Goal: Transaction & Acquisition: Purchase product/service

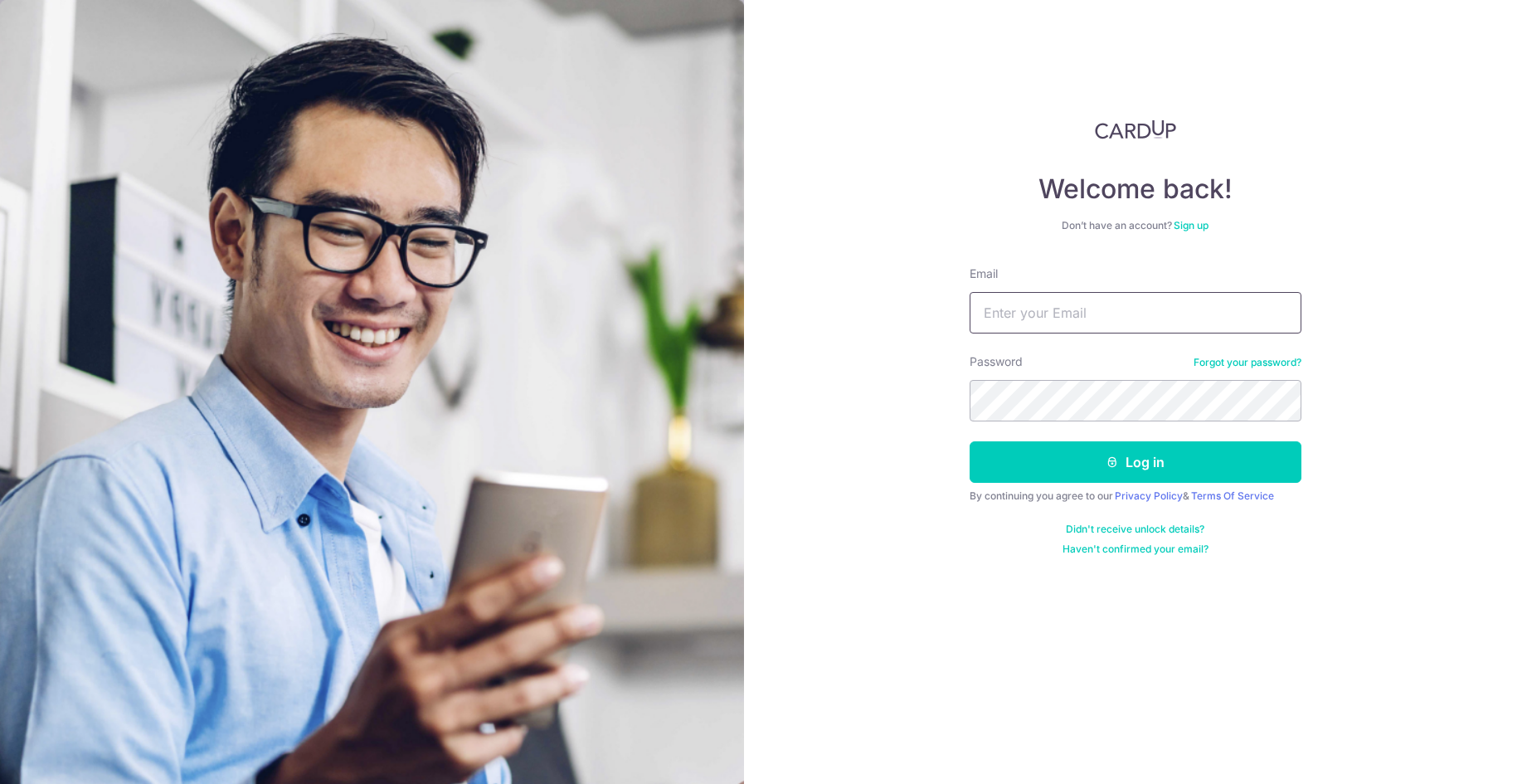
click at [1019, 318] on input "Email" at bounding box center [1135, 312] width 332 height 41
type input "tikrung@hotmail.com"
click at [969, 441] on button "Log in" at bounding box center [1135, 462] width 332 height 41
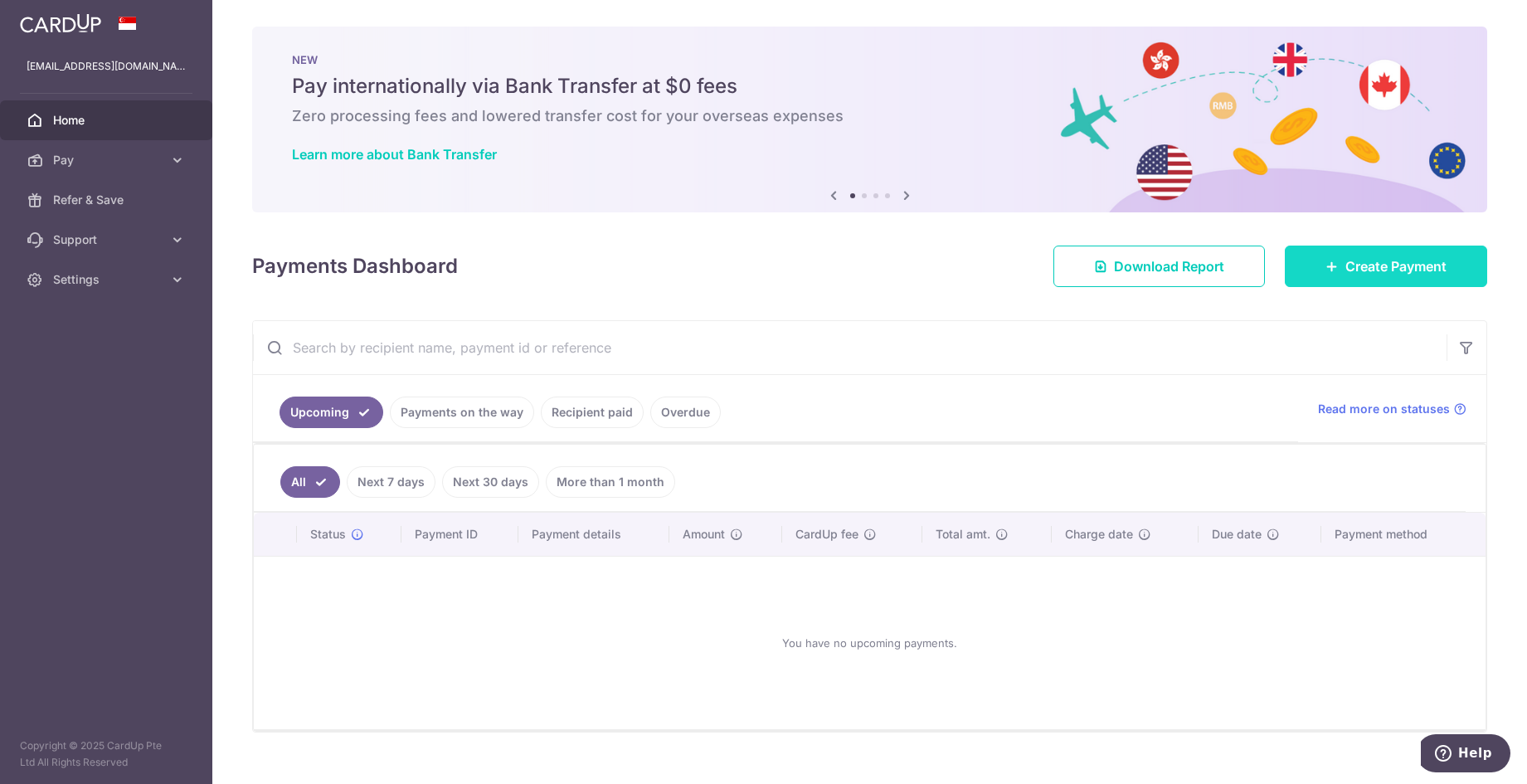
click at [1326, 265] on icon at bounding box center [1333, 266] width 13 height 13
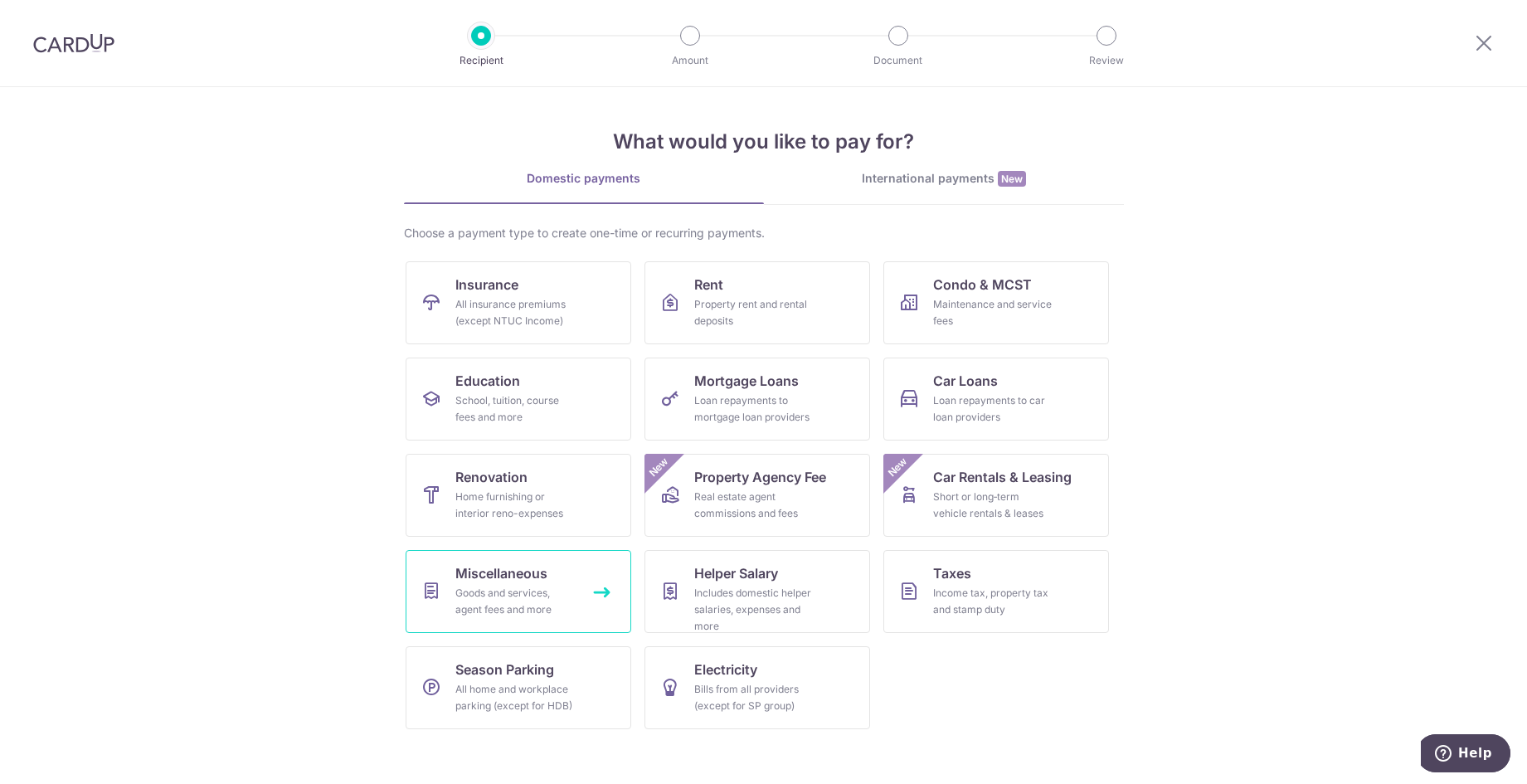
click at [520, 587] on div "Goods and services, agent fees and more" at bounding box center [515, 602] width 120 height 33
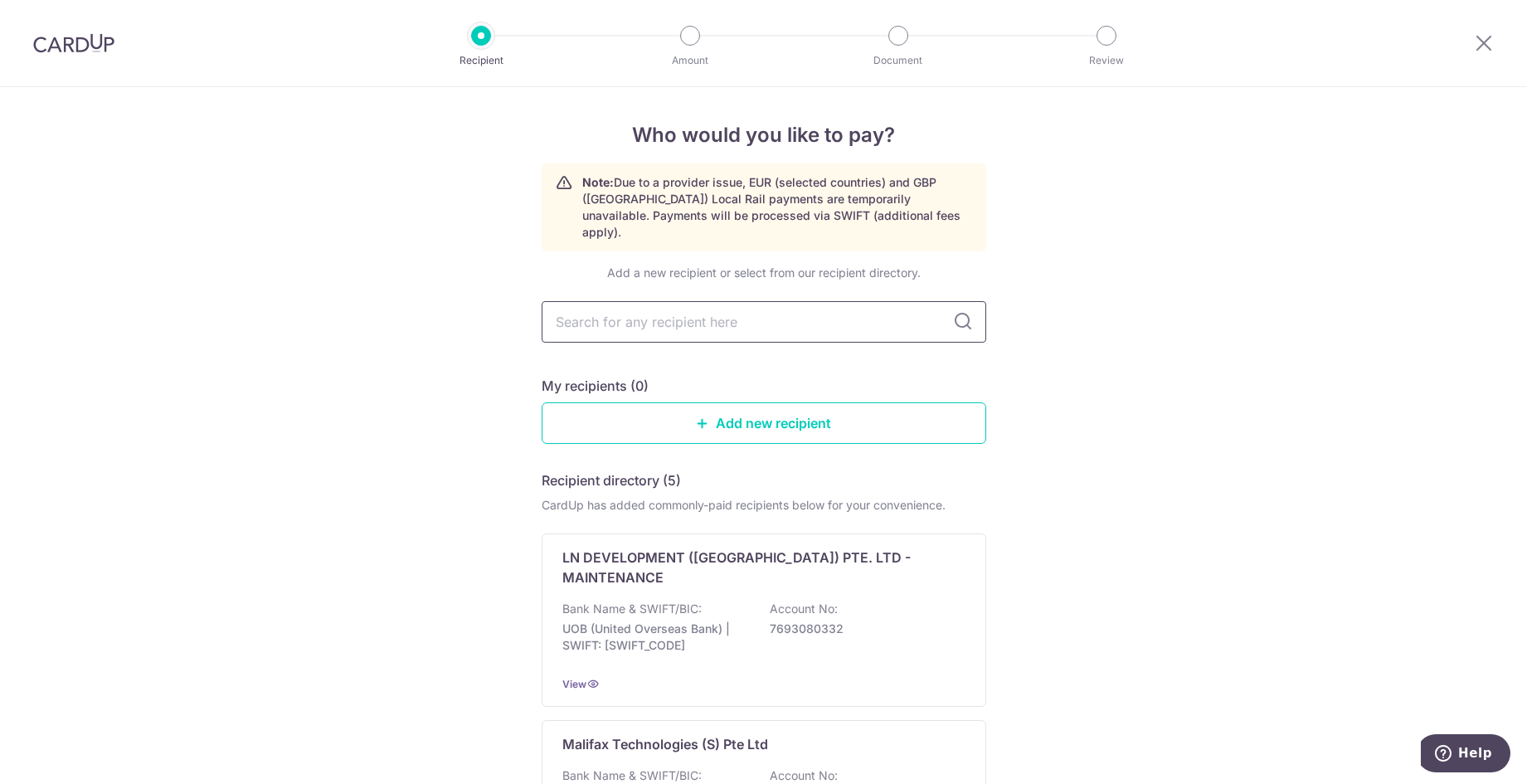
click at [771, 308] on input "text" at bounding box center [764, 322] width 445 height 41
click at [843, 404] on link "Add new recipient" at bounding box center [764, 423] width 445 height 41
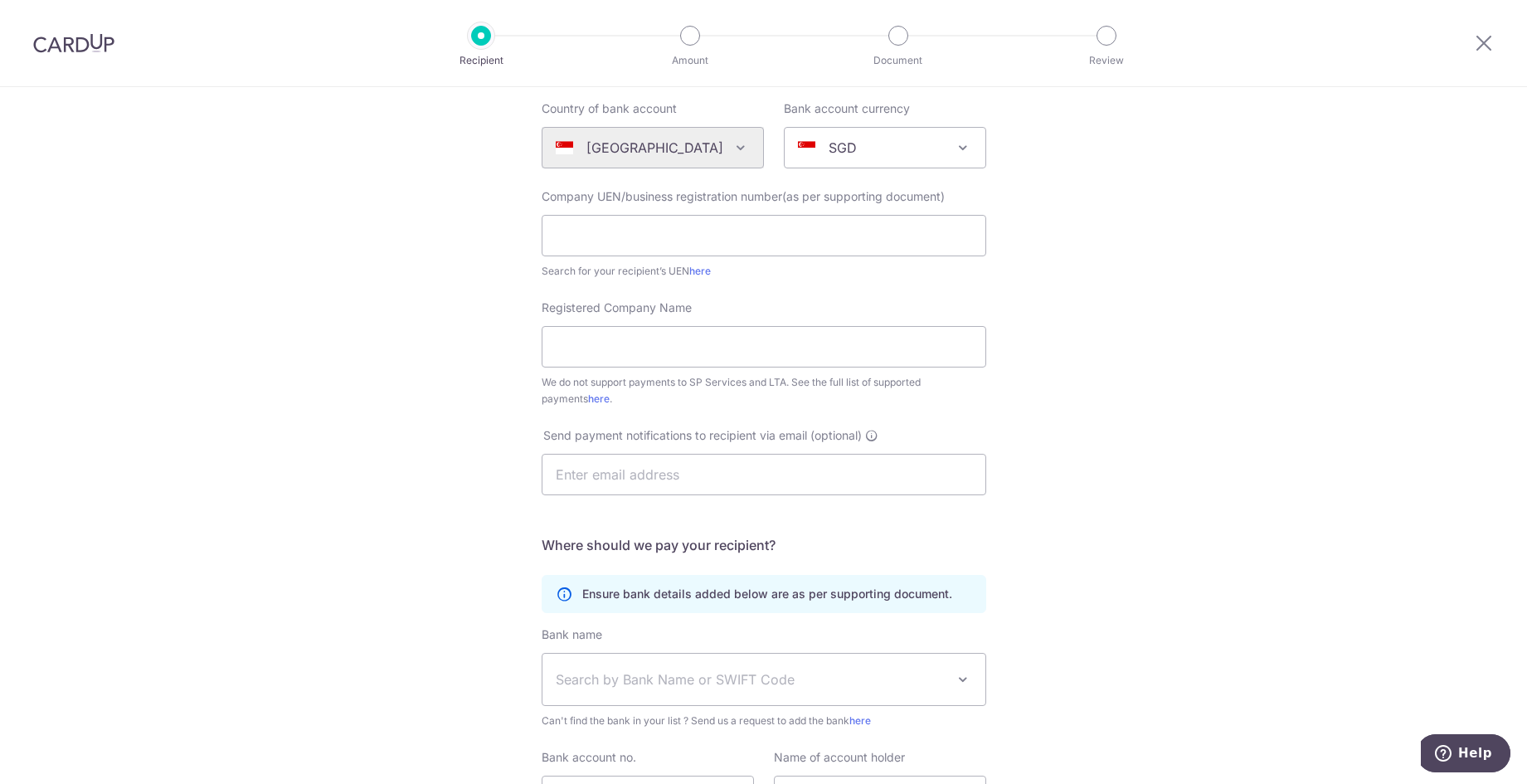
scroll to position [332, 0]
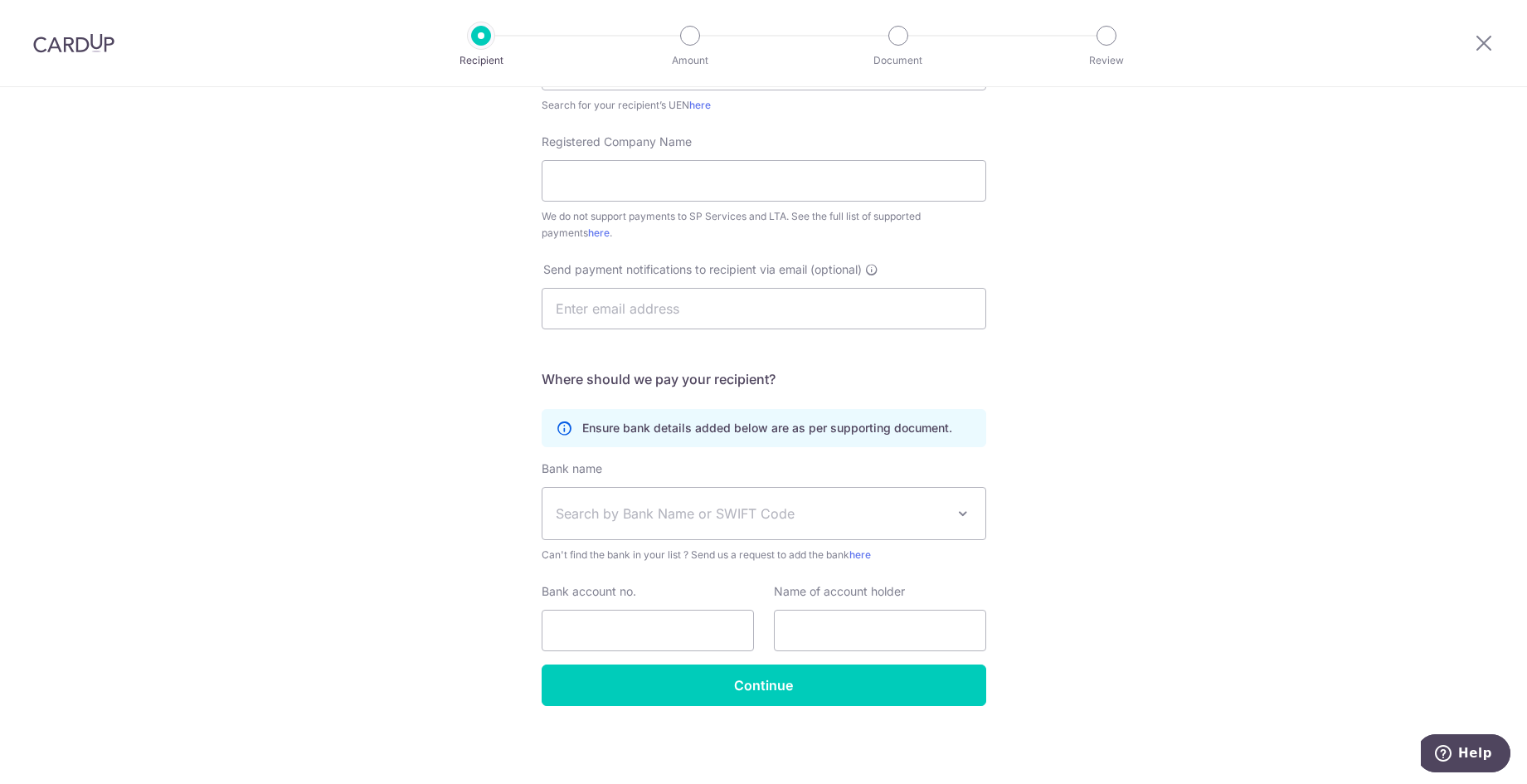
click at [698, 520] on span "Search by Bank Name or SWIFT Code" at bounding box center [750, 513] width 390 height 20
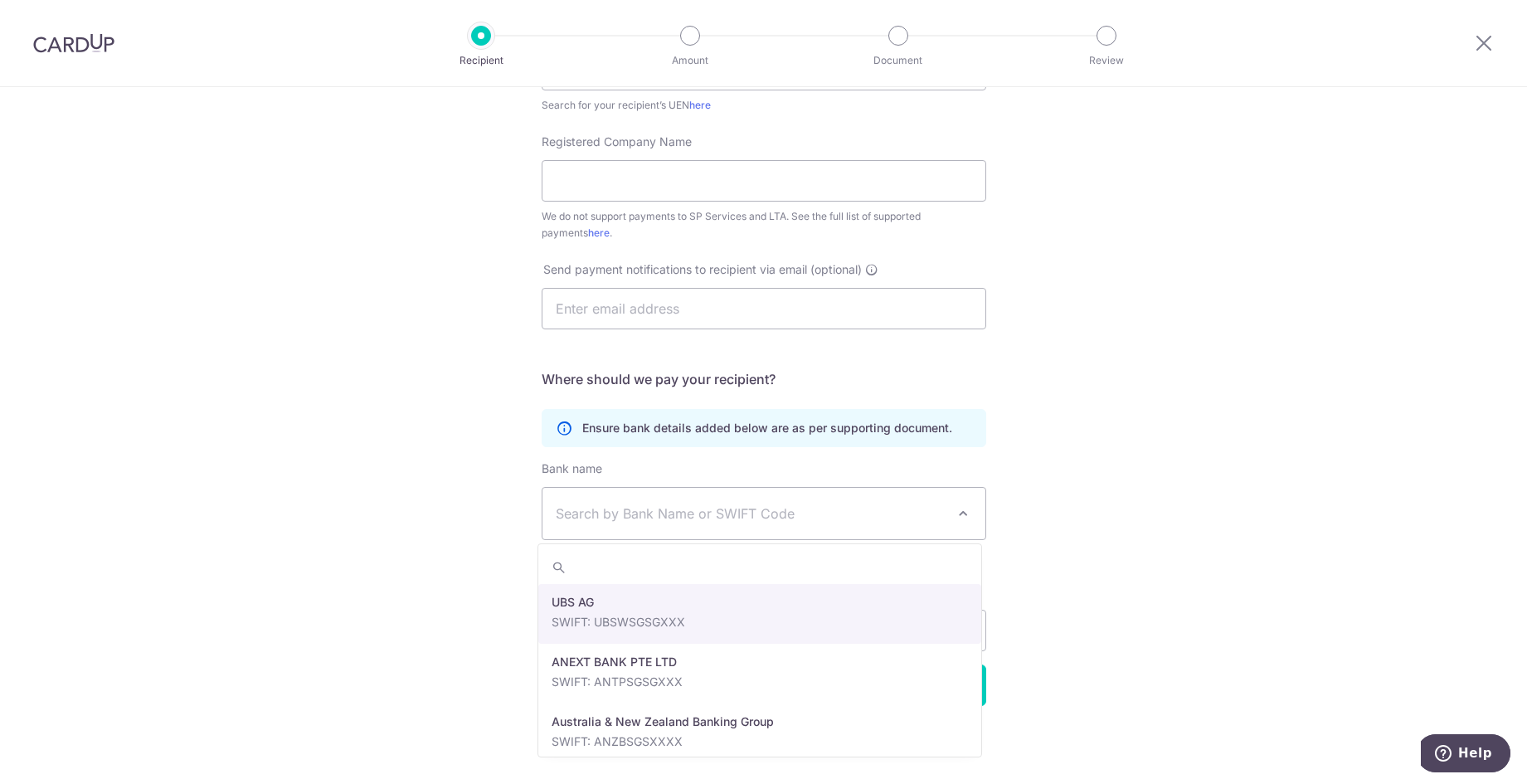
click at [1305, 521] on div "Who would you like to pay? Your recipient does not need a CardUp account to rec…" at bounding box center [763, 269] width 1527 height 1028
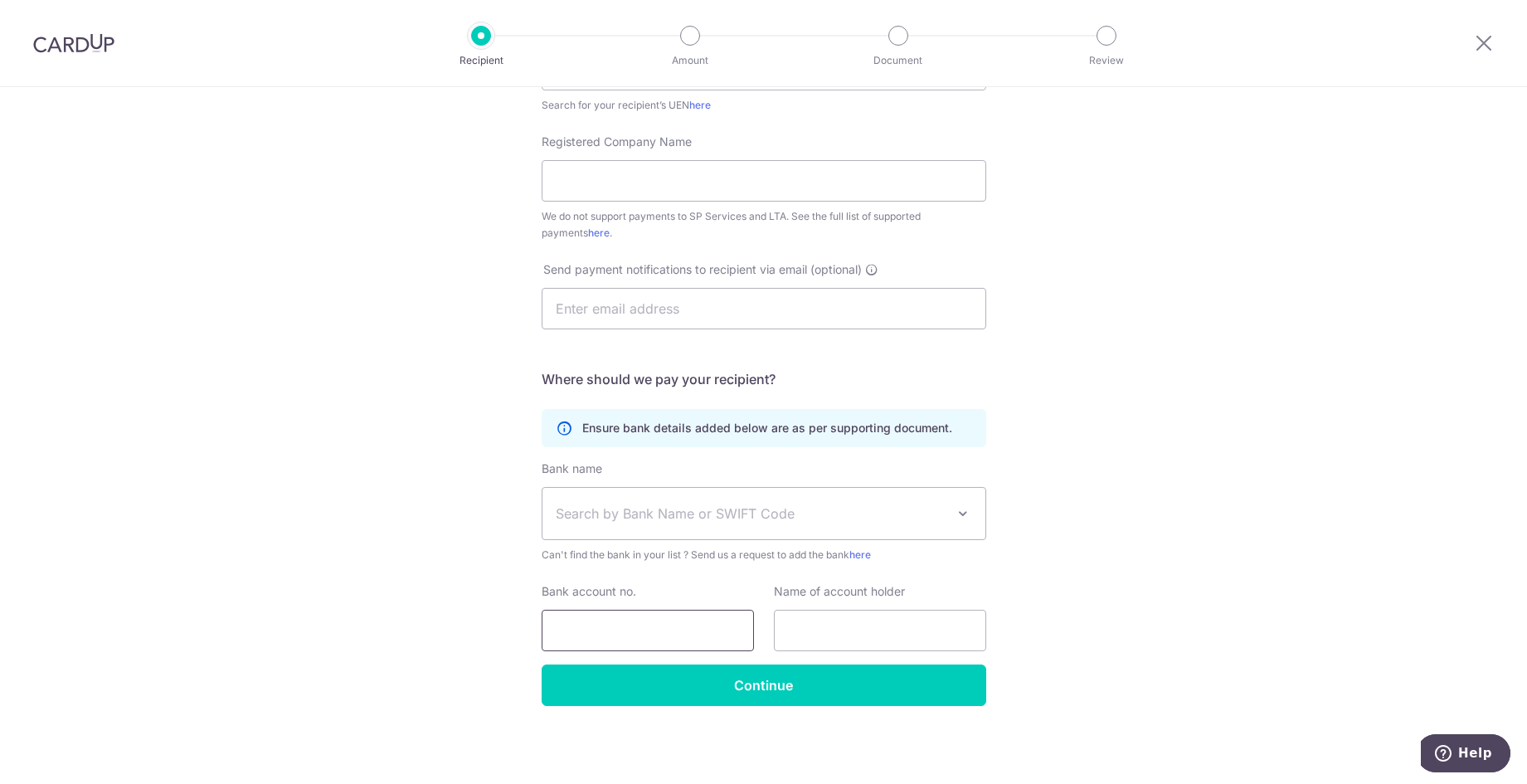
click at [629, 636] on input "Bank account no." at bounding box center [648, 630] width 212 height 41
click at [877, 637] on input "text" at bounding box center [880, 630] width 212 height 41
click at [1157, 602] on div "Who would you like to pay? Your recipient does not need a CardUp account to rec…" at bounding box center [763, 269] width 1527 height 1028
drag, startPoint x: 622, startPoint y: 427, endPoint x: 910, endPoint y: 437, distance: 288.2
click at [910, 437] on div "Ensure bank details added below are as per supporting document." at bounding box center [764, 427] width 445 height 38
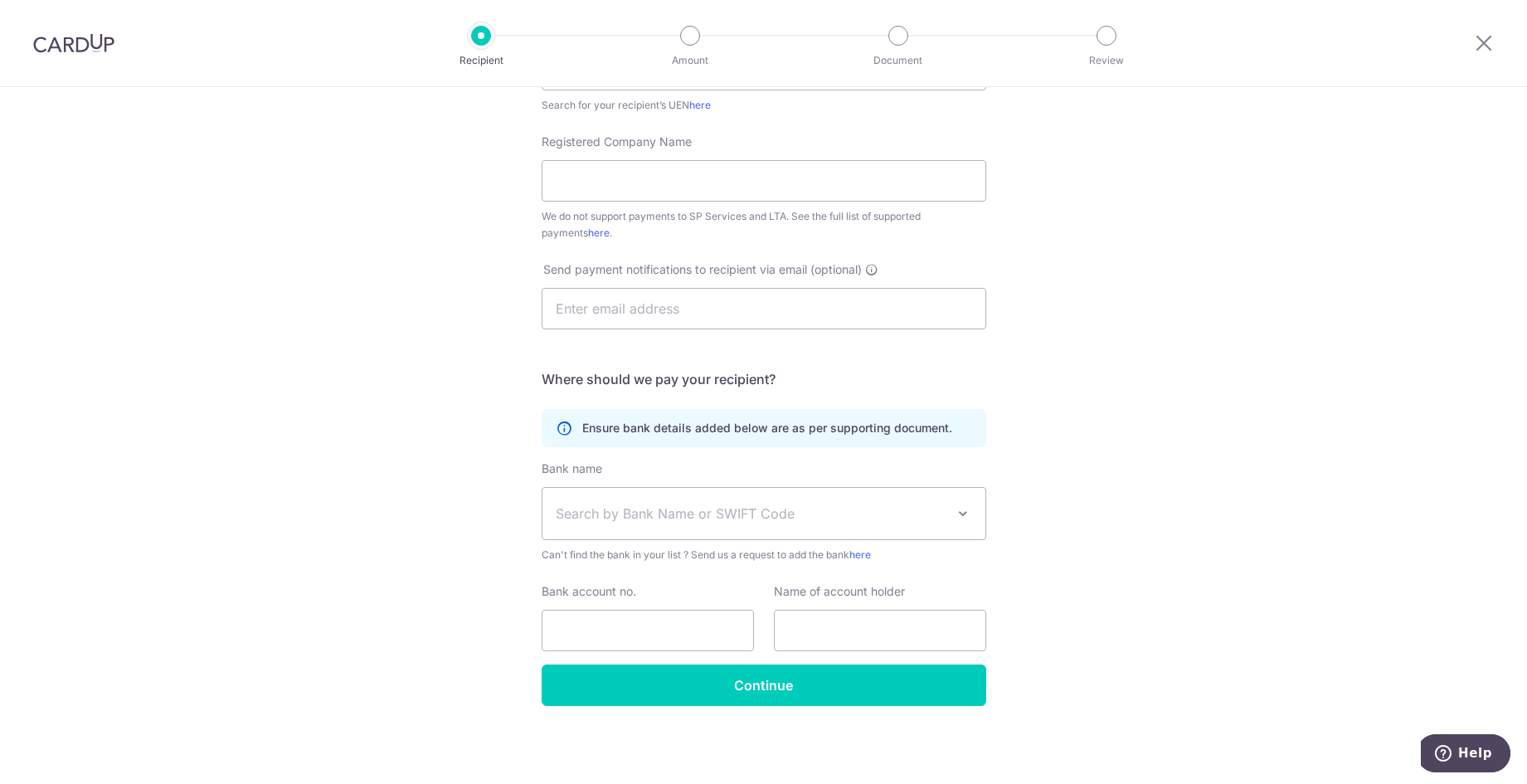
click at [917, 436] on p "Ensure bank details added below are as per supporting document." at bounding box center [768, 428] width 370 height 17
drag, startPoint x: 857, startPoint y: 427, endPoint x: 579, endPoint y: 424, distance: 278.0
click at [579, 424] on div "Ensure bank details added below are as per supporting document." at bounding box center [764, 427] width 445 height 38
click at [1427, 285] on div "Who would you like to pay? Your recipient does not need a CardUp account to rec…" at bounding box center [763, 269] width 1527 height 1028
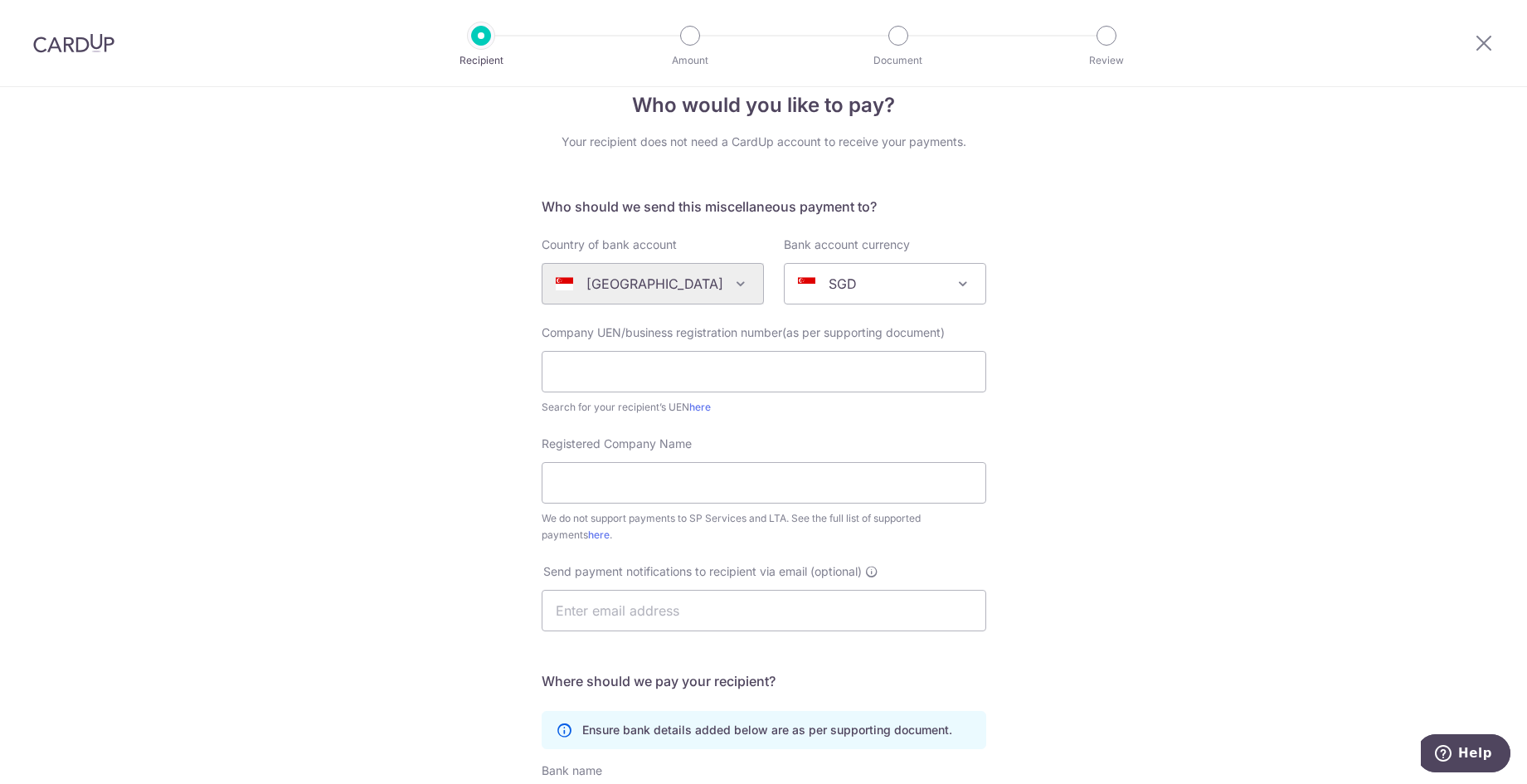
scroll to position [0, 0]
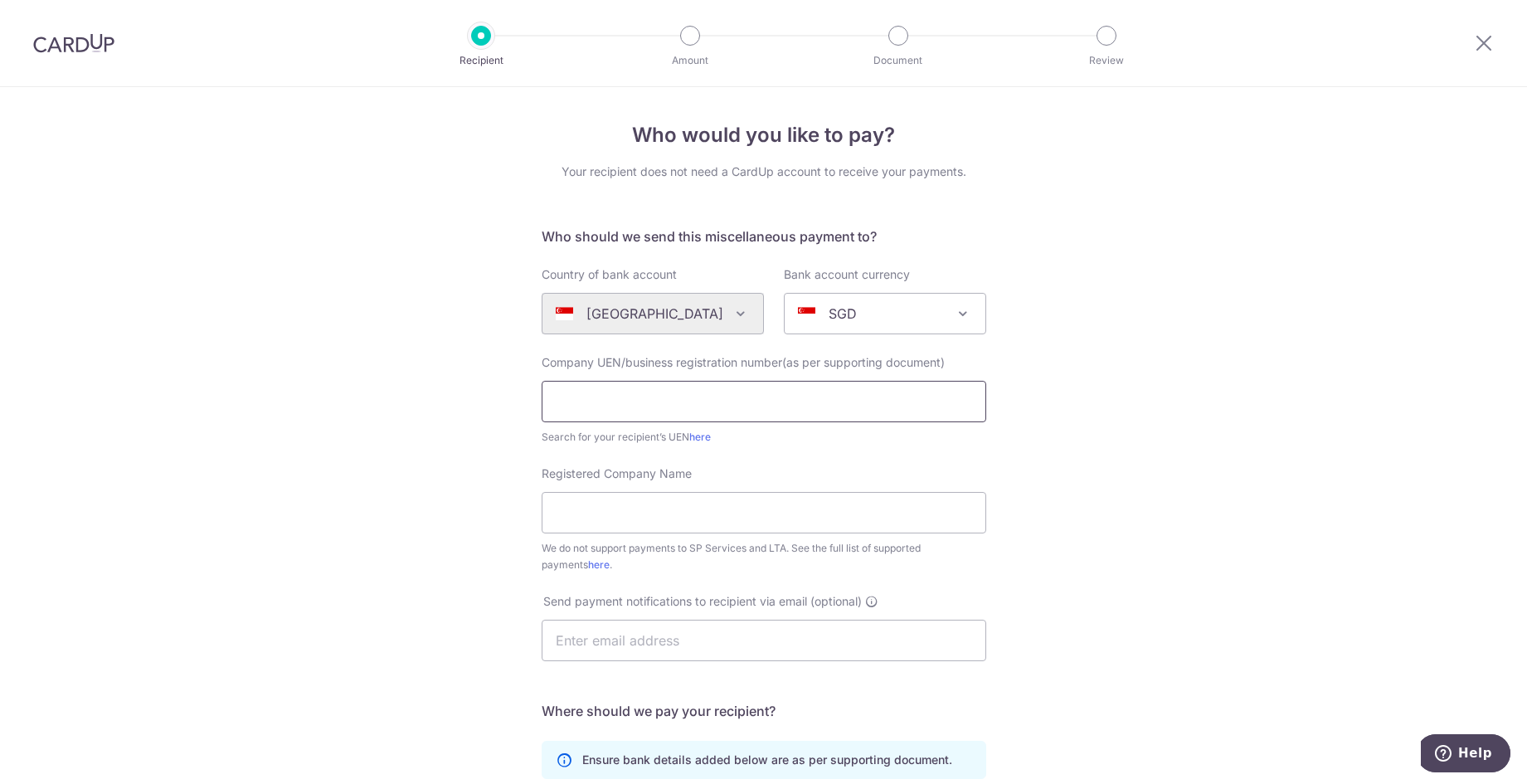
click at [687, 412] on input "text" at bounding box center [764, 401] width 445 height 41
type input "201131060N"
click at [662, 528] on input "Registered Company Name" at bounding box center [764, 512] width 445 height 41
type input "L-TECH AIR-CON ENGINEERING PTE LTD"
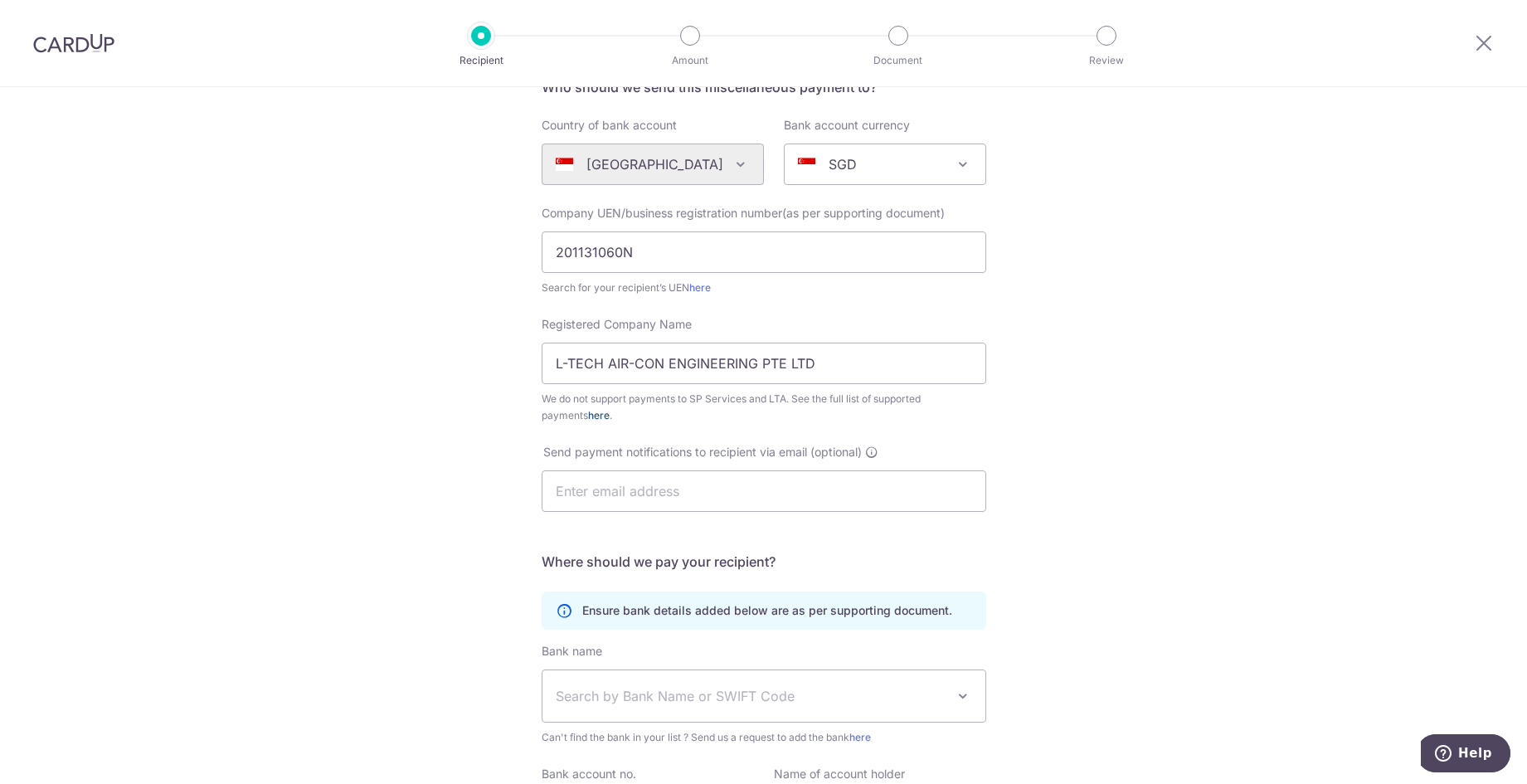
scroll to position [166, 0]
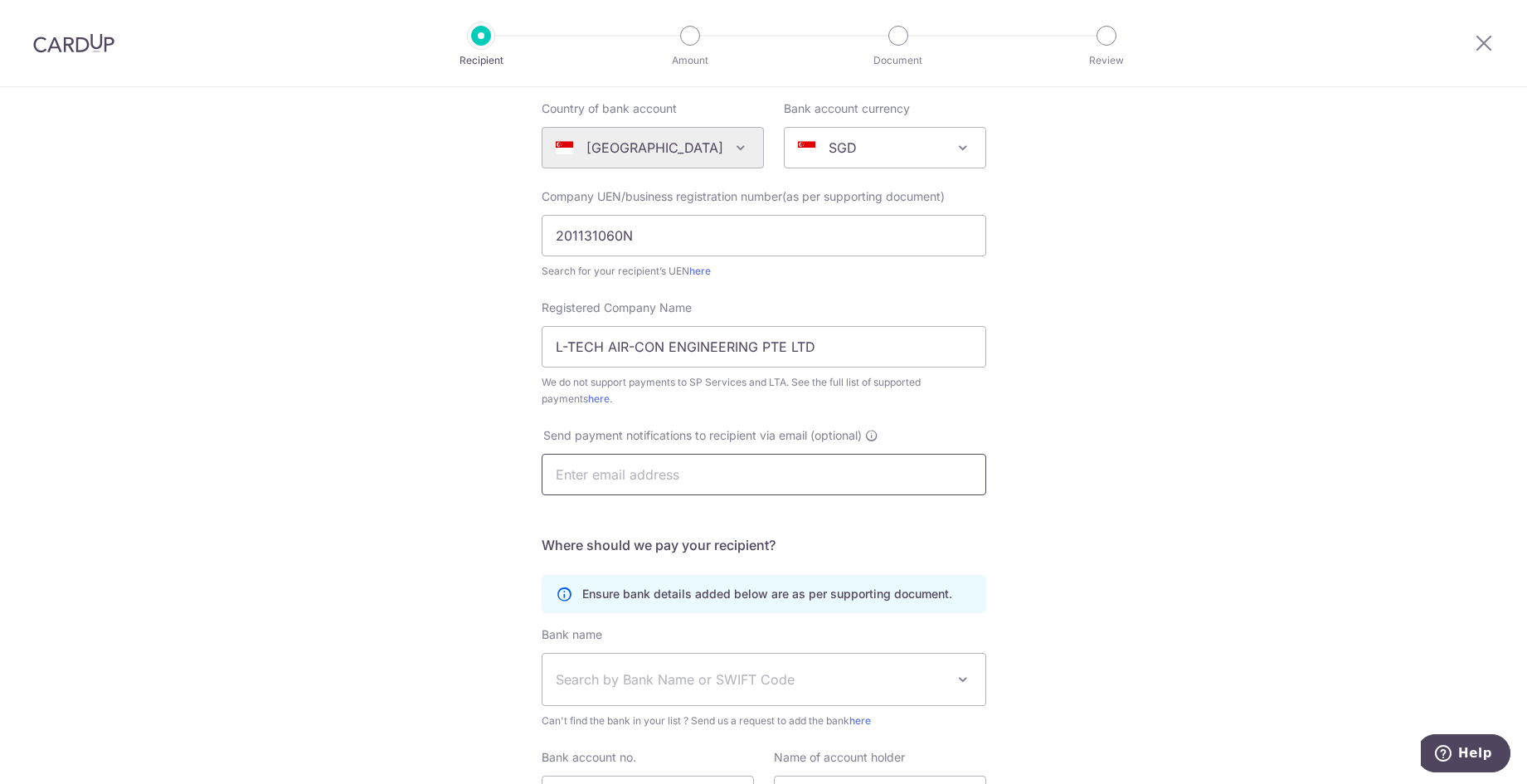
click at [654, 490] on input "text" at bounding box center [764, 474] width 445 height 41
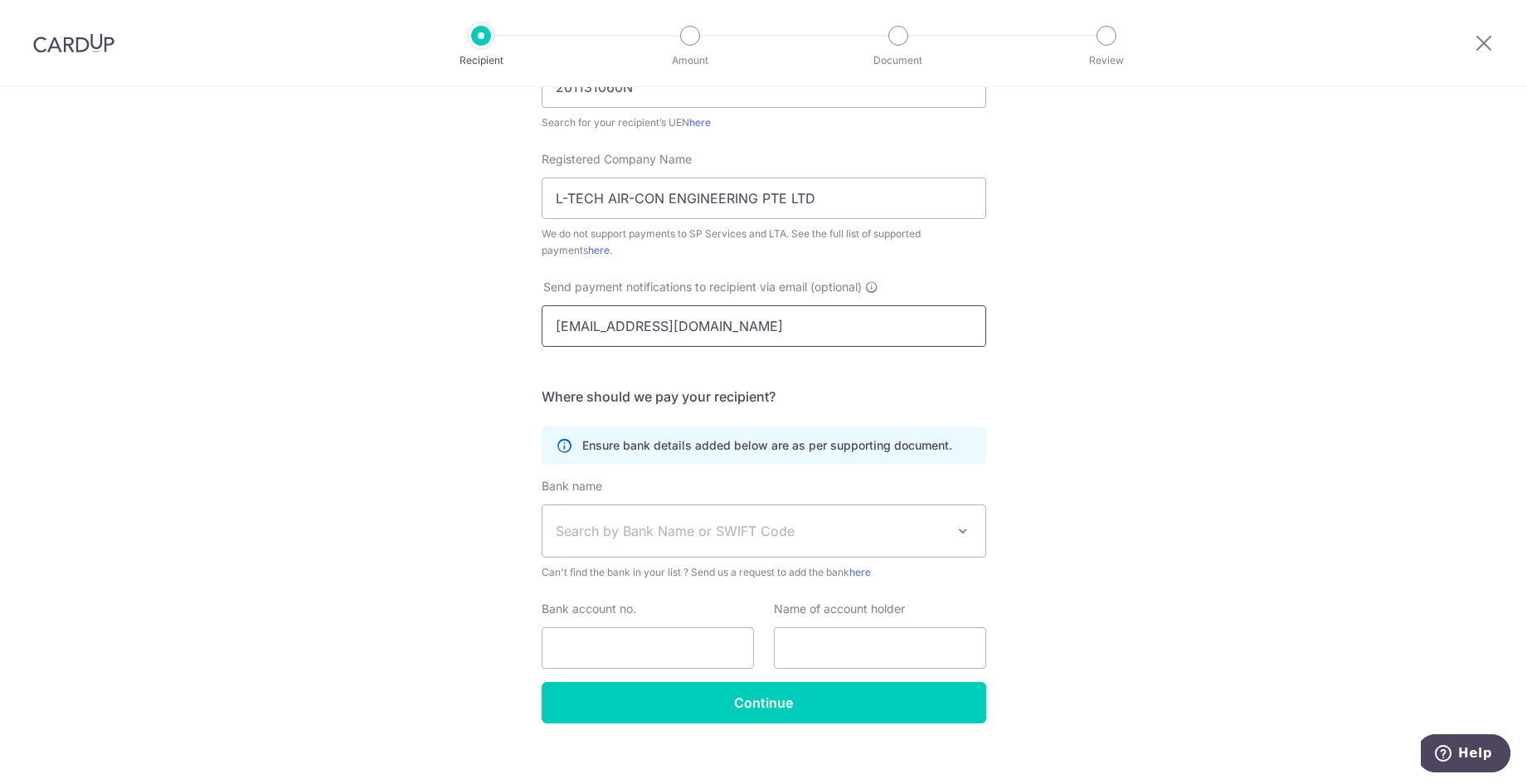
scroll to position [332, 0]
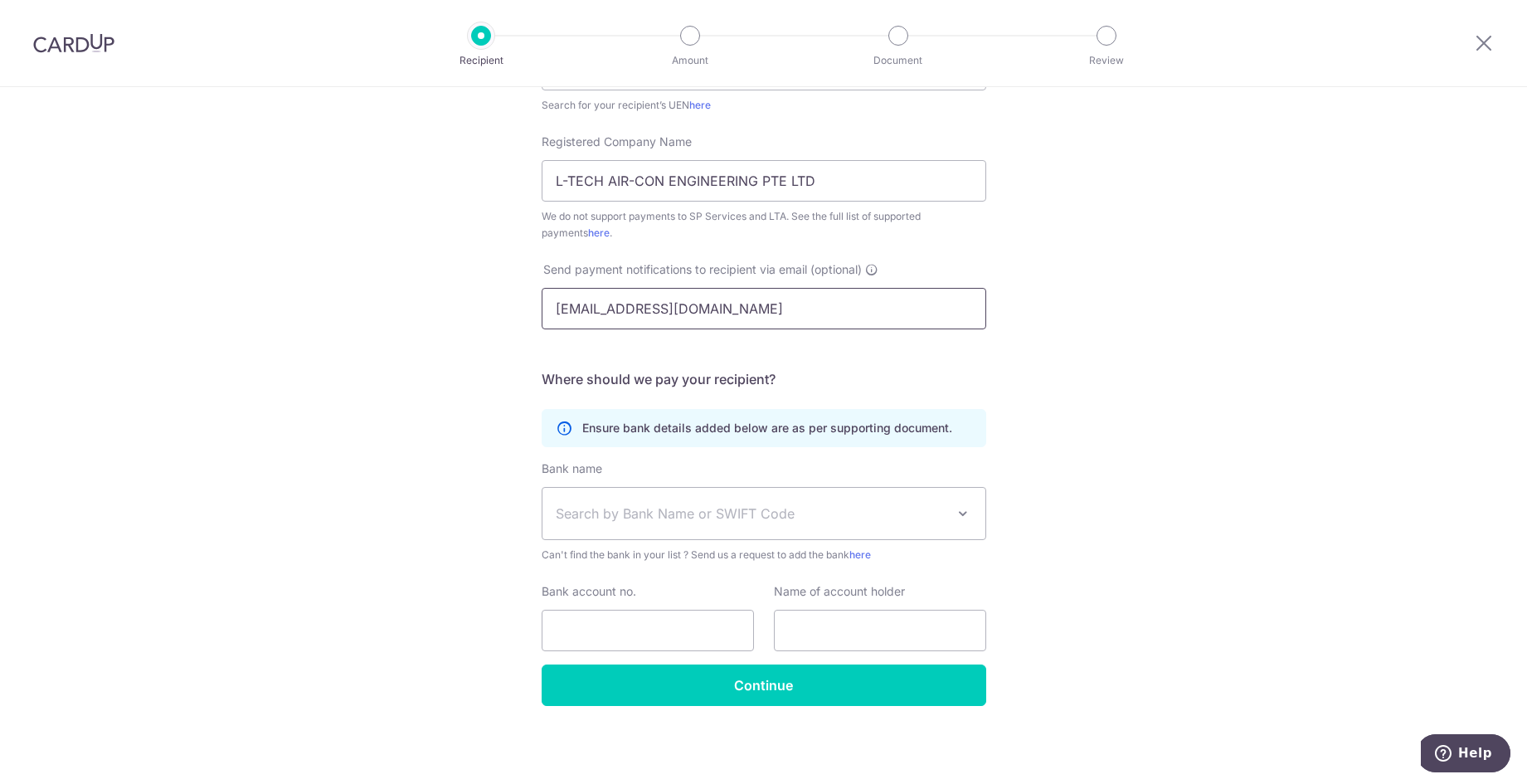
type input "LTECHAIR@GMAIL.COM"
click at [650, 511] on span "Search by Bank Name or SWIFT Code" at bounding box center [750, 513] width 390 height 20
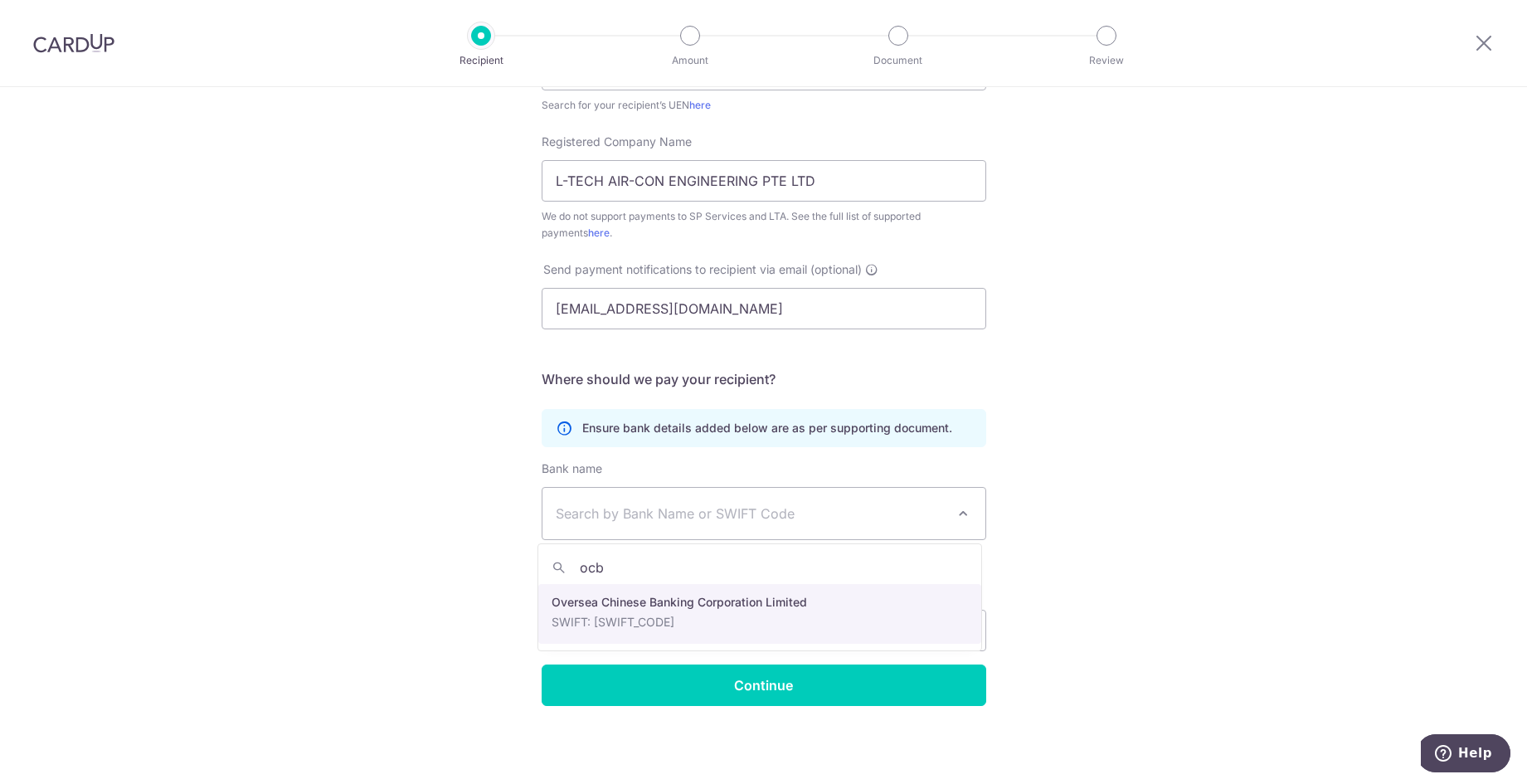
type input "ocb"
click at [704, 607] on div "Bank account no." at bounding box center [648, 617] width 212 height 68
select select "12"
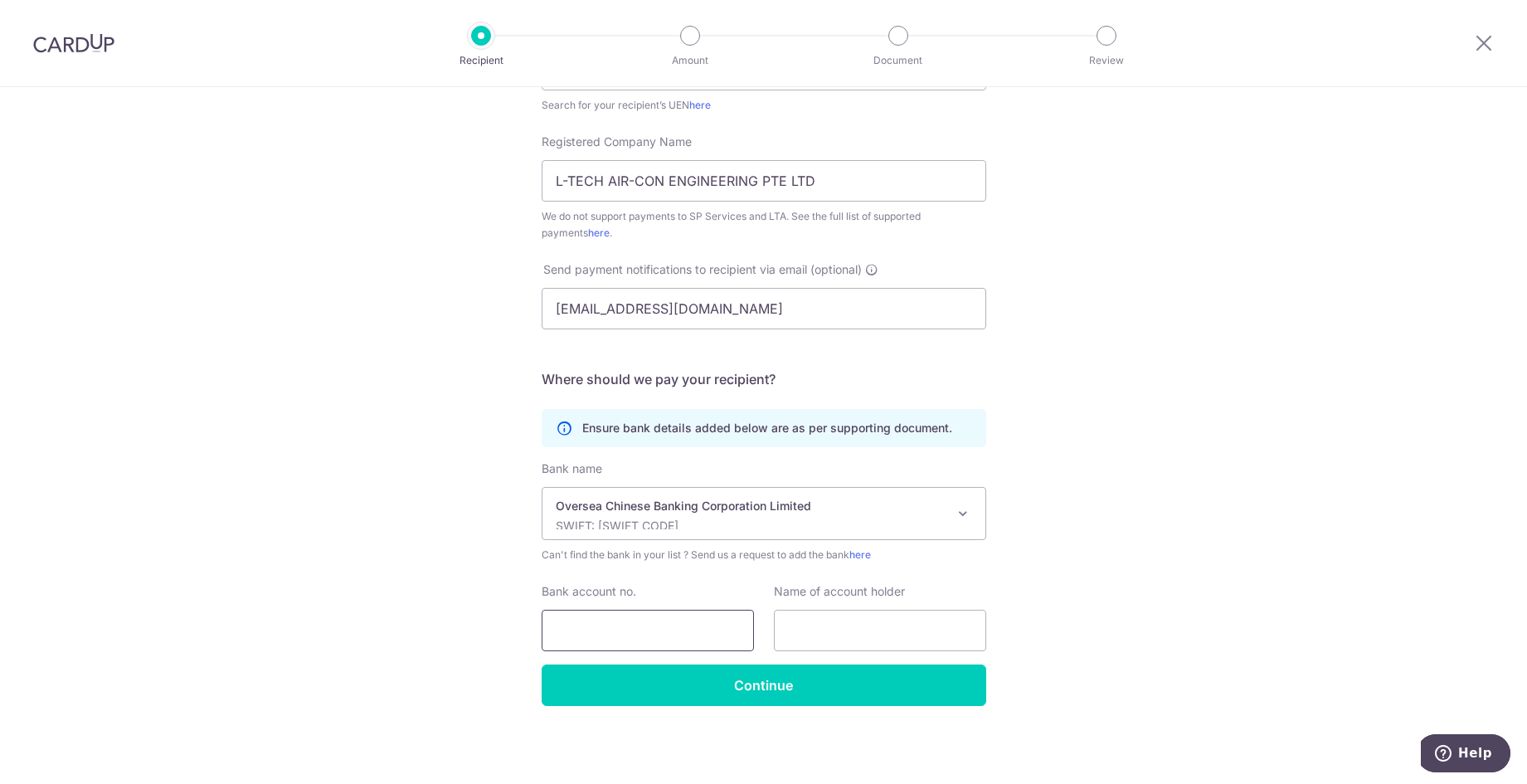
click at [662, 635] on input "Bank account no." at bounding box center [648, 630] width 212 height 41
type input "617-831623-001"
click at [799, 638] on input "text" at bounding box center [880, 630] width 212 height 41
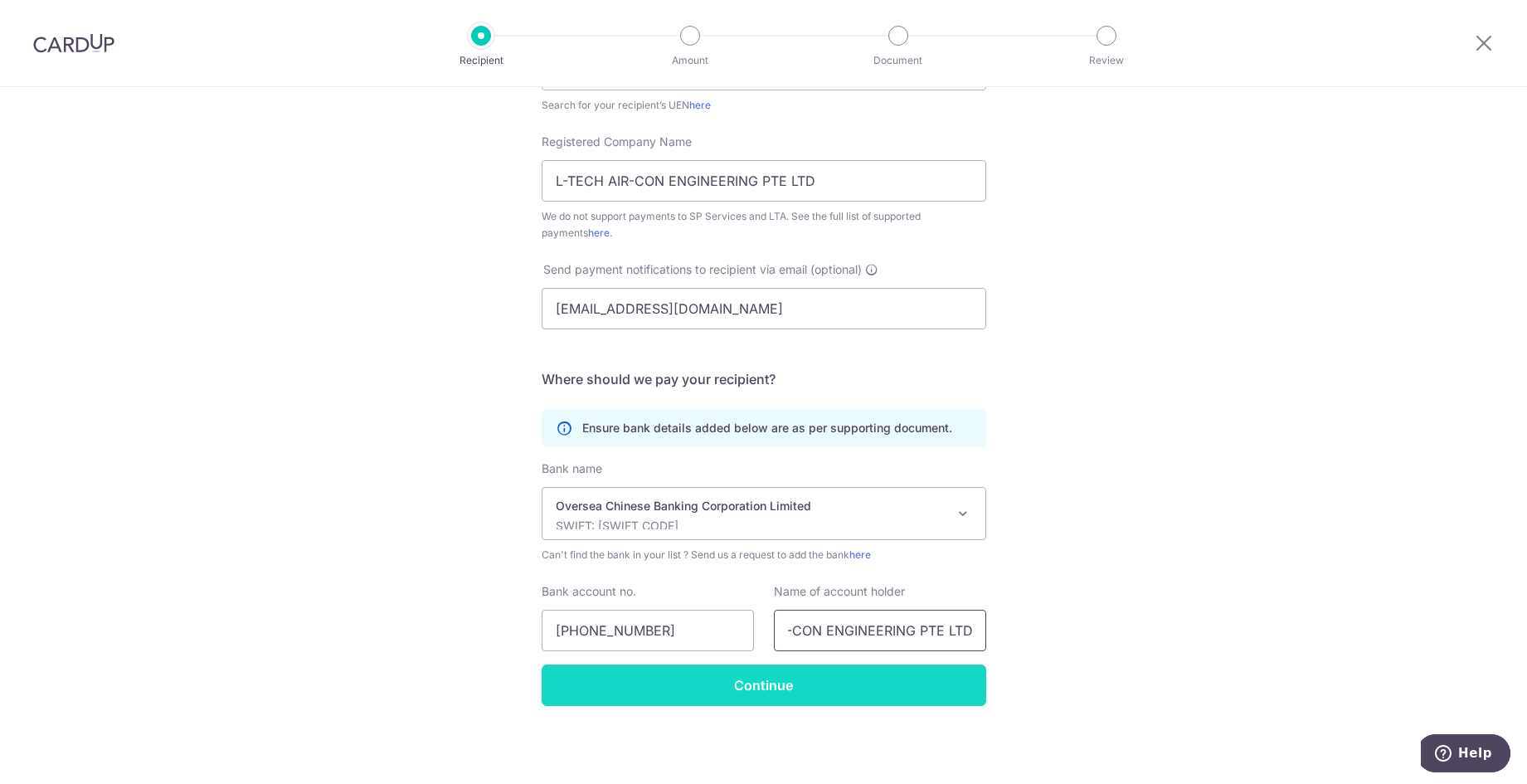
type input "L-TECH AIR-CON ENGINEERING PTE LTD"
click at [818, 695] on input "Continue" at bounding box center [764, 685] width 445 height 41
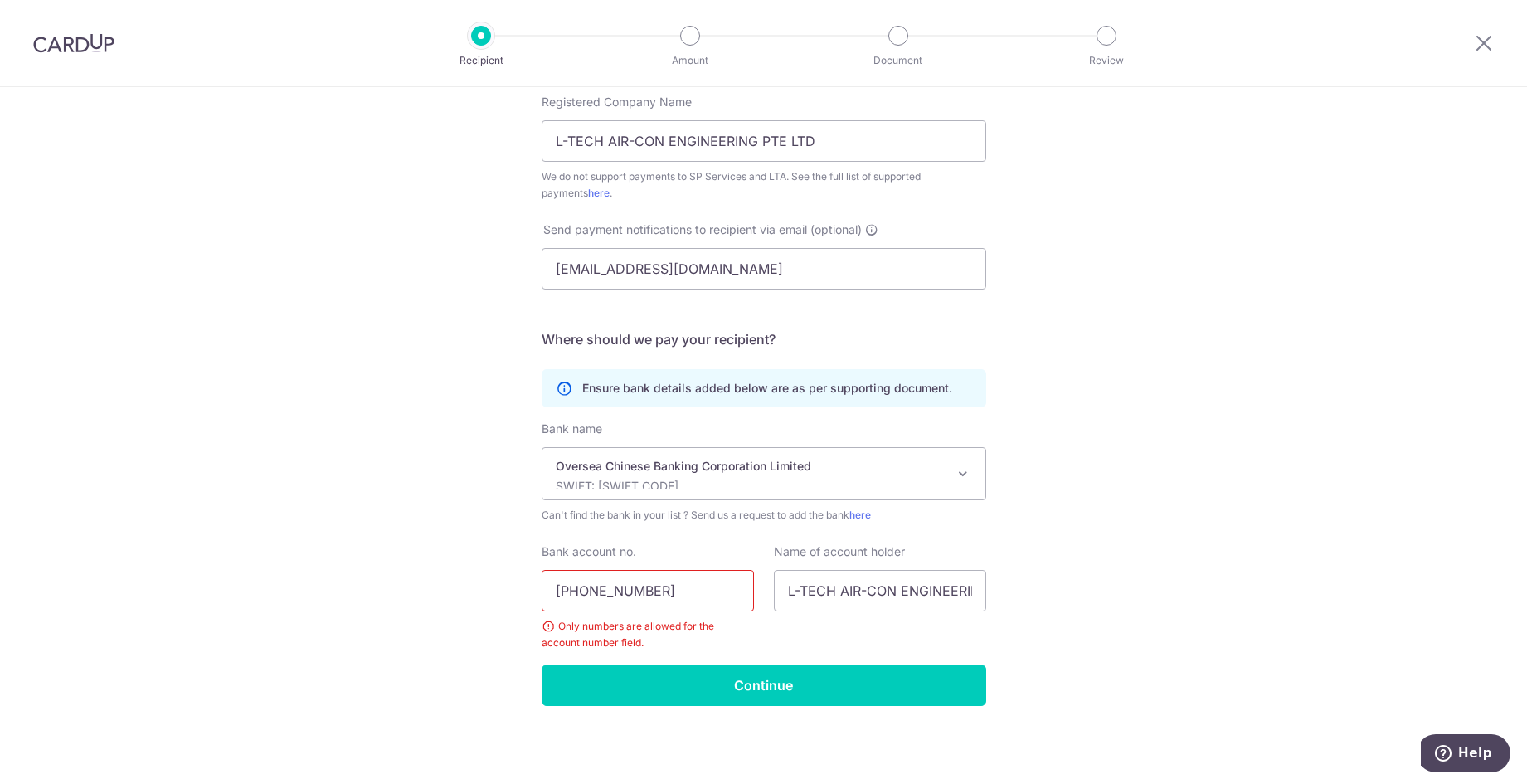
click at [576, 591] on input "617-831623-001" at bounding box center [648, 590] width 212 height 41
click at [618, 586] on input "617831623-001" at bounding box center [648, 590] width 212 height 41
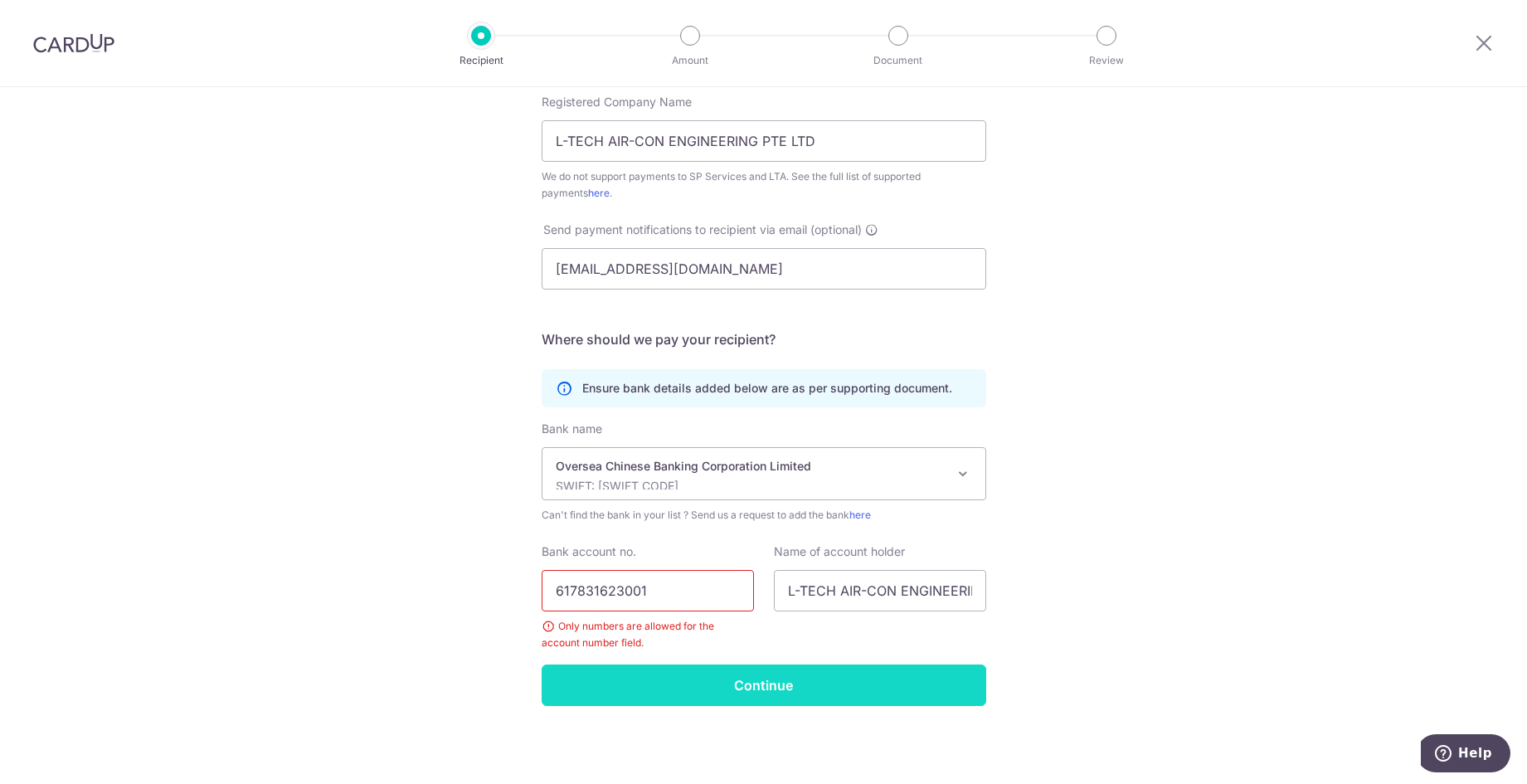
type input "617831623001"
click at [728, 677] on input "Continue" at bounding box center [764, 685] width 445 height 41
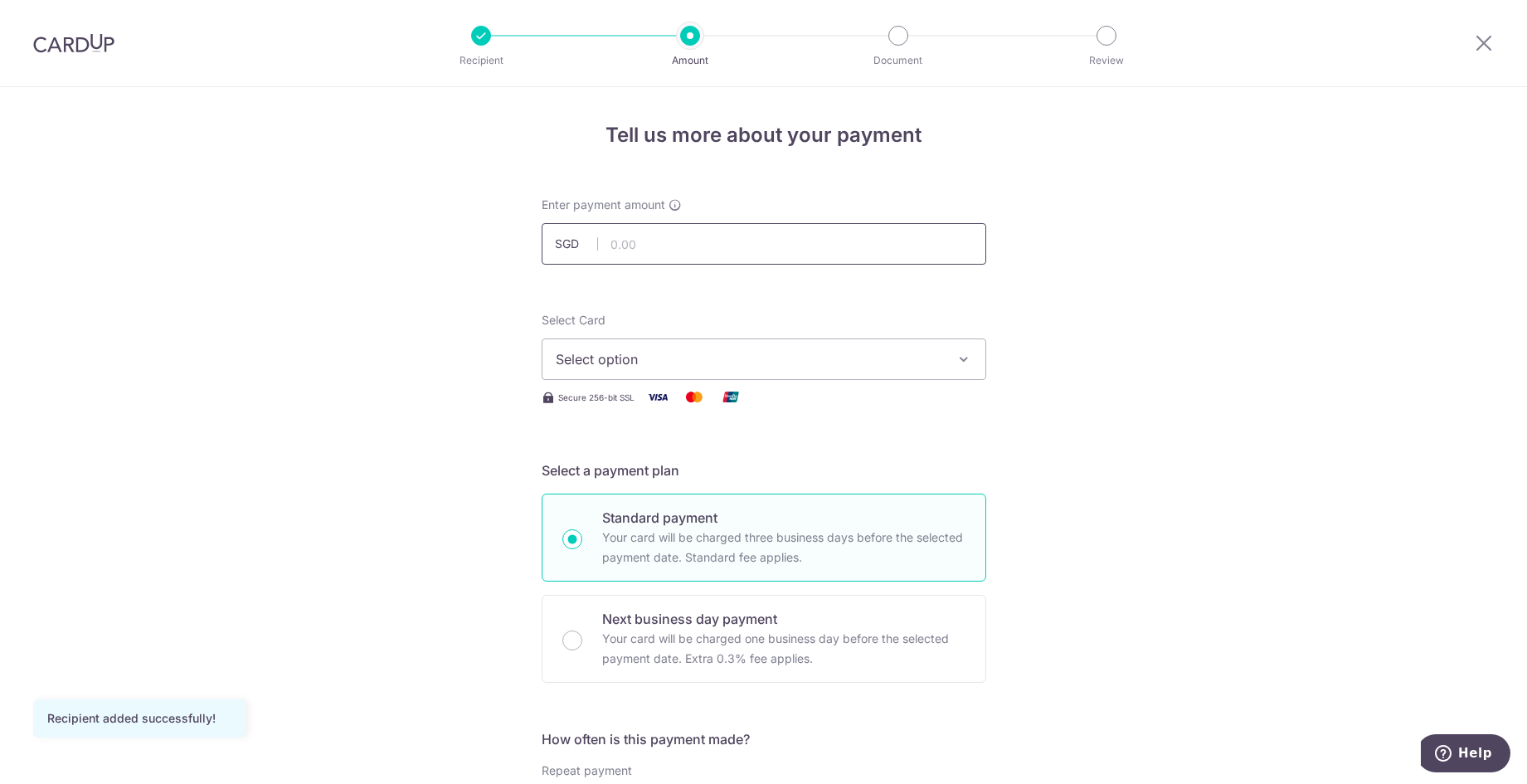
click at [684, 248] on input "text" at bounding box center [764, 243] width 445 height 41
click at [872, 357] on span "Select option" at bounding box center [749, 359] width 387 height 20
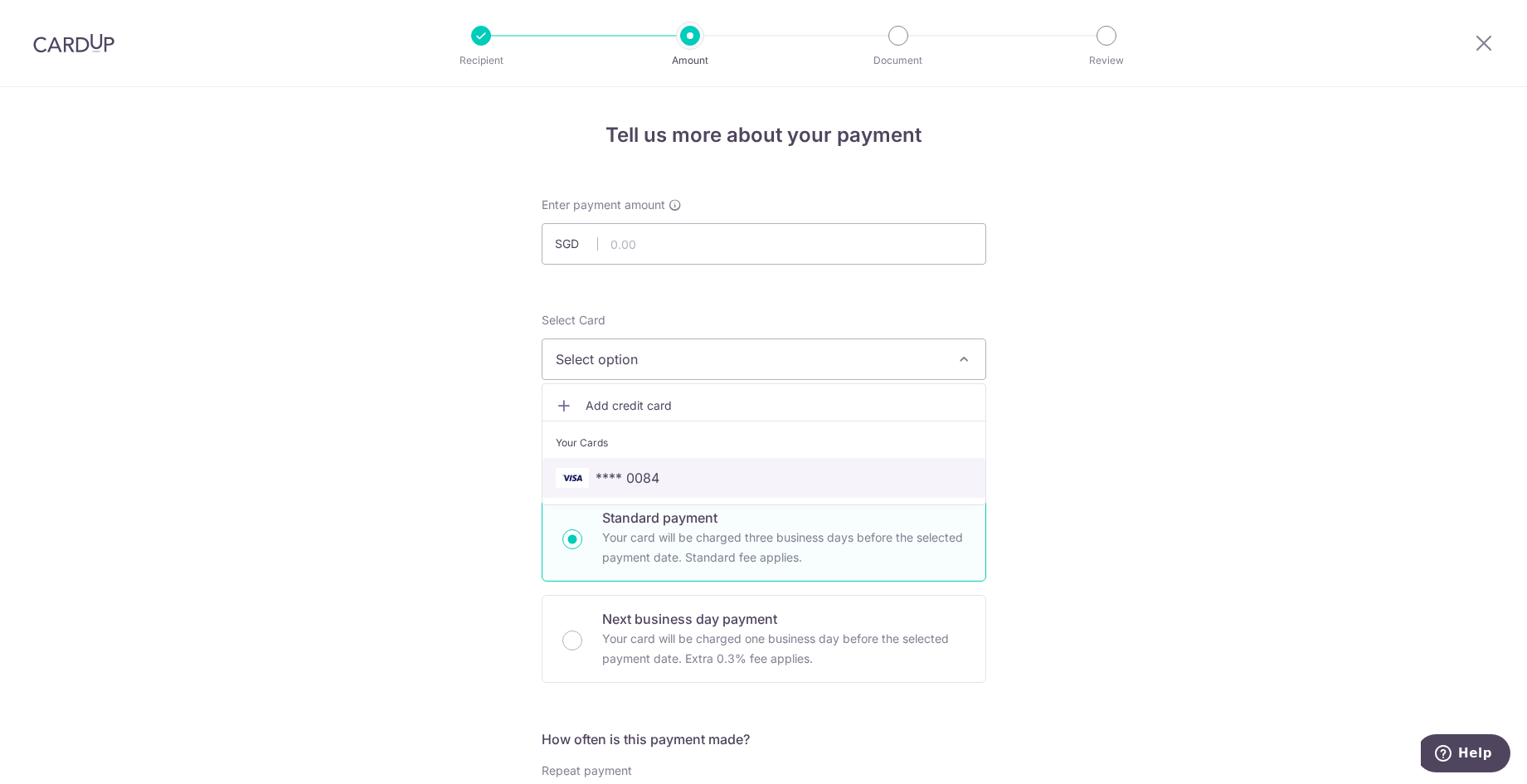
drag, startPoint x: 737, startPoint y: 470, endPoint x: 852, endPoint y: 465, distance: 115.1
click at [737, 470] on span "**** 0084" at bounding box center [764, 478] width 417 height 20
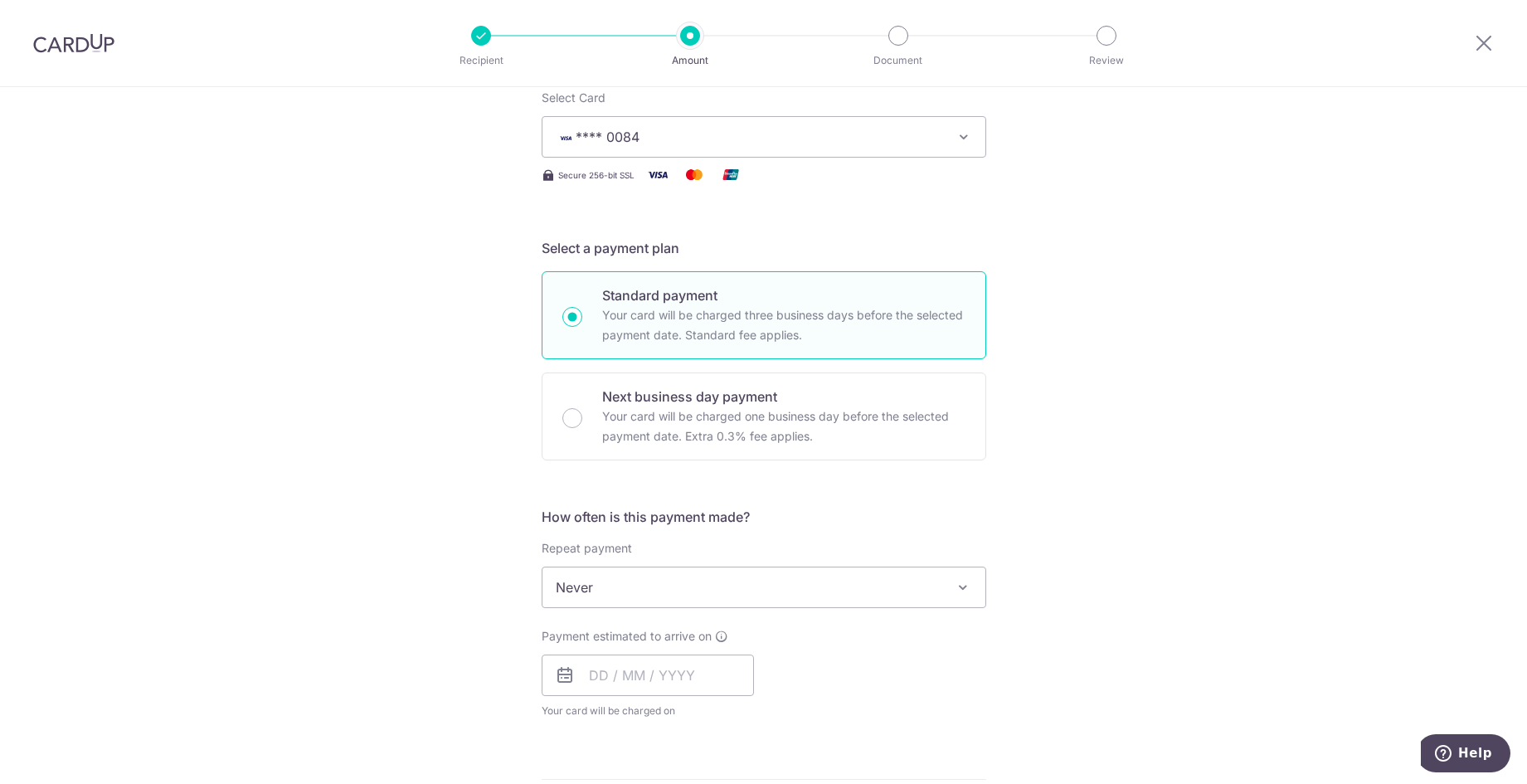
scroll to position [249, 0]
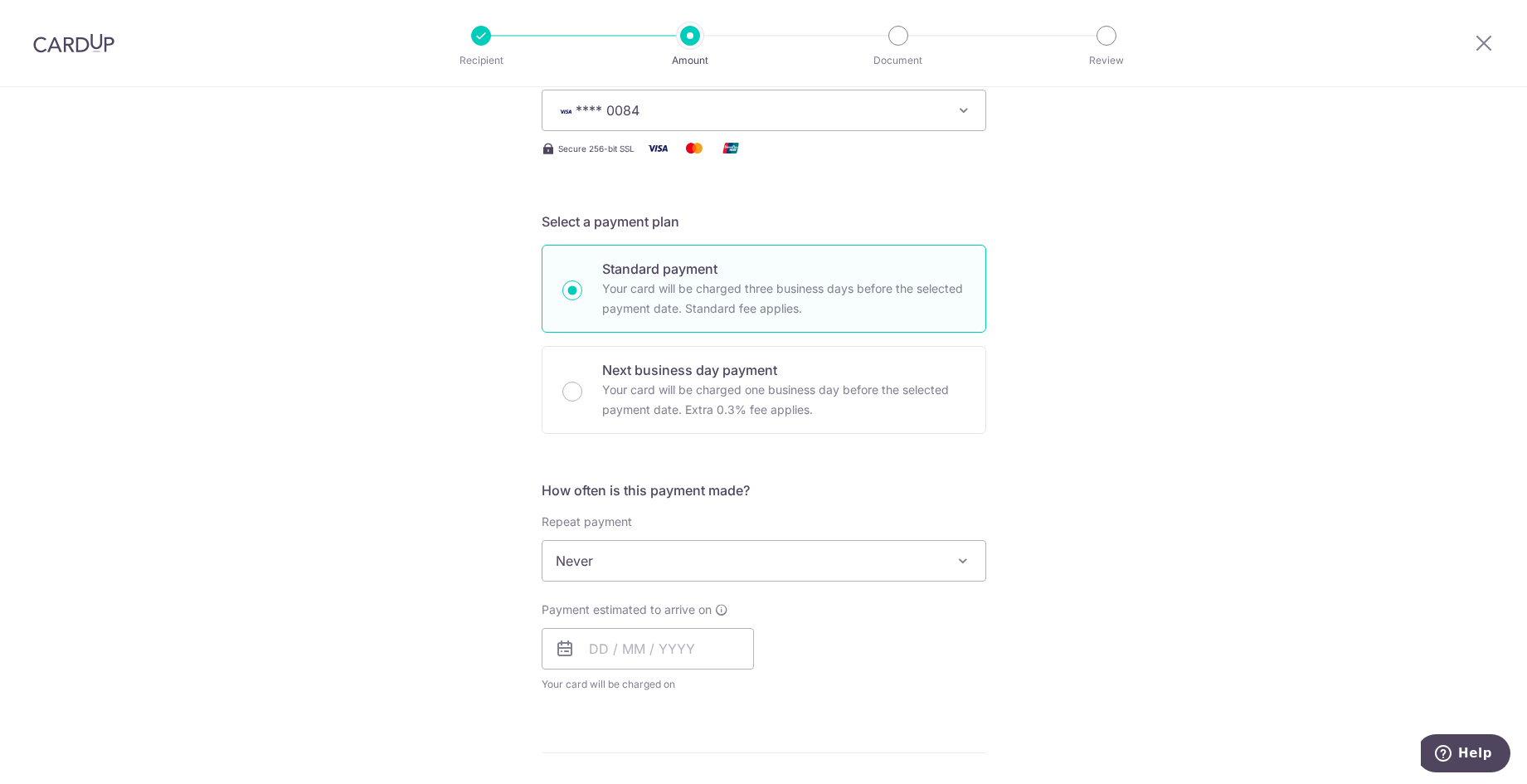
click at [1231, 462] on div "Tell us more about your payment Enter payment amount SGD Recipient added succes…" at bounding box center [763, 588] width 1527 height 1501
click at [711, 651] on input "text" at bounding box center [648, 649] width 212 height 41
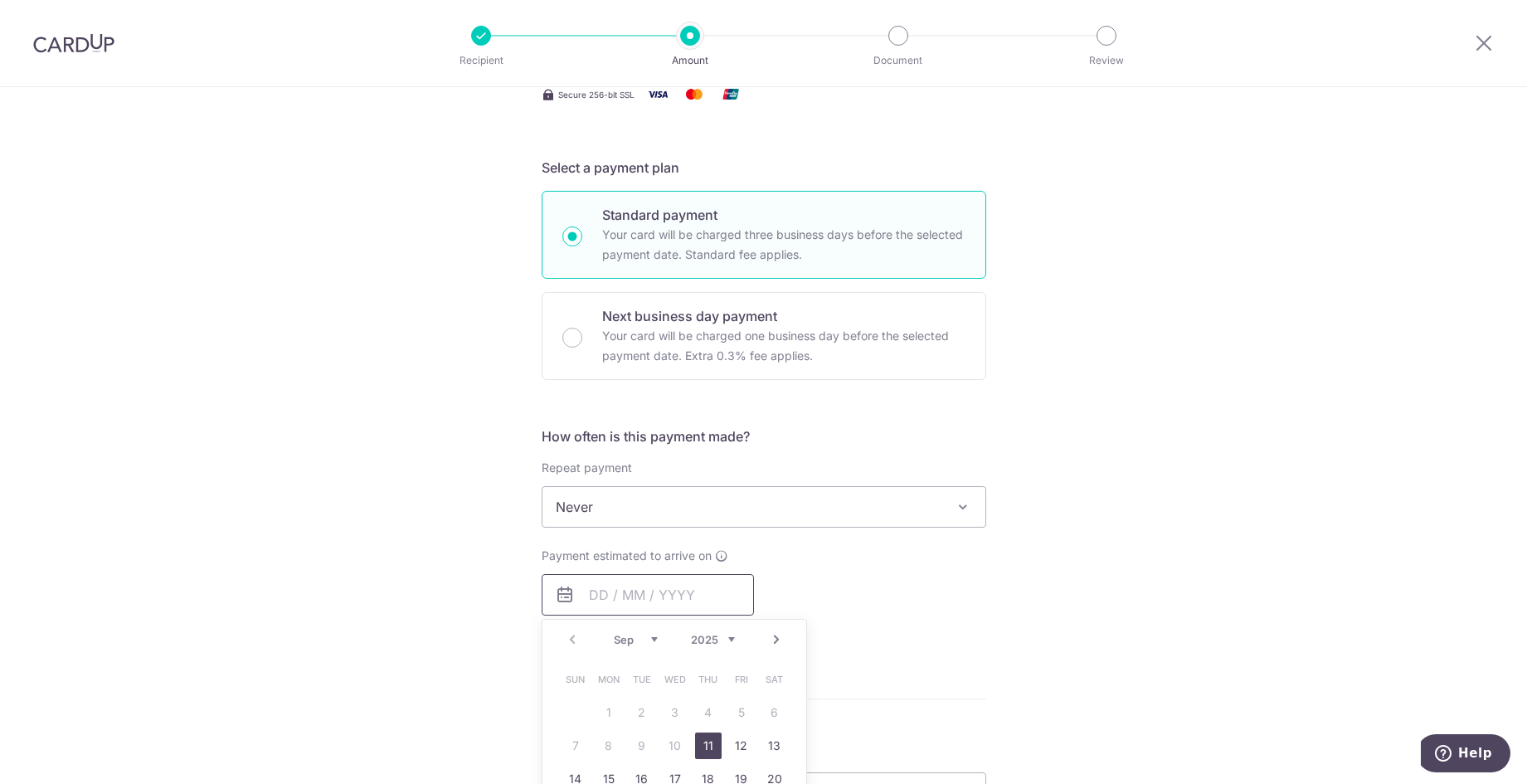
scroll to position [332, 0]
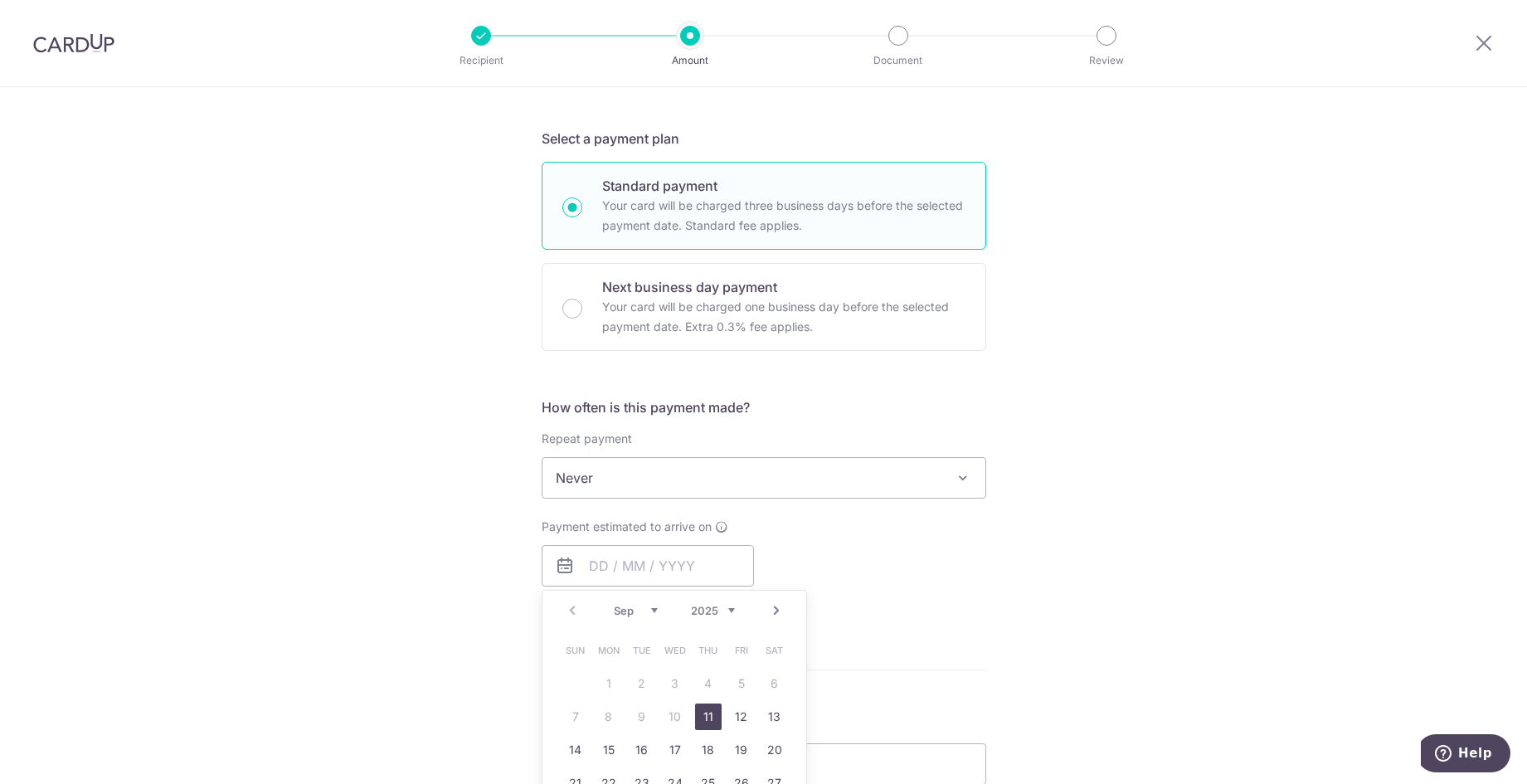
click at [706, 713] on link "11" at bounding box center [708, 716] width 27 height 27
type input "[DATE]"
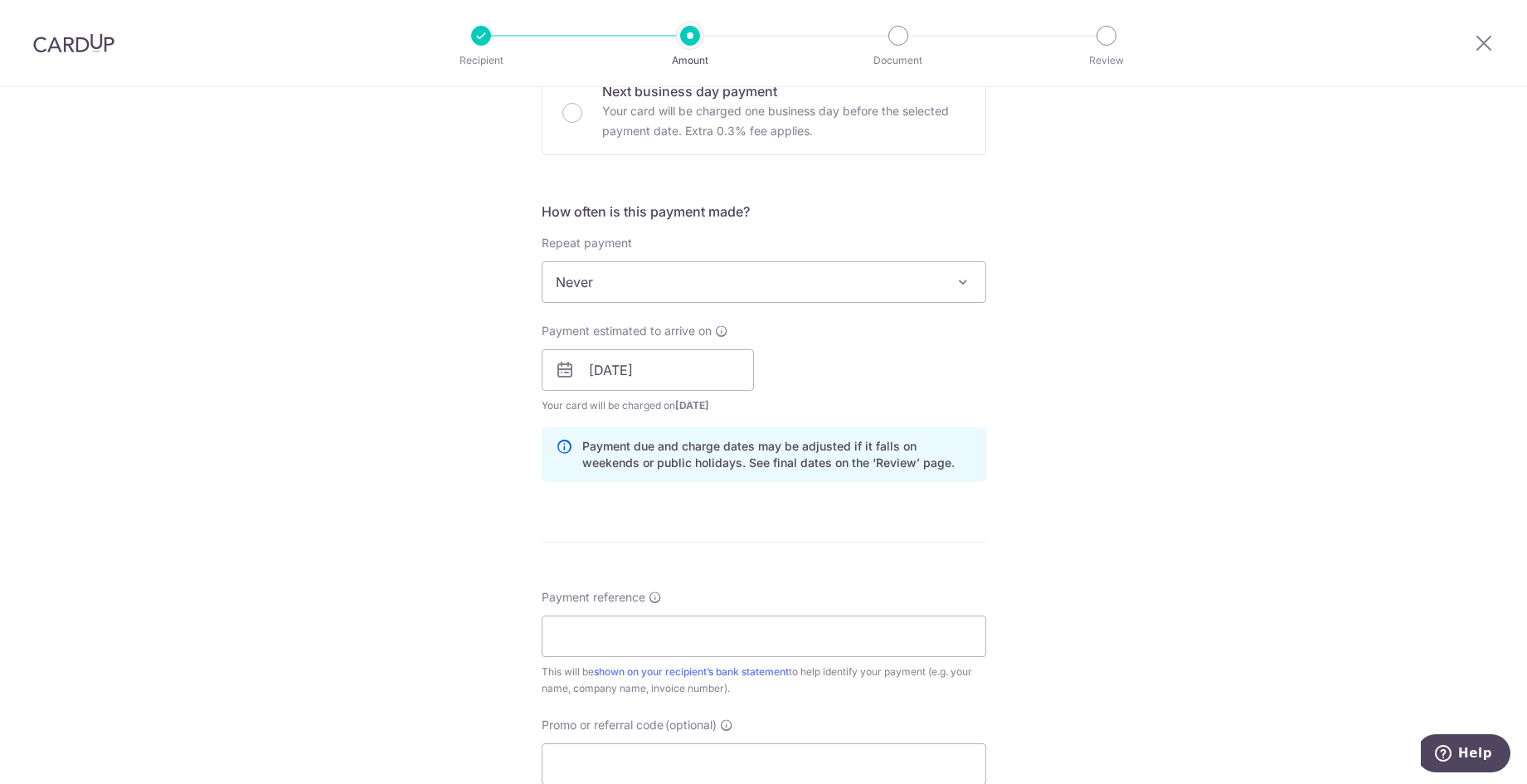
scroll to position [580, 0]
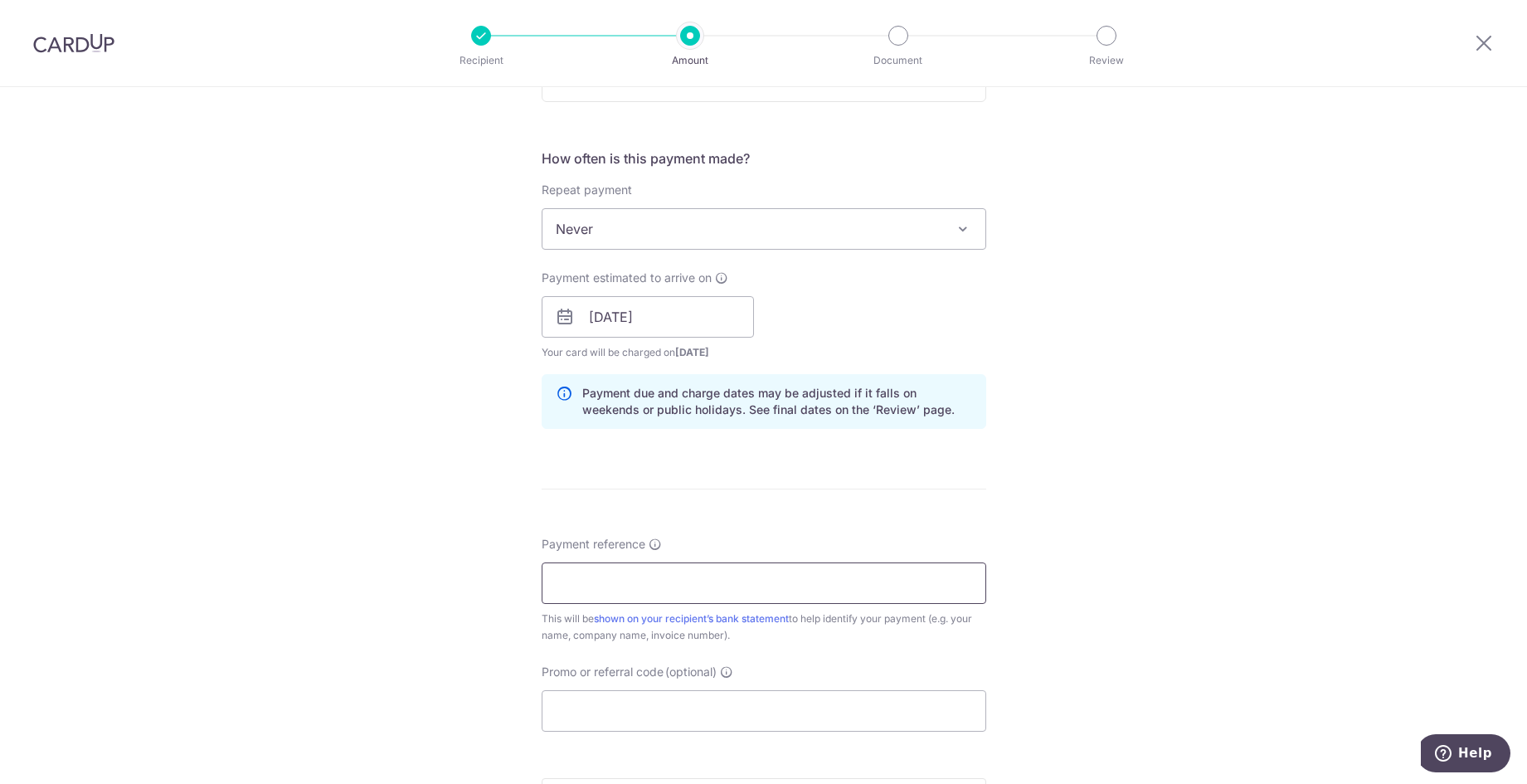
click at [873, 591] on input "Payment reference" at bounding box center [764, 582] width 445 height 41
click at [943, 579] on input "Payment reference" at bounding box center [764, 582] width 445 height 41
paste input "L-8446-1/25"
type input "L-8446-1/25"
click at [738, 697] on input "Promo or referral code (optional)" at bounding box center [764, 710] width 445 height 41
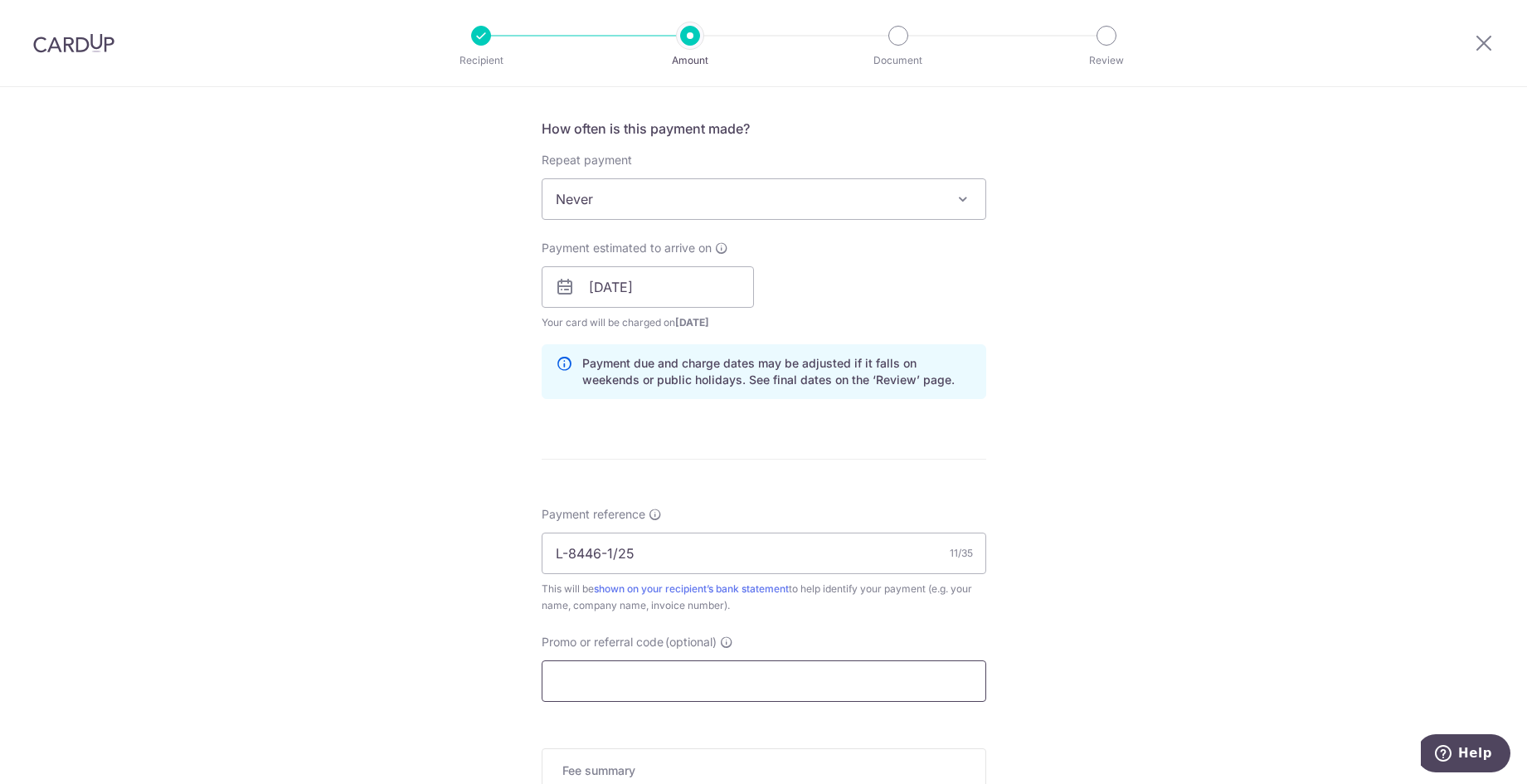
scroll to position [663, 0]
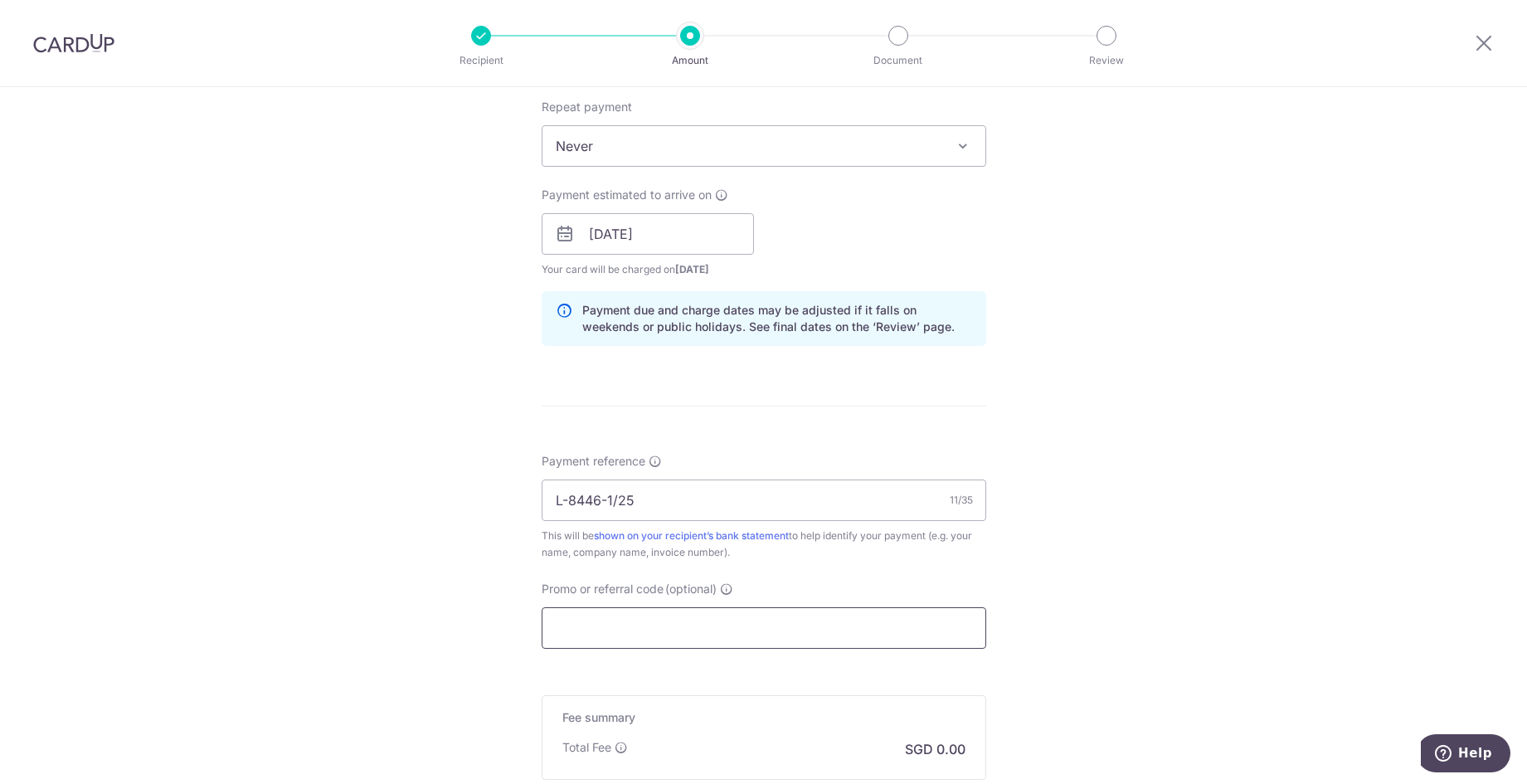
click at [653, 626] on input "Promo or referral code (optional)" at bounding box center [764, 627] width 445 height 41
drag, startPoint x: 1095, startPoint y: 495, endPoint x: 1087, endPoint y: 500, distance: 9.4
click at [1095, 495] on div "Tell us more about your payment Enter payment amount SGD Recipient added succes…" at bounding box center [763, 207] width 1527 height 1568
click at [708, 626] on input "Promo or referral code (optional)" at bounding box center [764, 627] width 445 height 41
paste input "SETHISFY"
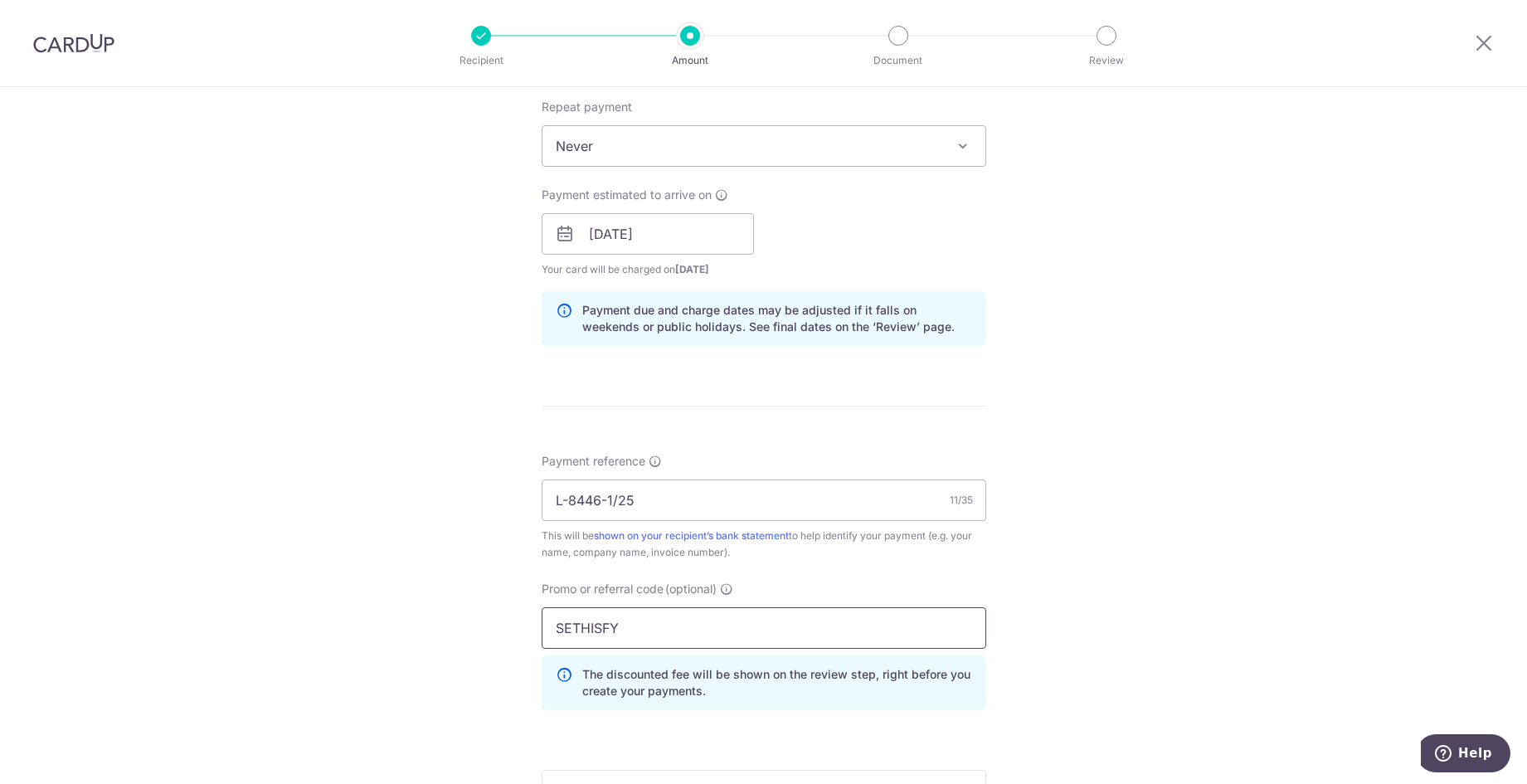
type input "SETHISFY"
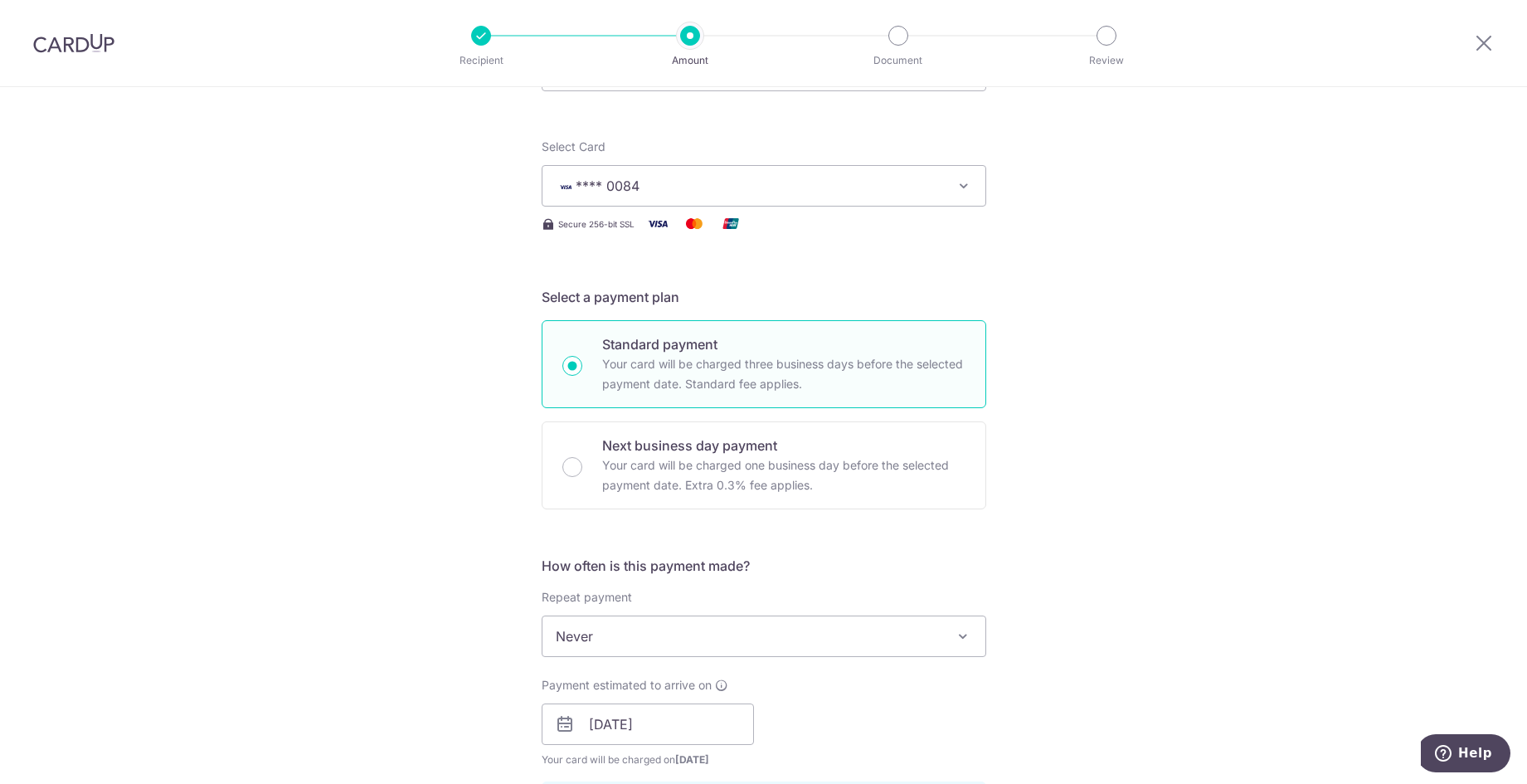
scroll to position [34, 0]
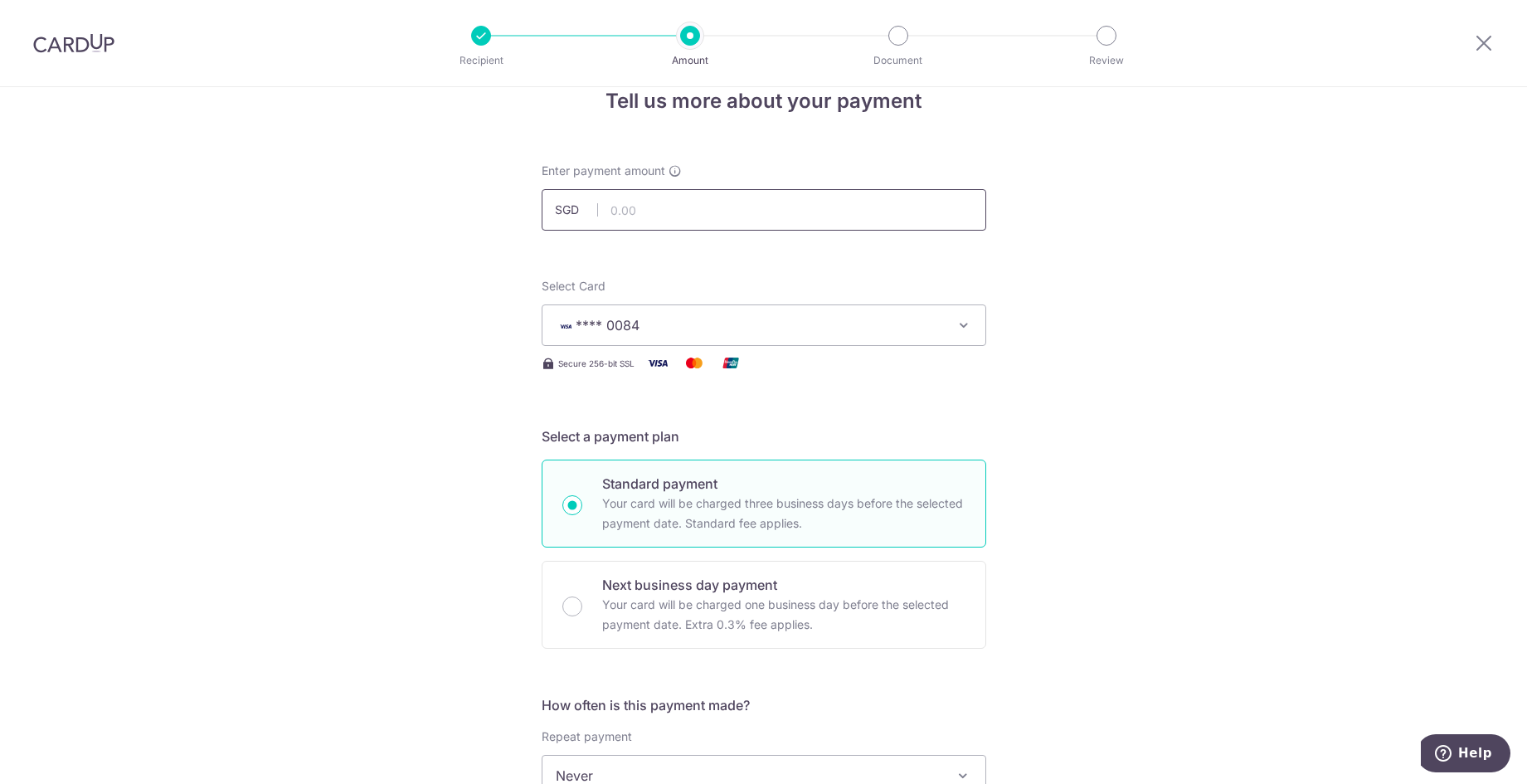
click at [672, 222] on input "text" at bounding box center [764, 209] width 445 height 41
click at [672, 220] on input "text" at bounding box center [764, 209] width 445 height 41
click at [664, 220] on input "text" at bounding box center [764, 209] width 445 height 41
drag, startPoint x: 612, startPoint y: 214, endPoint x: 456, endPoint y: 245, distance: 159.1
click at [570, 220] on input "3000" at bounding box center [764, 209] width 445 height 41
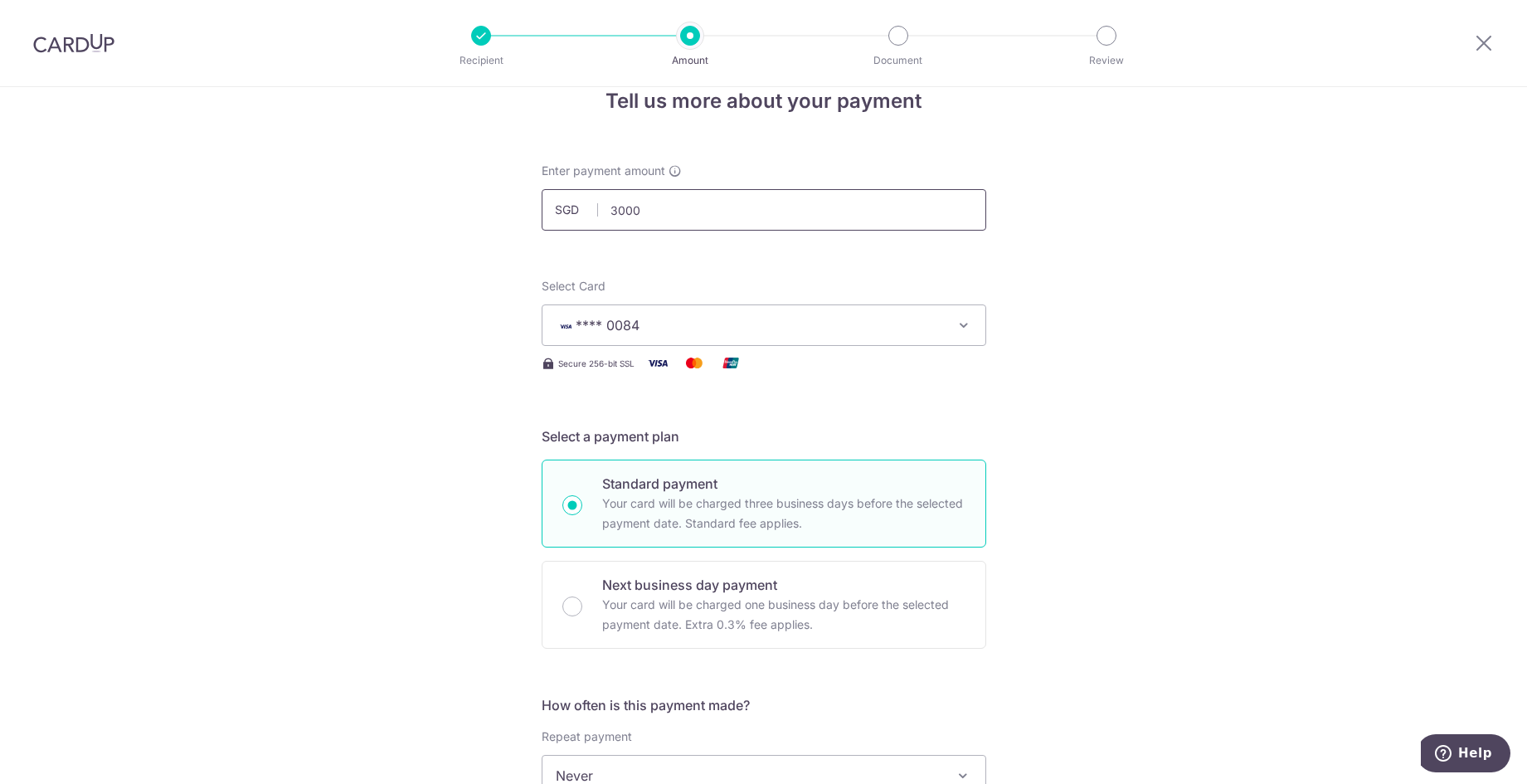
click at [670, 220] on input "3000" at bounding box center [764, 209] width 445 height 41
drag, startPoint x: 685, startPoint y: 212, endPoint x: 580, endPoint y: 205, distance: 105.2
click at [580, 205] on div "SGD 3000" at bounding box center [764, 209] width 445 height 41
type input "3,000.00"
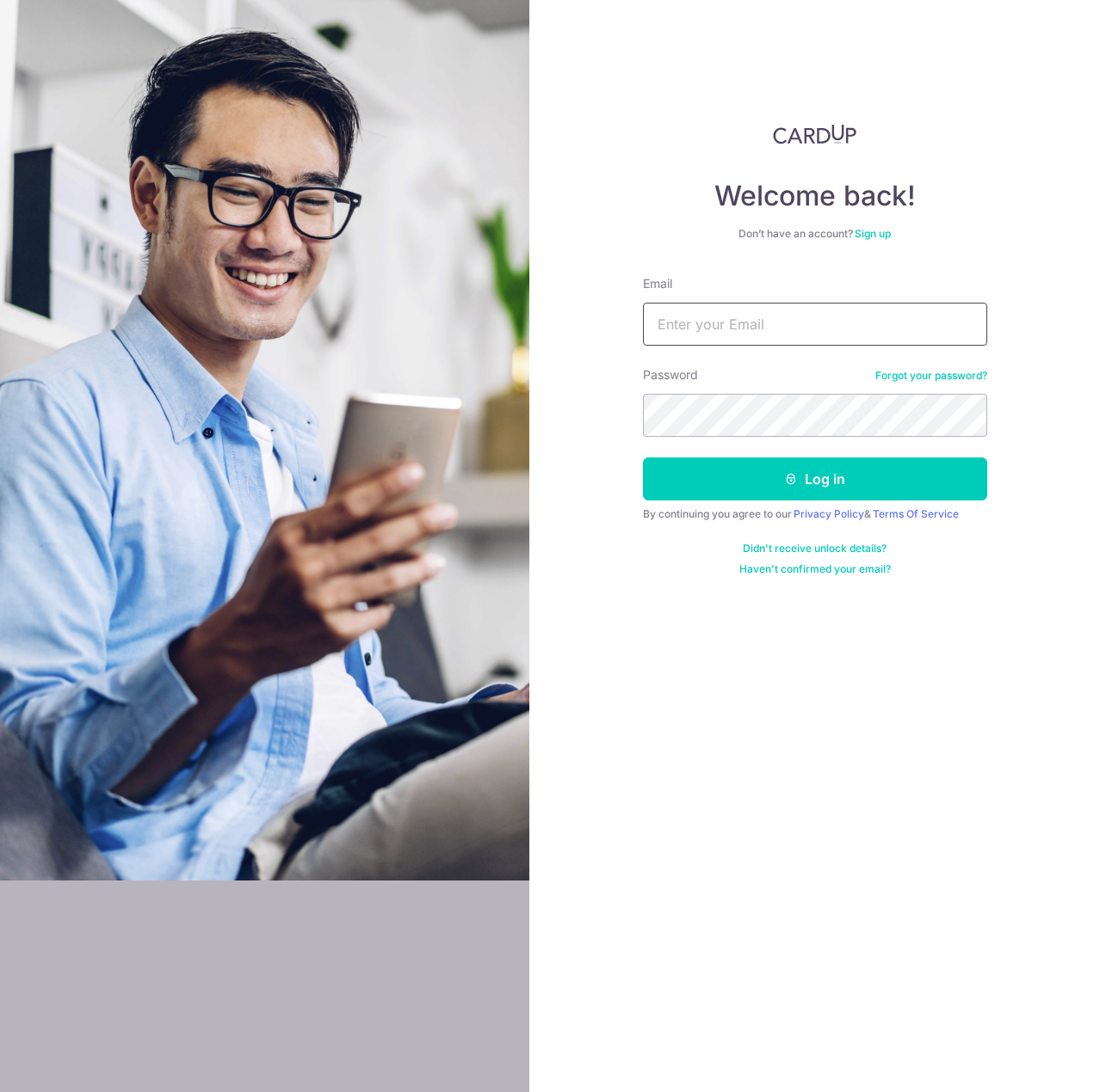
click at [809, 337] on input "Email" at bounding box center [815, 324] width 344 height 43
type input "[EMAIL_ADDRESS][DOMAIN_NAME]"
click at [643, 458] on button "Log in" at bounding box center [815, 479] width 344 height 43
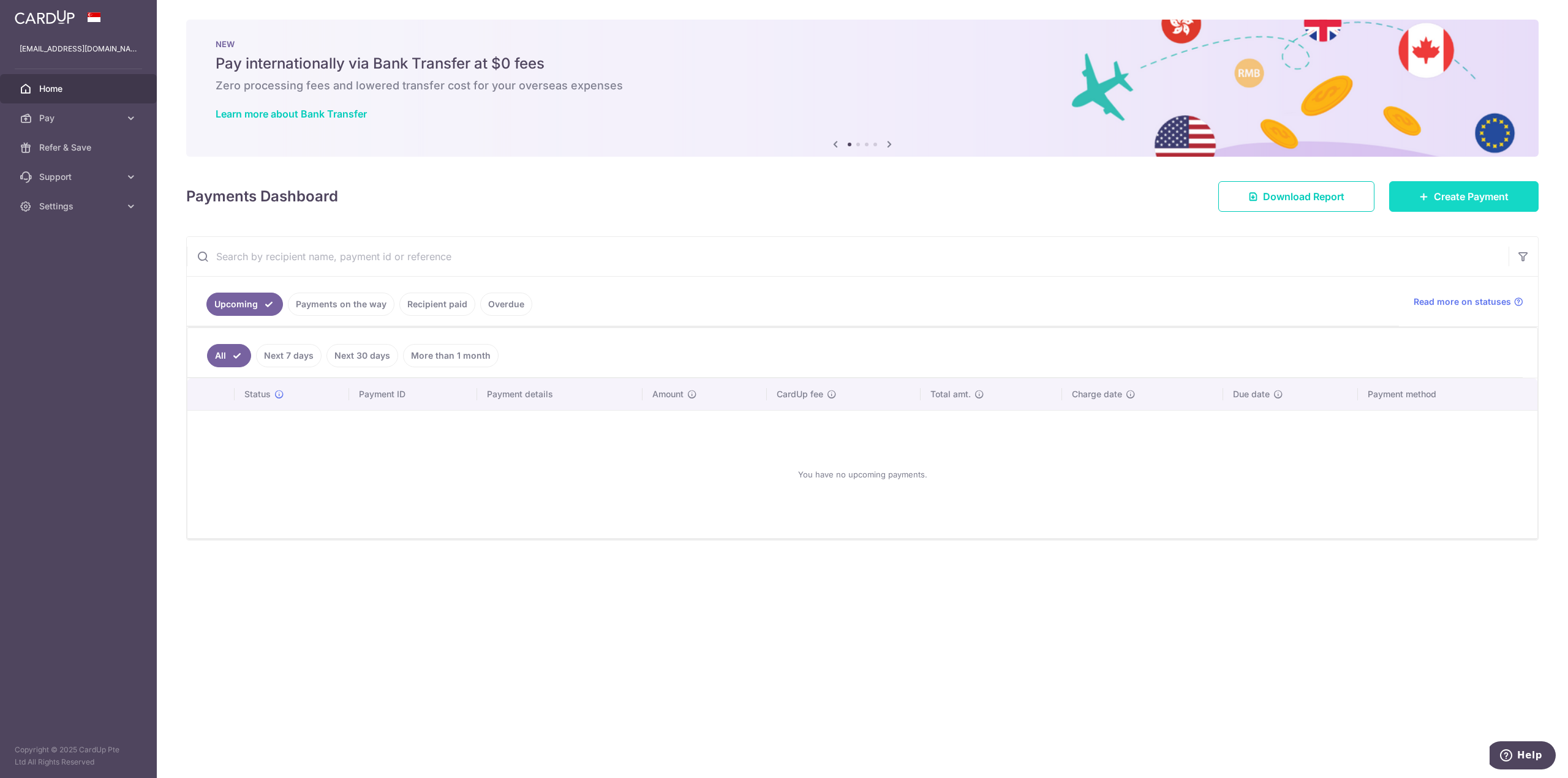
click at [782, 201] on link "Create Payment" at bounding box center [1464, 196] width 150 height 31
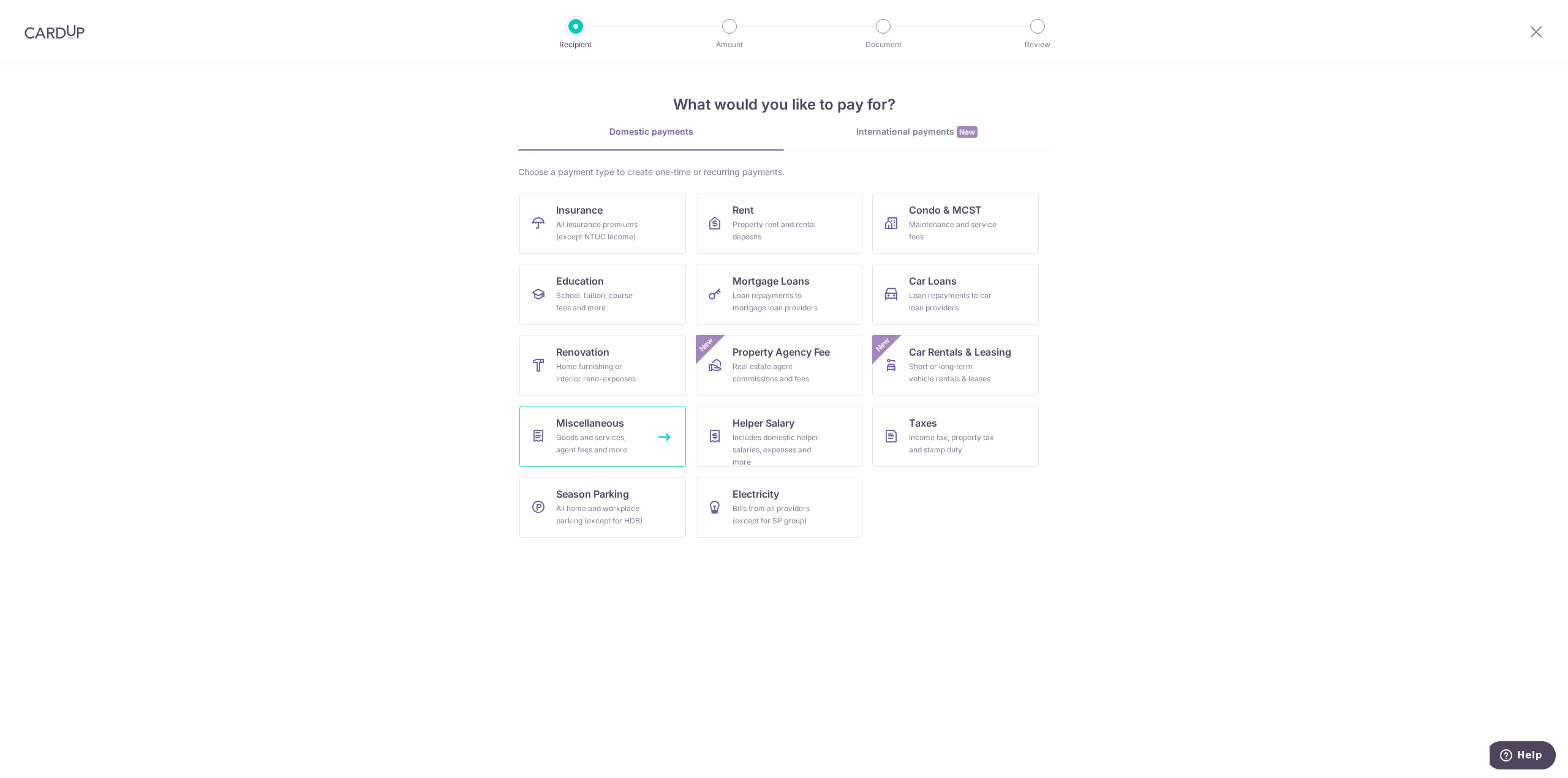
click at [602, 438] on div "Goods and services, agent fees and more" at bounding box center [600, 444] width 88 height 24
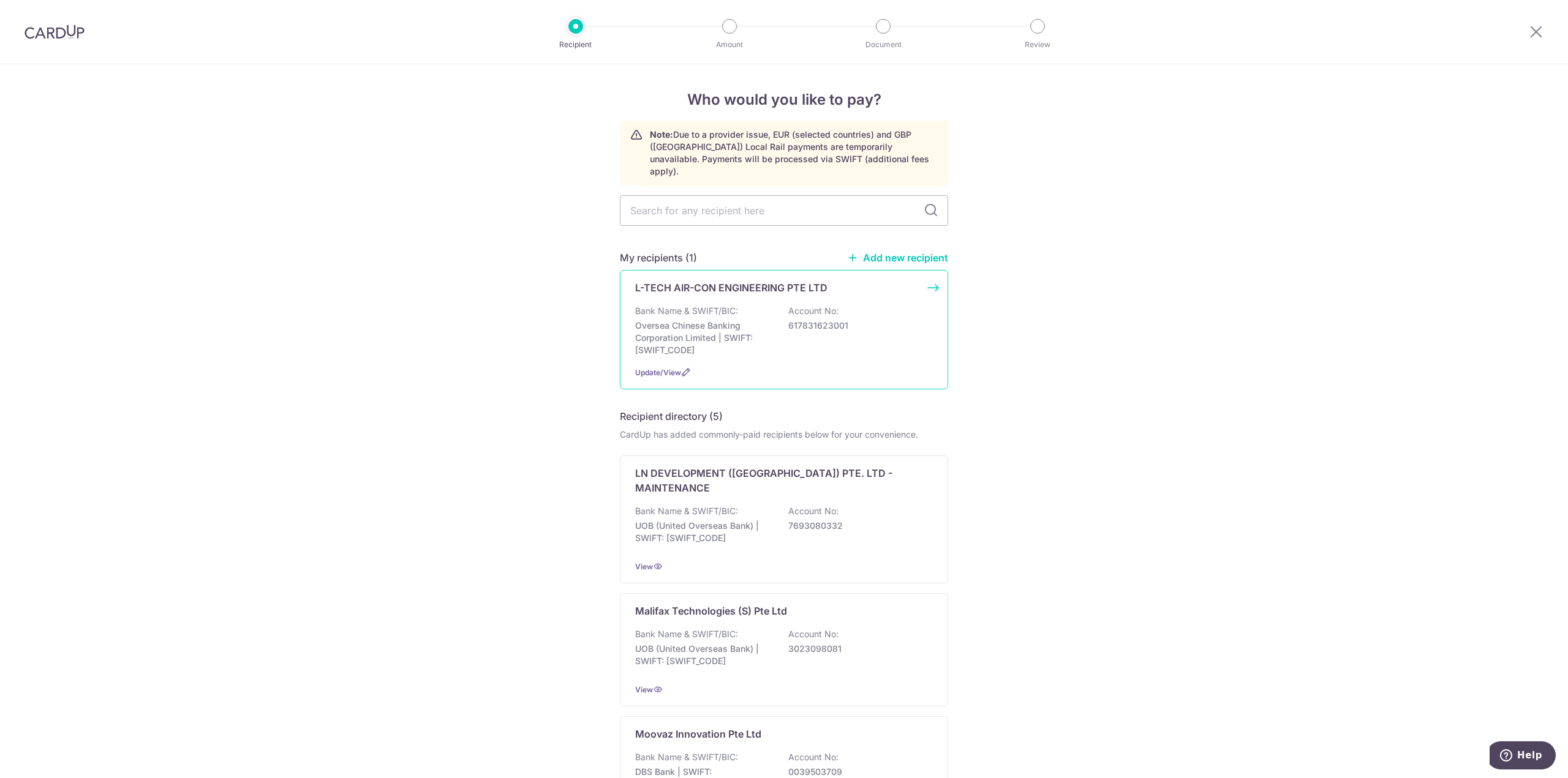
click at [718, 320] on p "Oversea Chinese Banking Corporation Limited | SWIFT: [SWIFT_CODE]" at bounding box center [704, 338] width 137 height 37
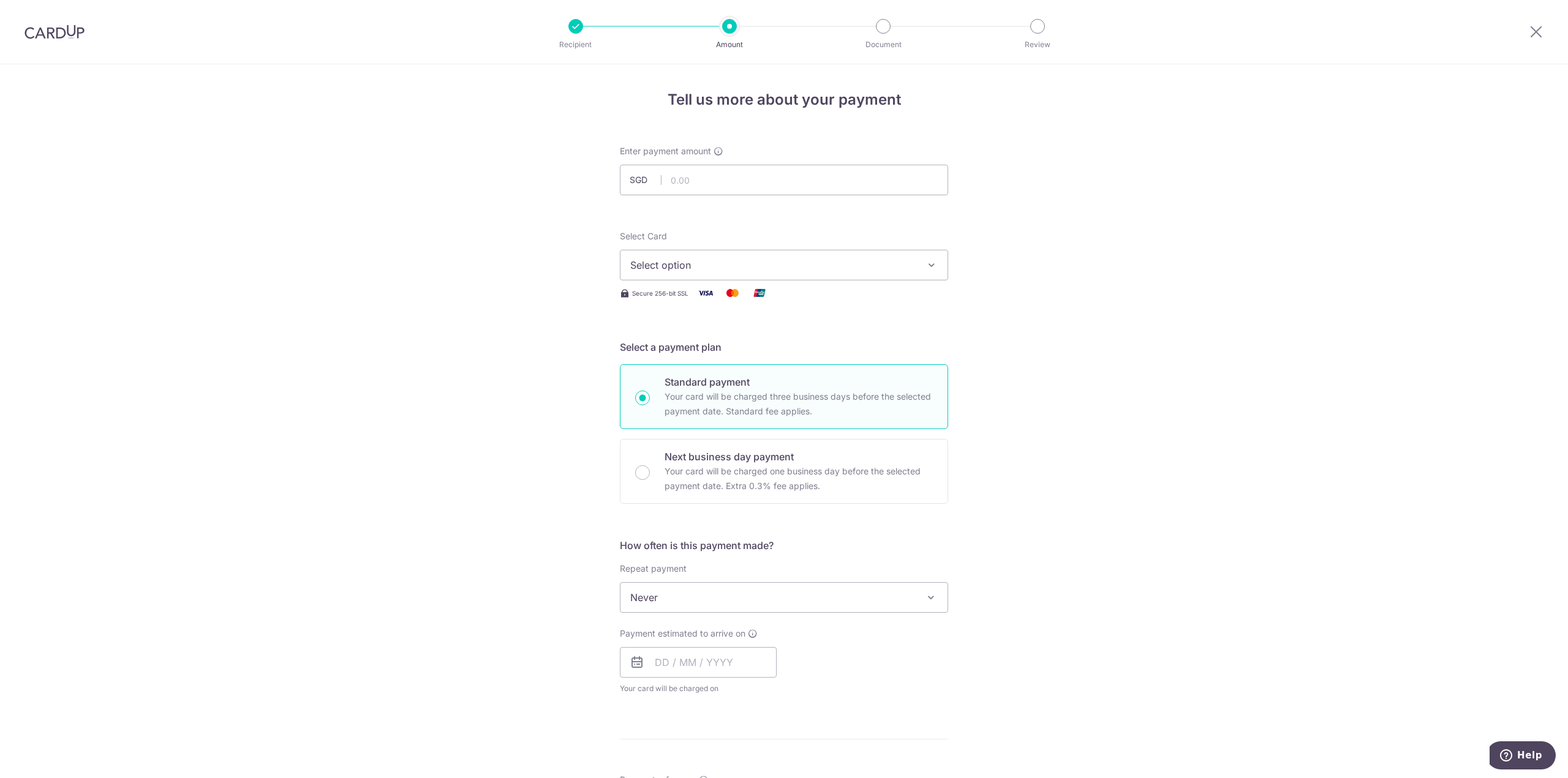
click at [740, 260] on span "Select option" at bounding box center [773, 265] width 286 height 15
click at [731, 348] on span "**** 0084" at bounding box center [784, 353] width 307 height 15
click at [721, 180] on input "text" at bounding box center [784, 180] width 329 height 31
click at [1075, 249] on div "Tell us more about your payment Enter payment amount SGD 3688.5 Select Card ***…" at bounding box center [784, 618] width 1568 height 1108
type input "3,688.50"
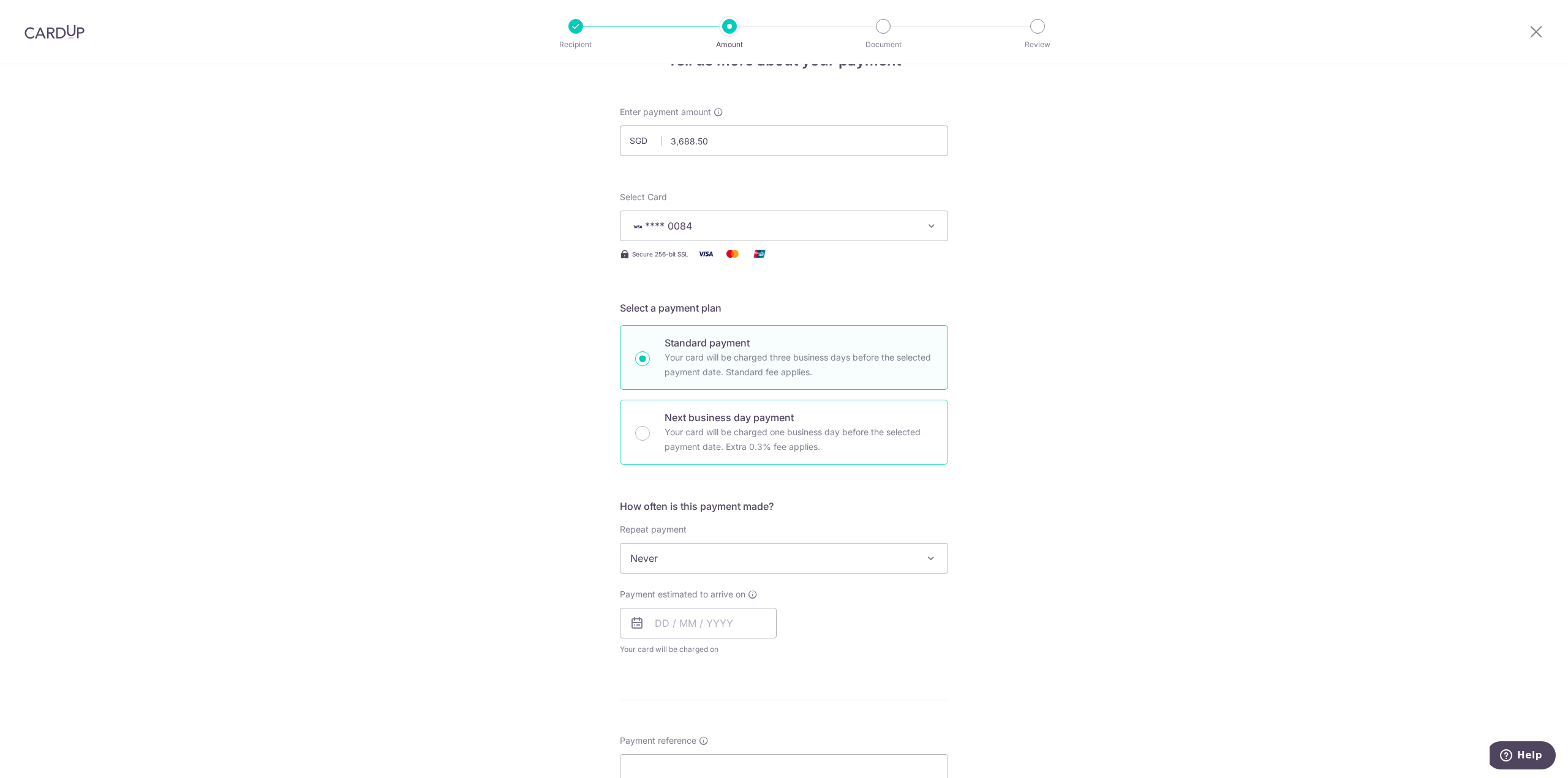
scroll to position [61, 0]
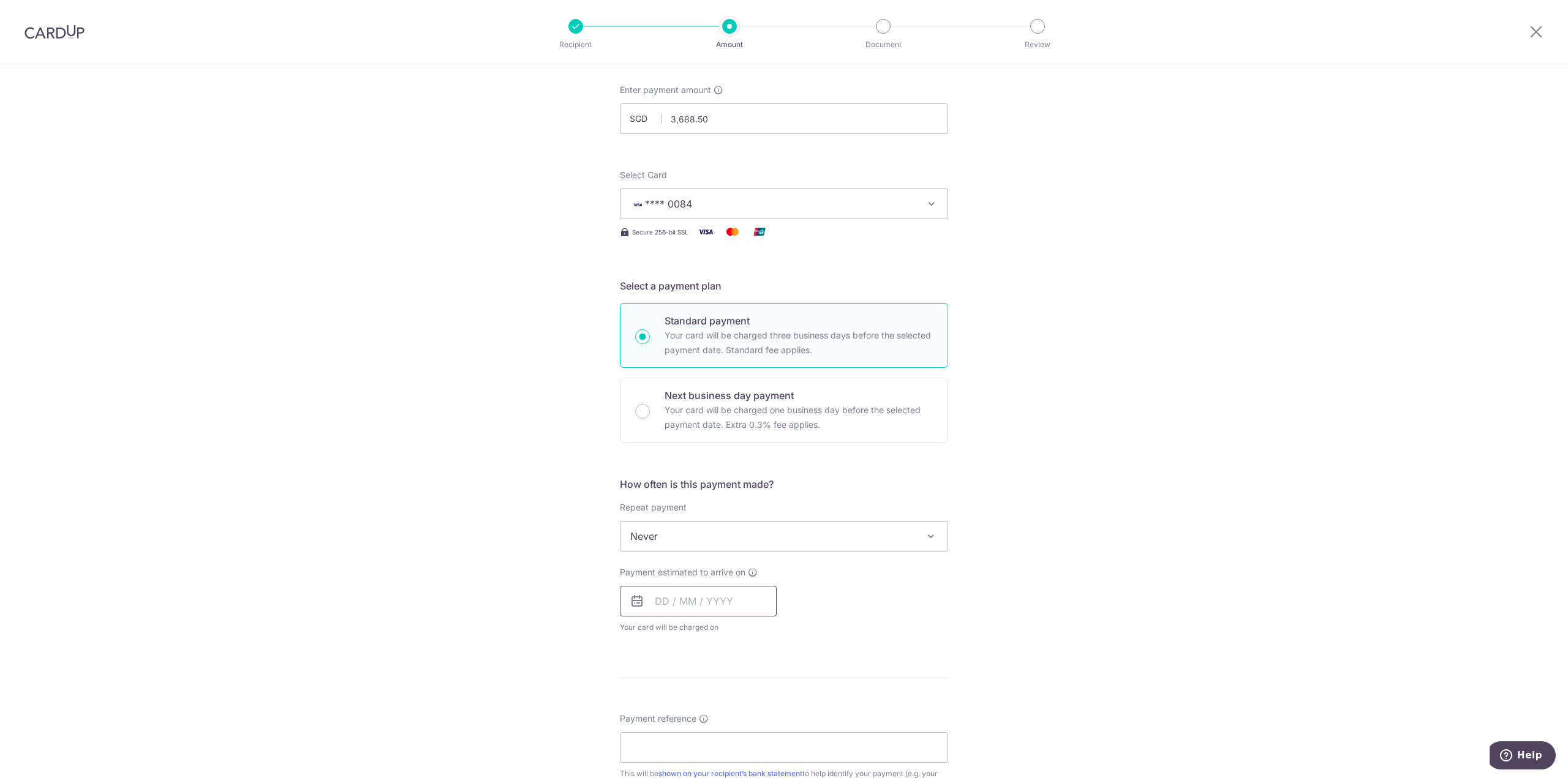
click at [689, 596] on input "text" at bounding box center [698, 601] width 156 height 31
drag, startPoint x: 745, startPoint y: 711, endPoint x: 967, endPoint y: 653, distance: 229.5
click at [746, 711] on link "11" at bounding box center [743, 713] width 20 height 20
type input "[DATE]"
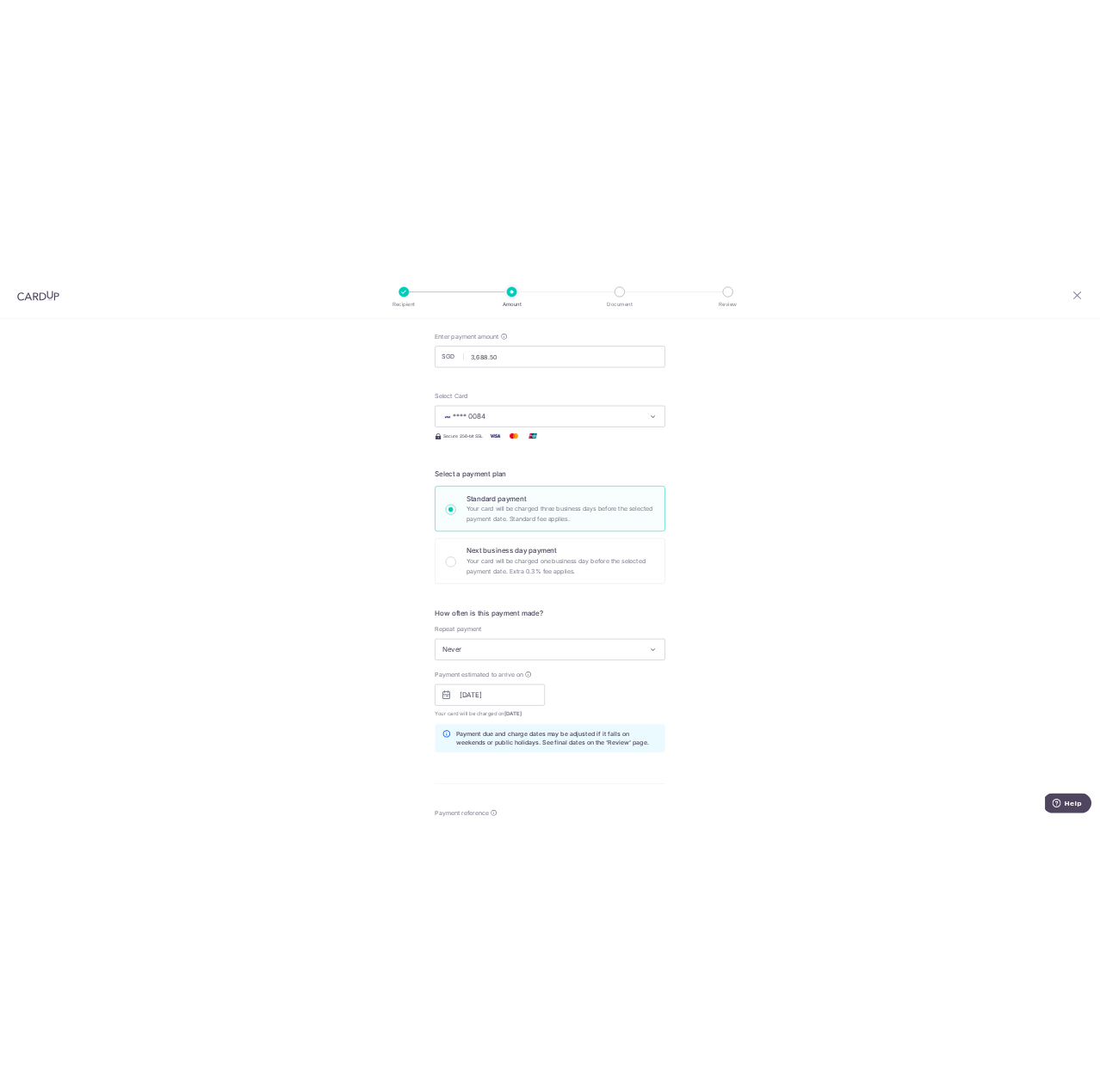
scroll to position [258, 0]
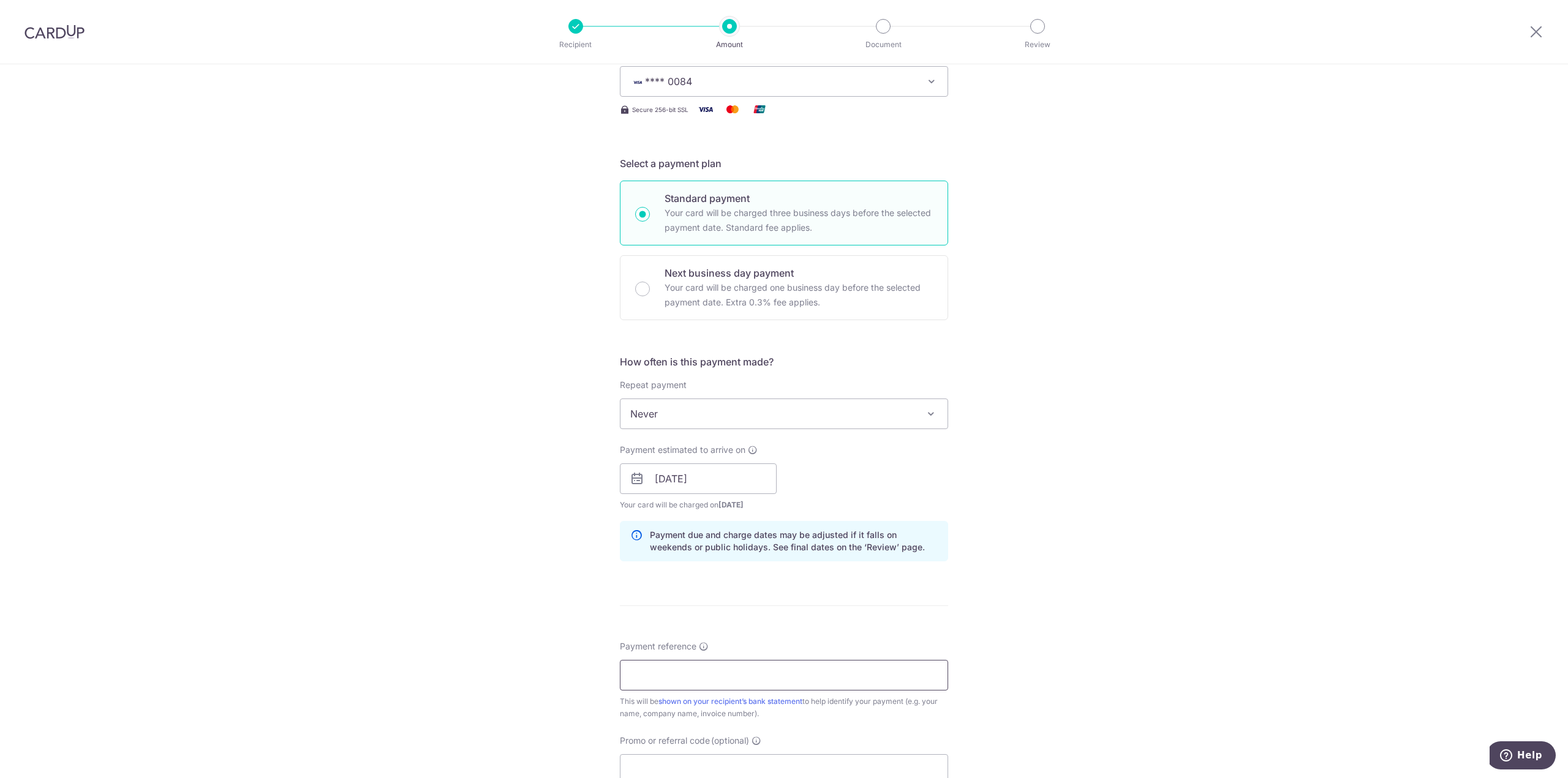
drag, startPoint x: 769, startPoint y: 679, endPoint x: 775, endPoint y: 679, distance: 6.0
click at [769, 679] on input "Payment reference" at bounding box center [784, 675] width 329 height 31
click at [997, 588] on div "Tell us more about your payment Enter payment amount SGD 3,688.50 3688.50 Selec…" at bounding box center [784, 459] width 1568 height 1157
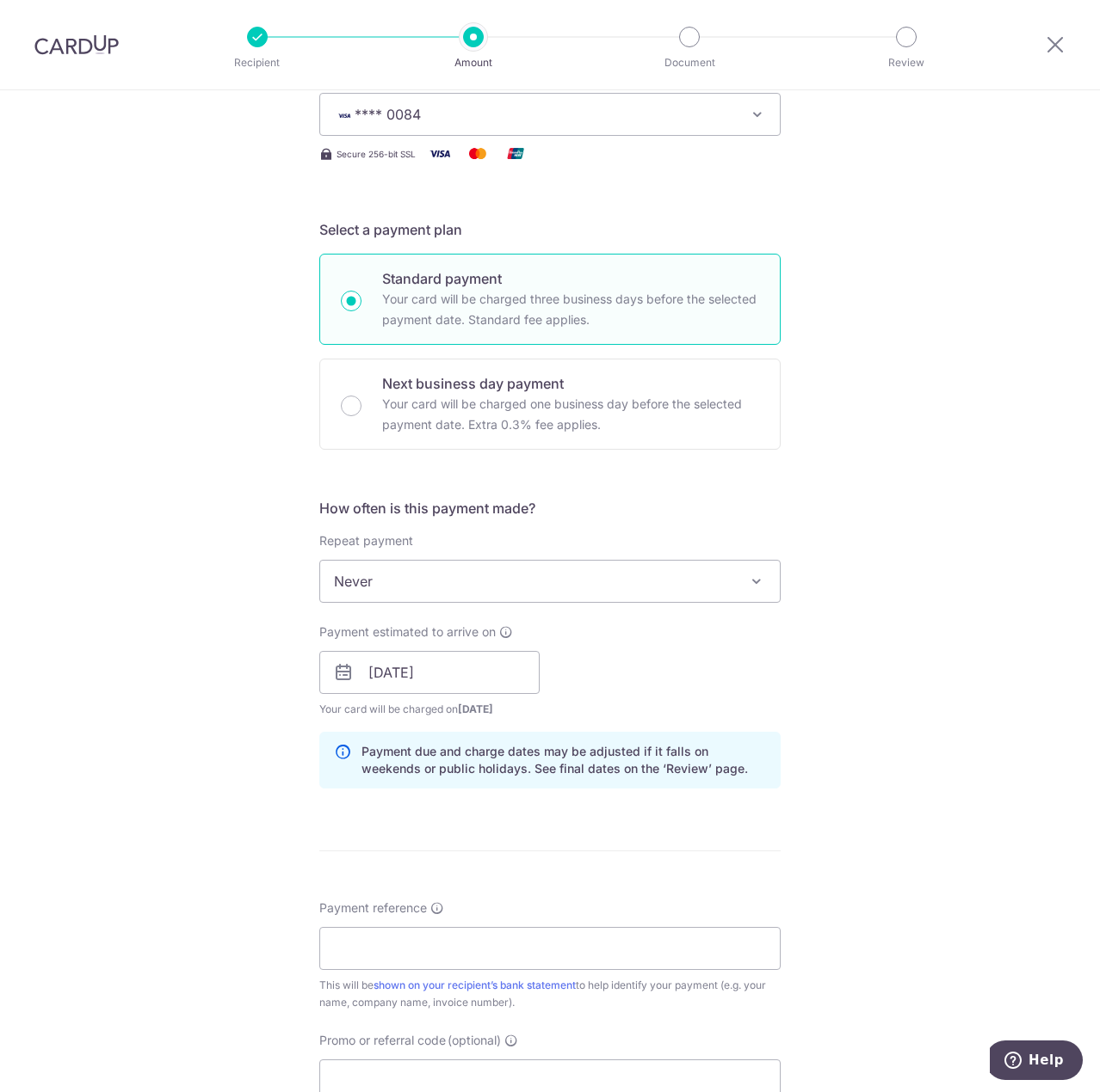
click at [921, 484] on div "Tell us more about your payment Enter payment amount SGD 3,688.50 3688.50 Selec…" at bounding box center [550, 645] width 1100 height 1626
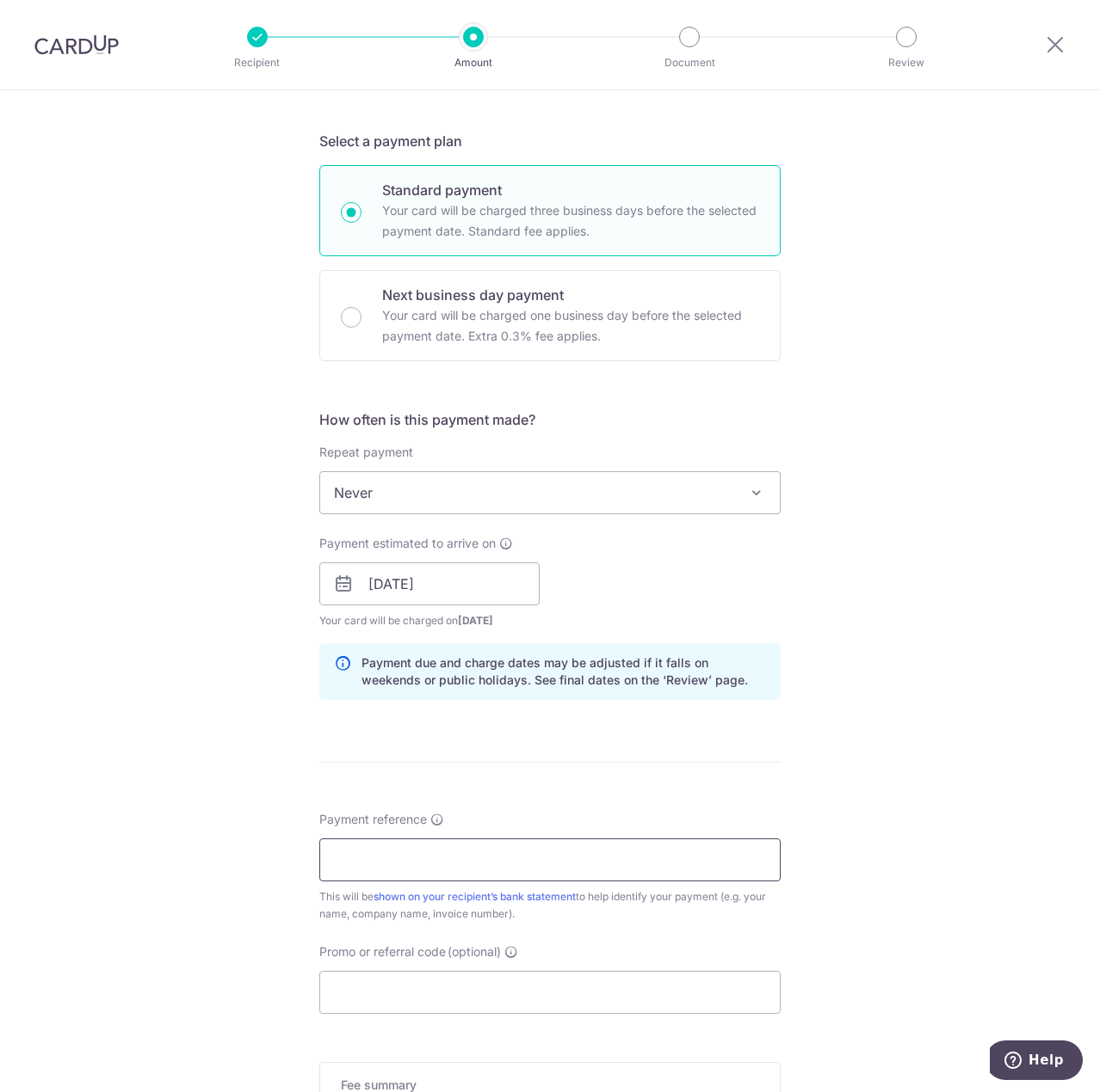
scroll to position [430, 0]
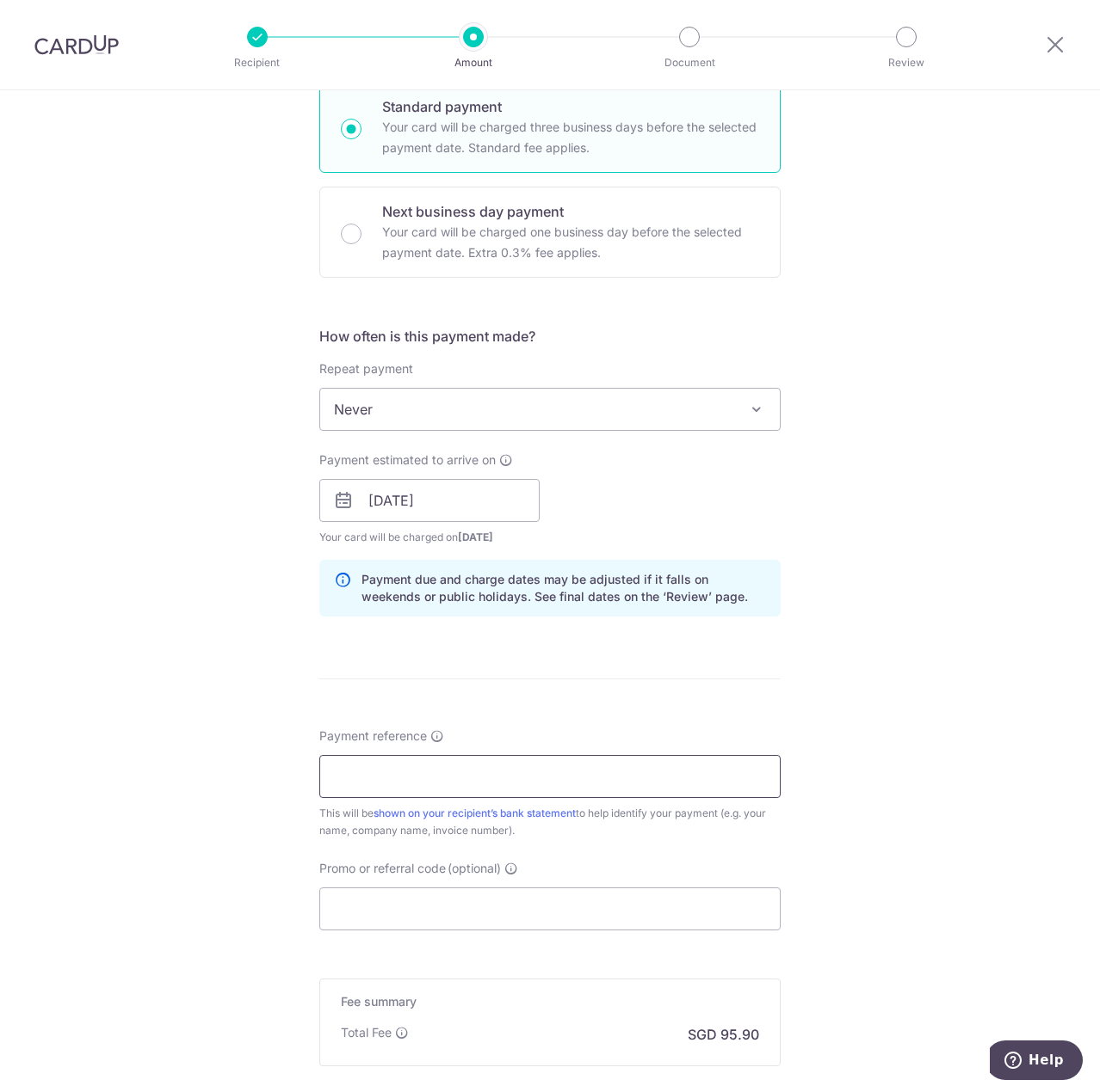
drag, startPoint x: 388, startPoint y: 775, endPoint x: 412, endPoint y: 787, distance: 26.8
click at [388, 775] on input "Payment reference" at bounding box center [550, 776] width 462 height 43
paste input "L-8446-1/25"
type input "L-8446-1/25"
click at [474, 912] on input "Promo or referral code (optional)" at bounding box center [550, 909] width 462 height 43
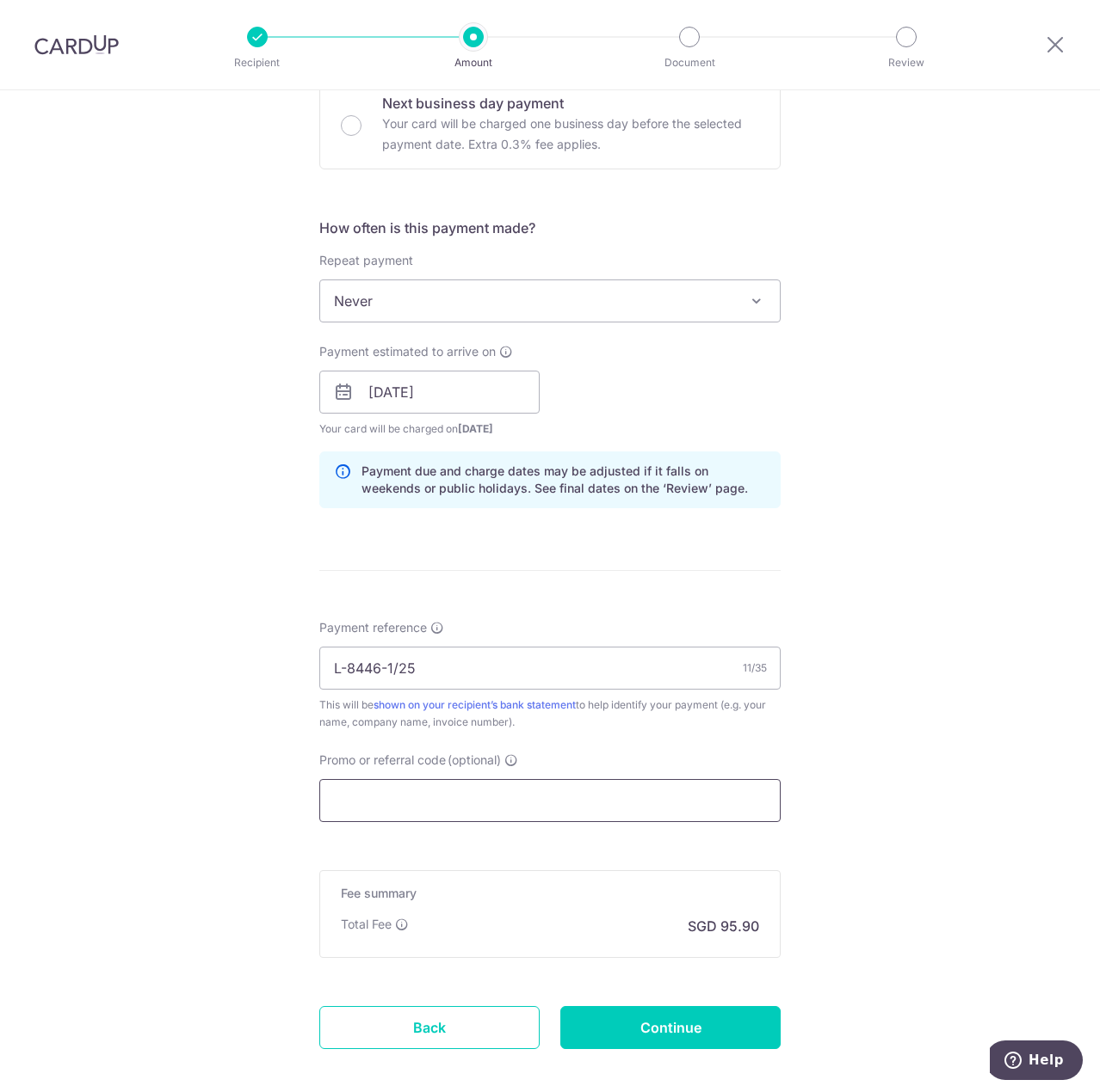
scroll to position [625, 0]
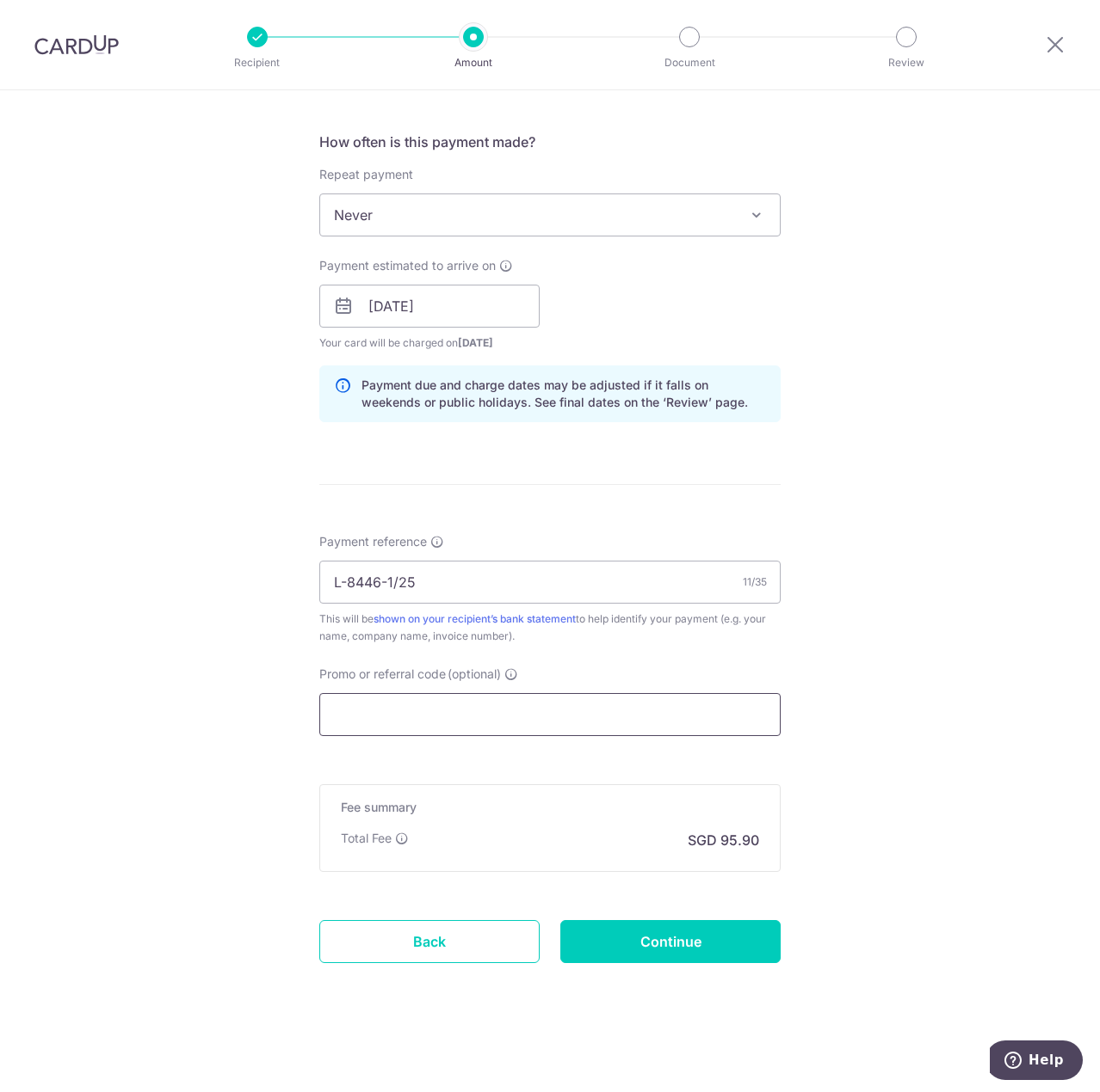
click at [512, 708] on input "Promo or referral code (optional)" at bounding box center [550, 715] width 462 height 43
paste input "VTAX25R"
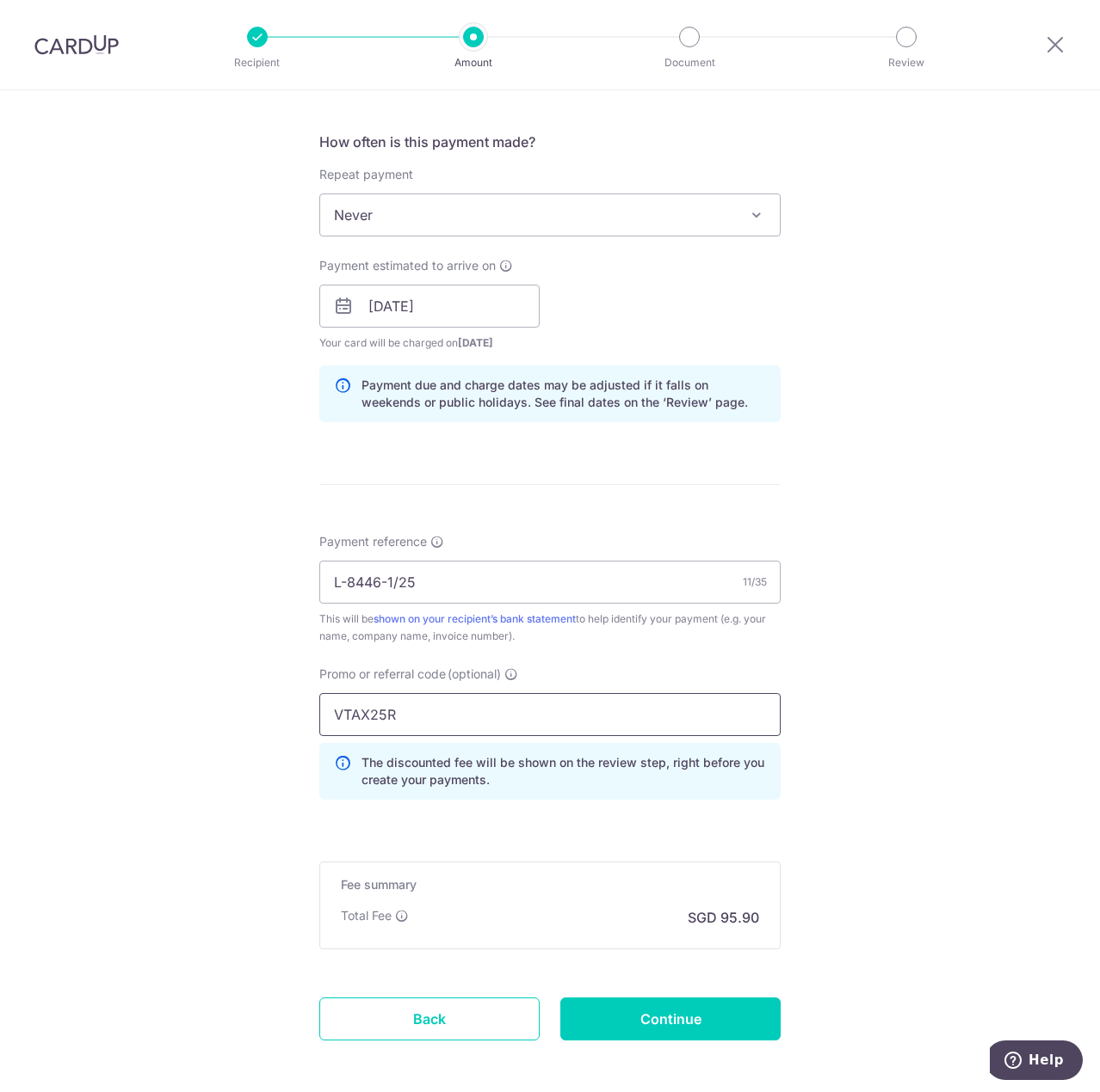
type input "VTAX25R"
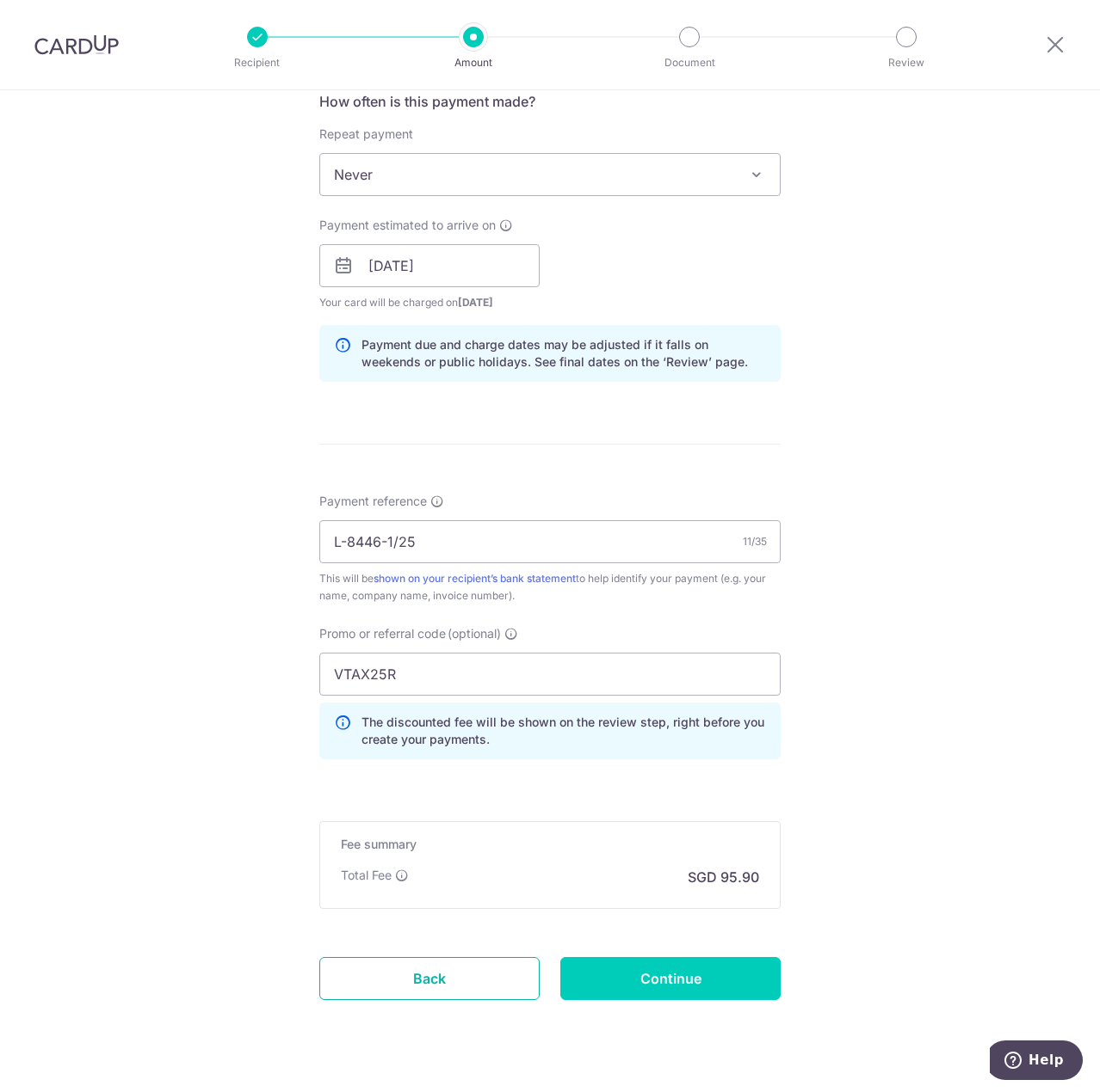
scroll to position [702, 0]
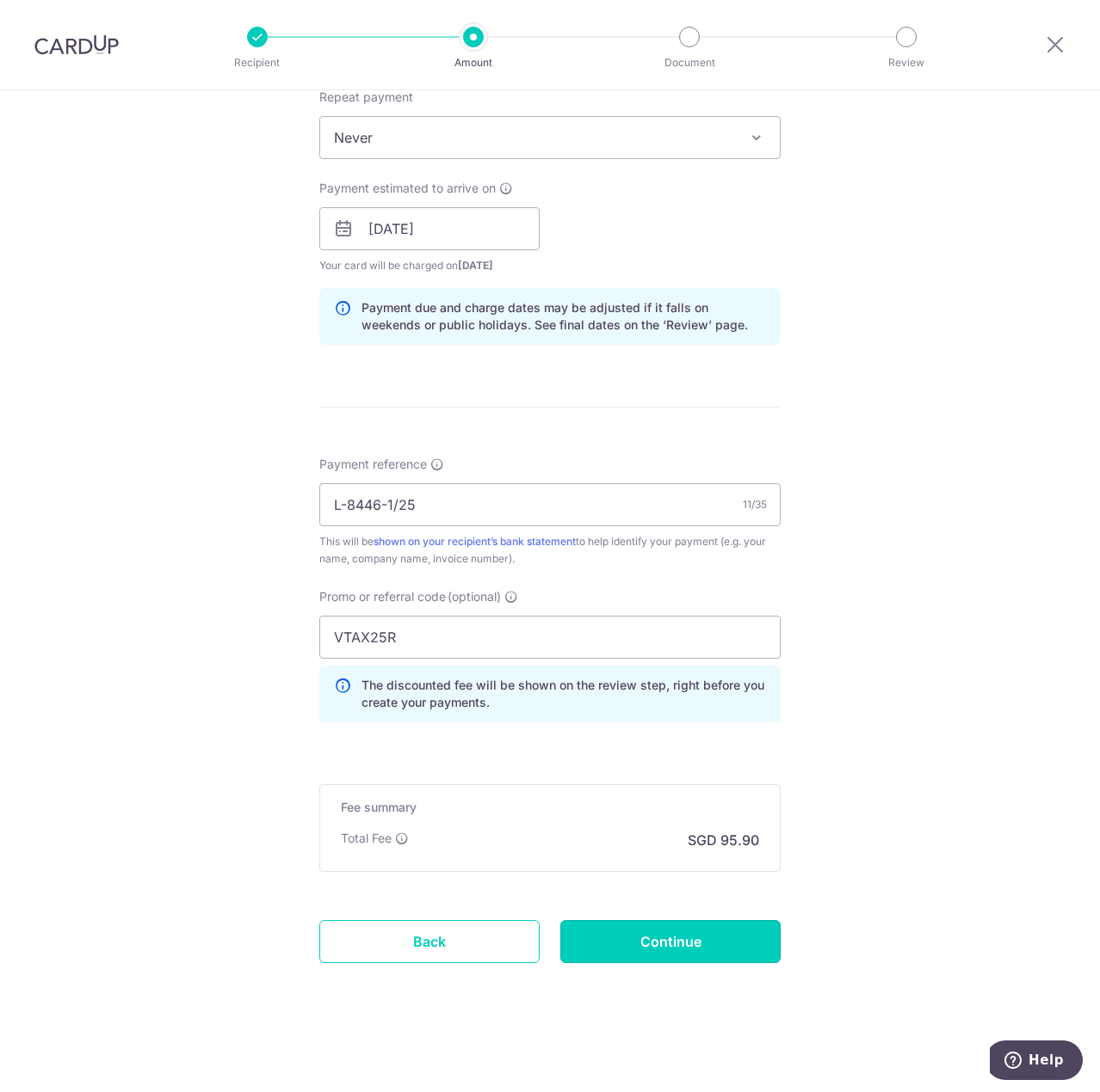
click at [640, 927] on input "Continue" at bounding box center [670, 941] width 220 height 43
type input "Create Schedule"
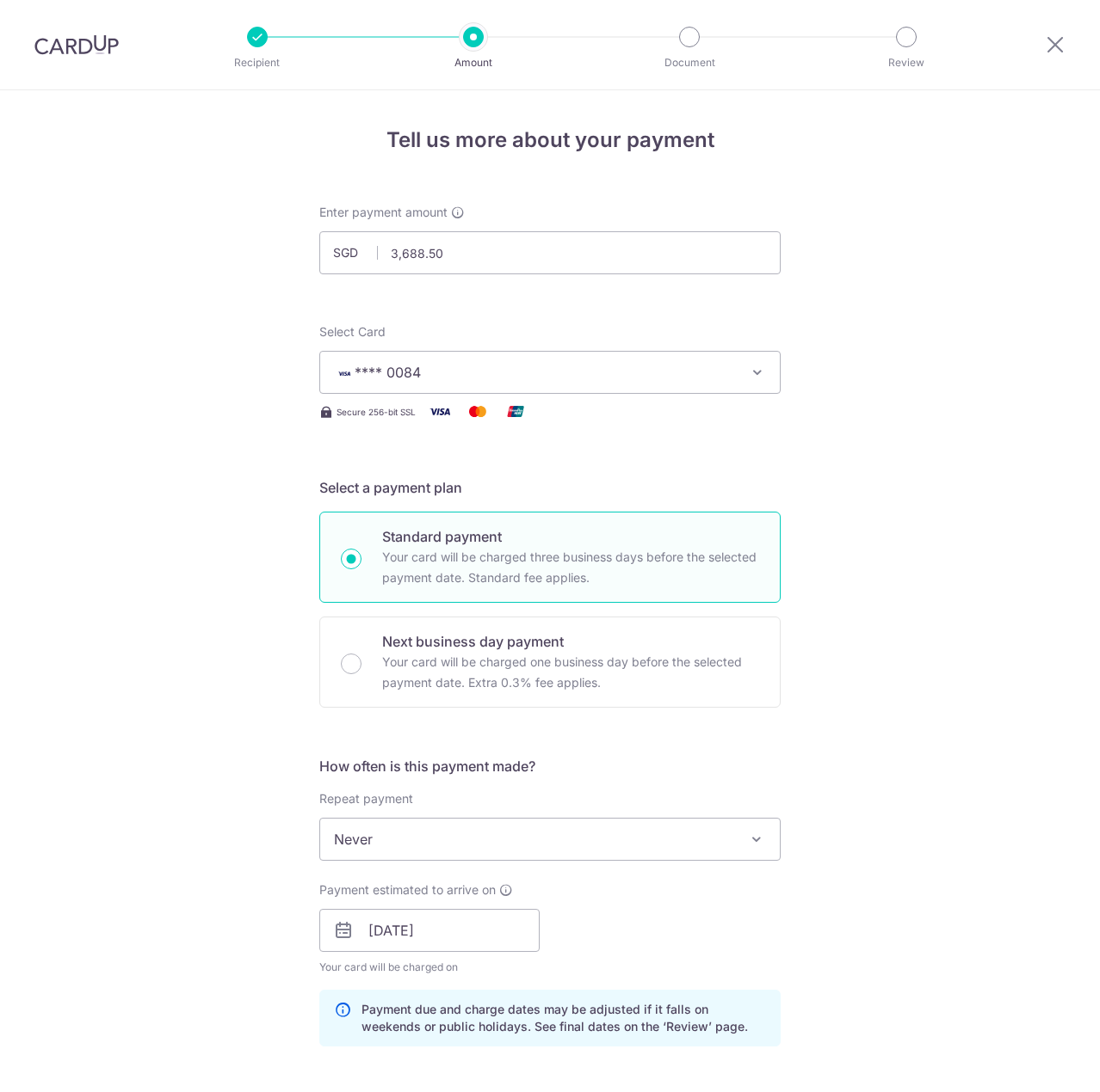
scroll to position [750, 0]
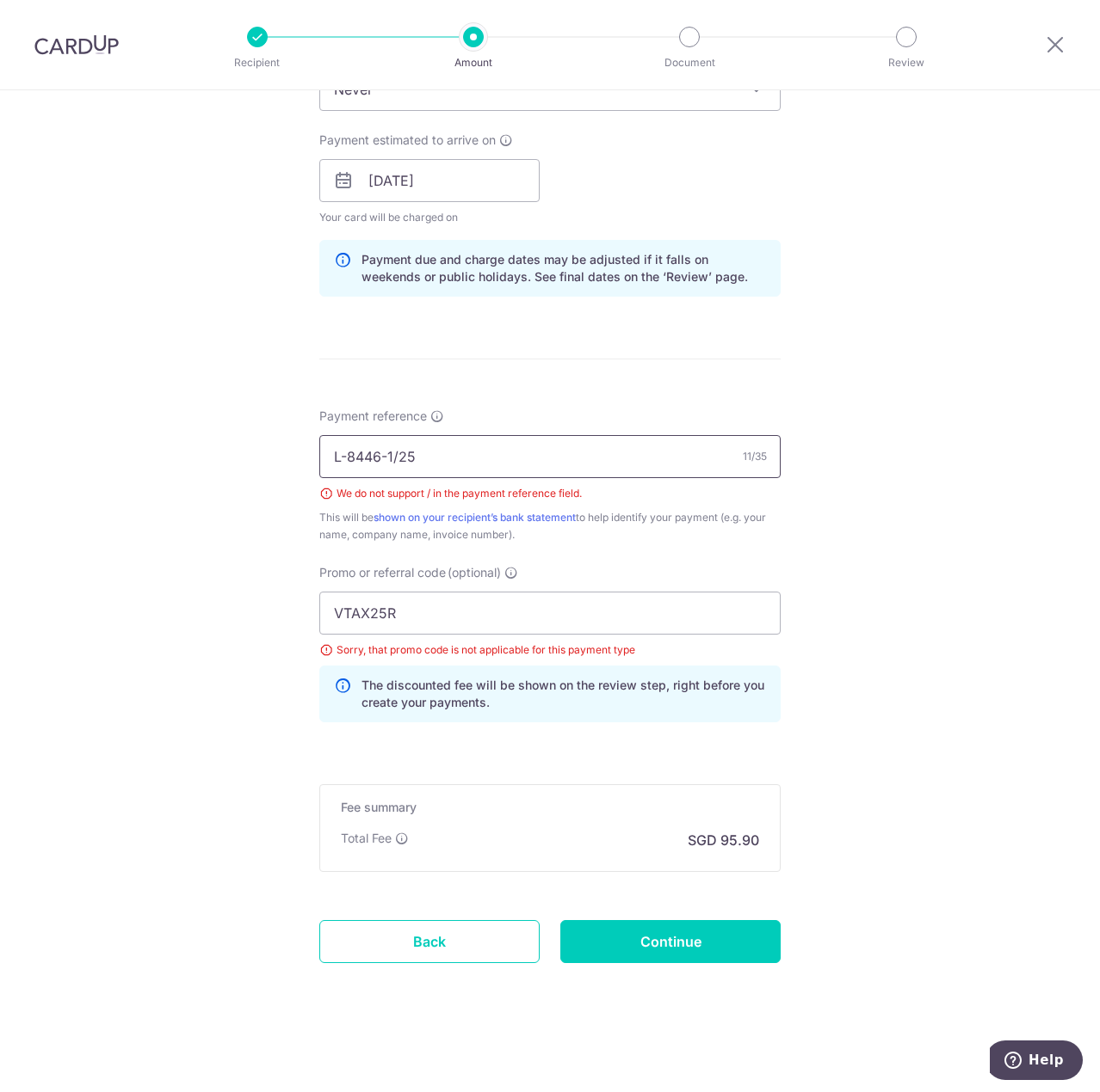
click at [514, 467] on input "L-8446-1/25" at bounding box center [550, 457] width 462 height 43
click at [395, 463] on input "L-8446-1/25" at bounding box center [550, 457] width 462 height 43
type input "L-8446-1 25"
click at [807, 383] on div "Tell us more about your payment Enter payment amount SGD 3,688.50 3688.50 Selec…" at bounding box center [550, 216] width 1100 height 1752
click at [503, 616] on input "VTAX25R" at bounding box center [550, 612] width 462 height 43
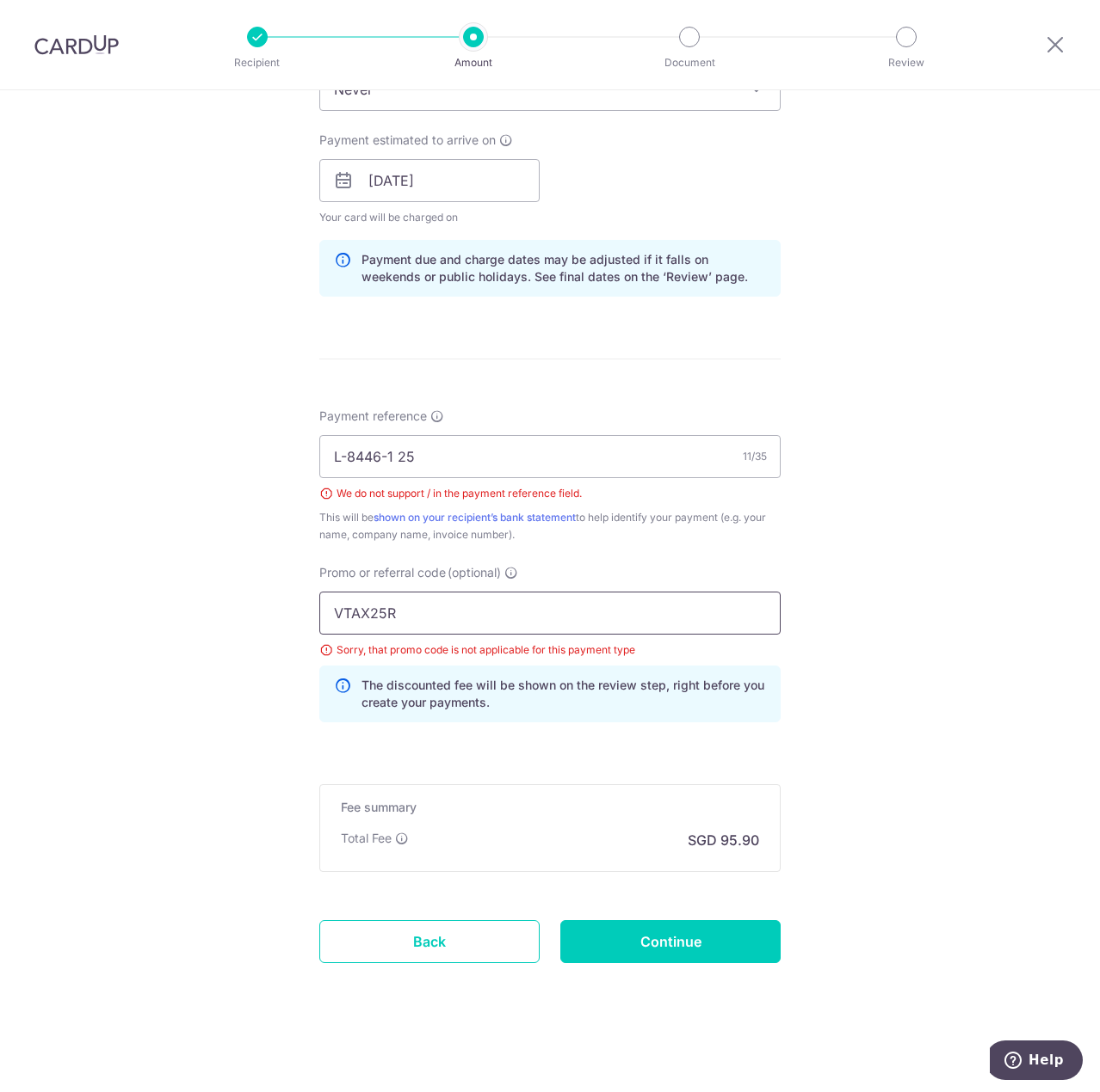
drag, startPoint x: 526, startPoint y: 621, endPoint x: 239, endPoint y: 595, distance: 288.2
click at [264, 598] on div "Tell us more about your payment Enter payment amount SGD 3,688.50 3688.50 Selec…" at bounding box center [550, 216] width 1100 height 1752
paste input "OFF225"
type input "OFF225"
click at [443, 629] on input "OFF225" at bounding box center [550, 612] width 462 height 43
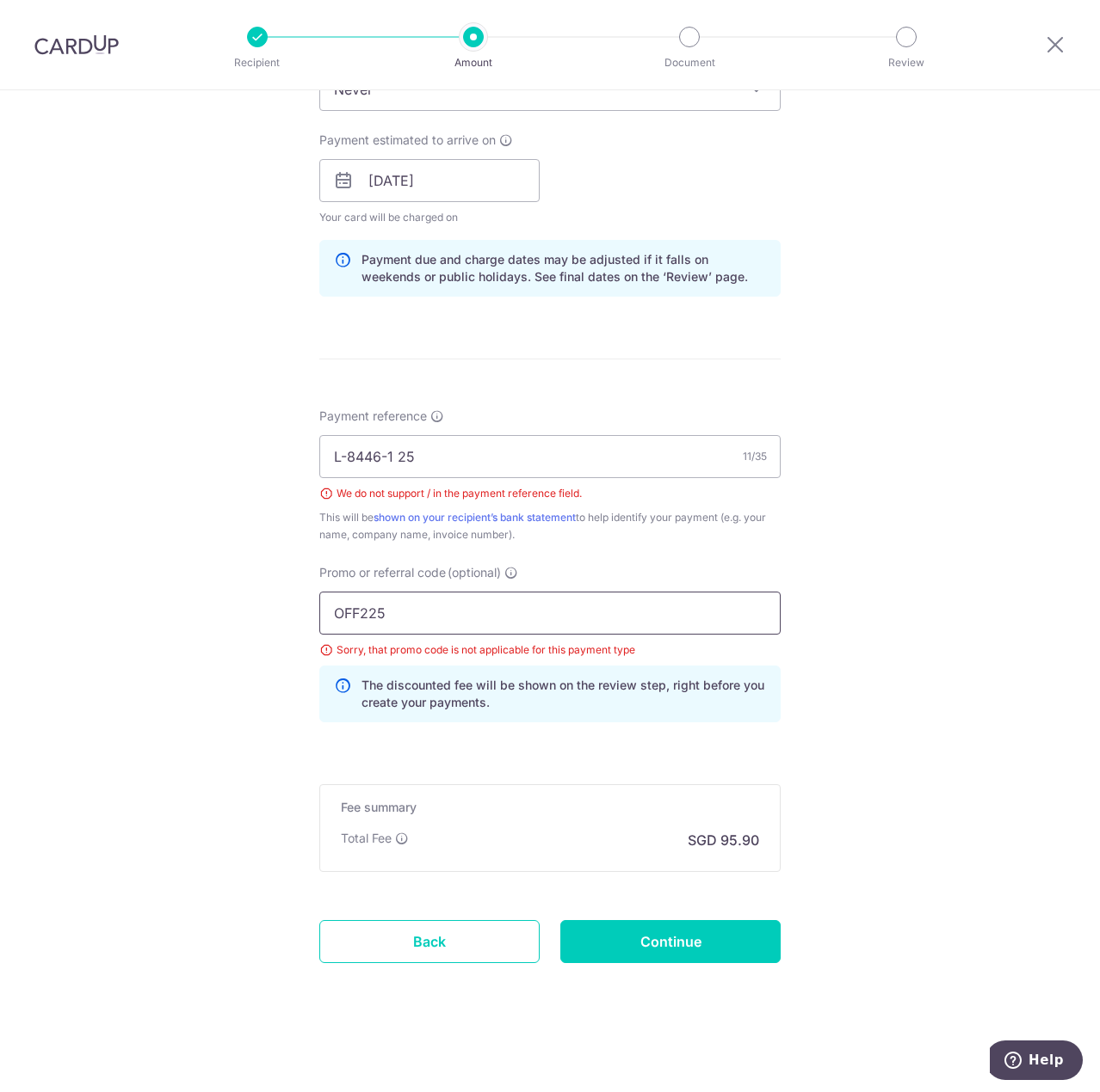
click at [464, 620] on input "OFF225" at bounding box center [550, 612] width 462 height 43
click at [641, 938] on input "Continue" at bounding box center [670, 941] width 220 height 43
type input "Create Schedule"
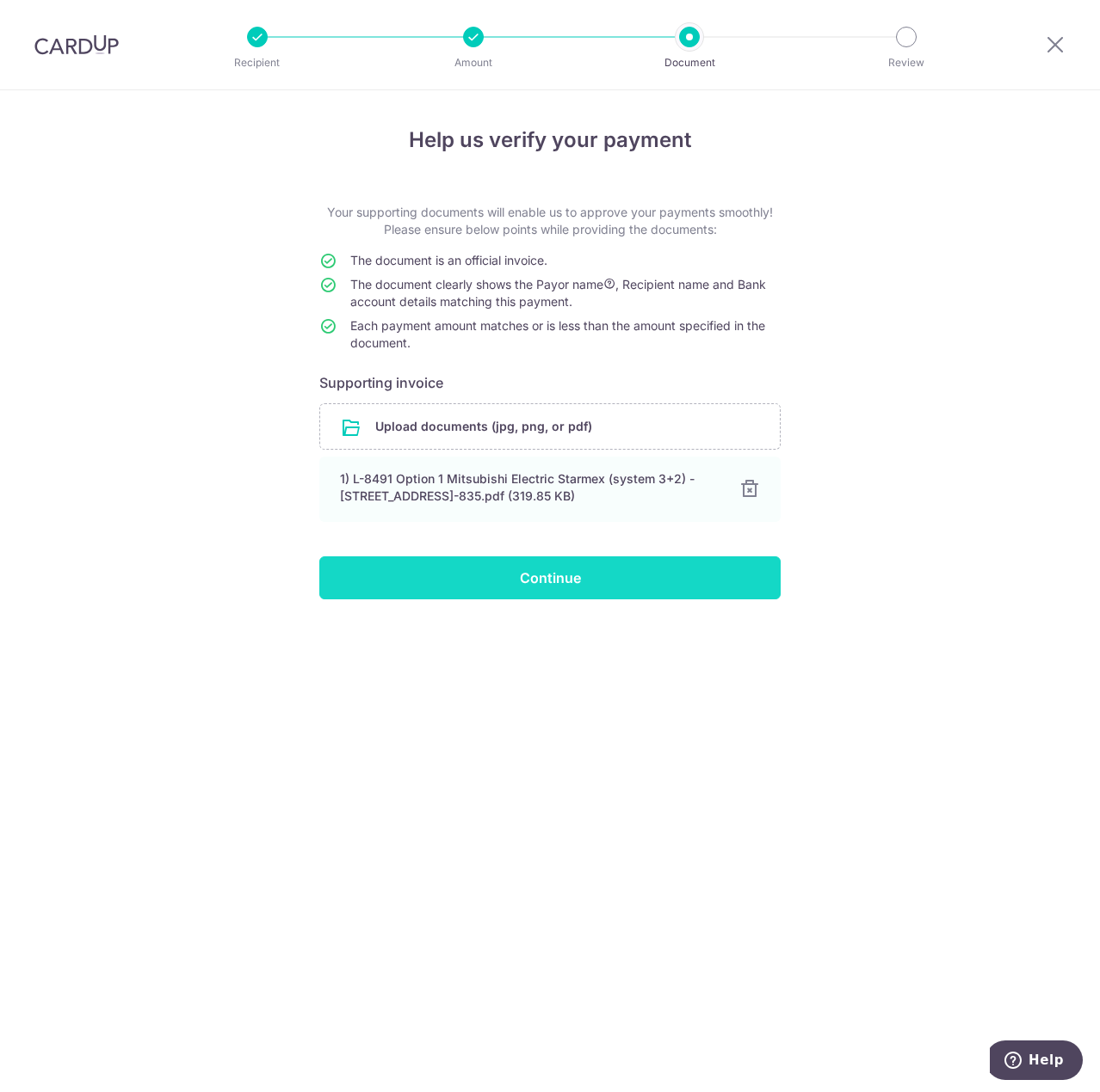
click at [571, 581] on input "Continue" at bounding box center [550, 577] width 462 height 43
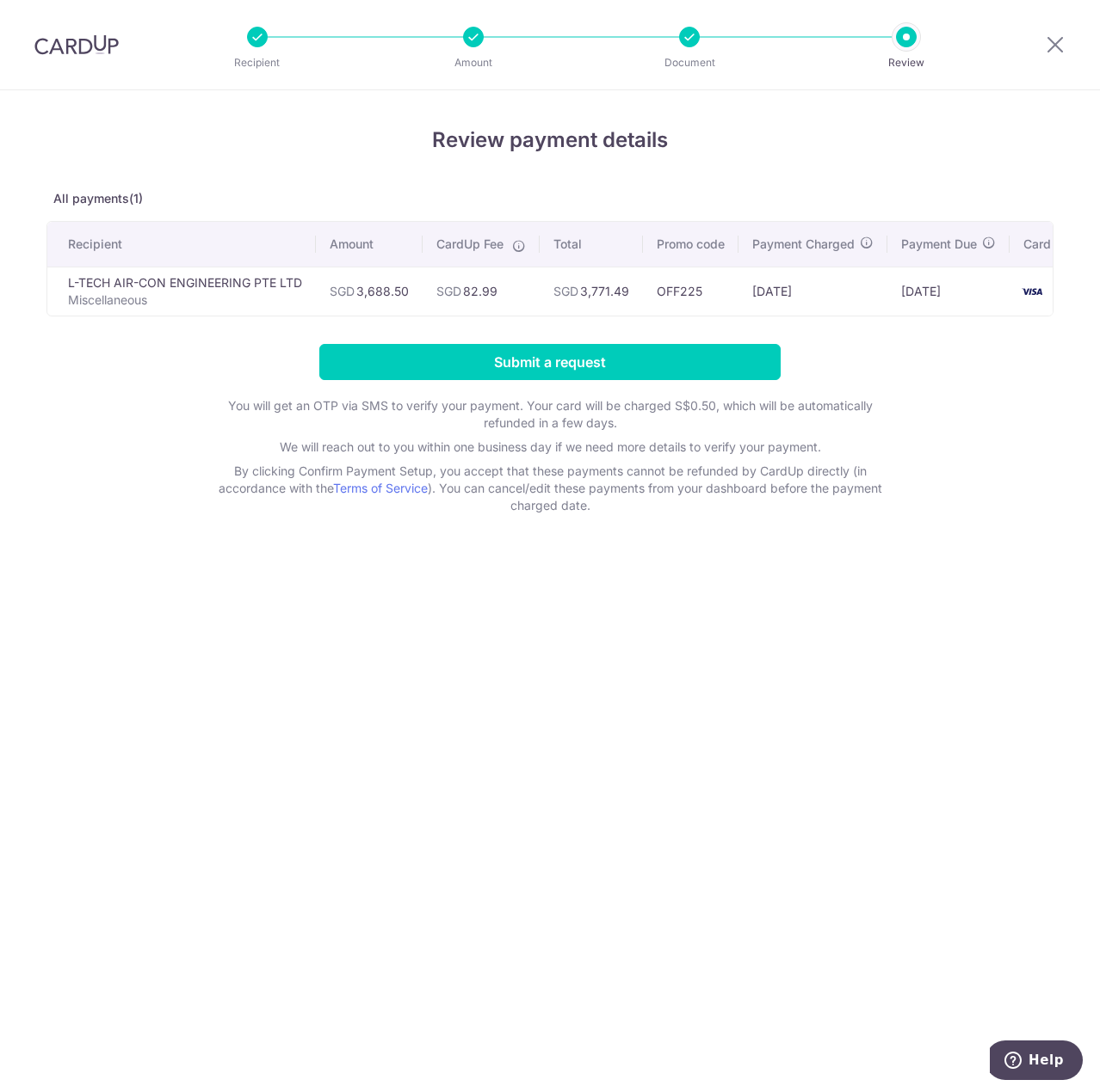
click at [1053, 411] on div "Review payment details All payments(1) Recipient Amount CardUp Fee Total Promo …" at bounding box center [550, 591] width 1100 height 1002
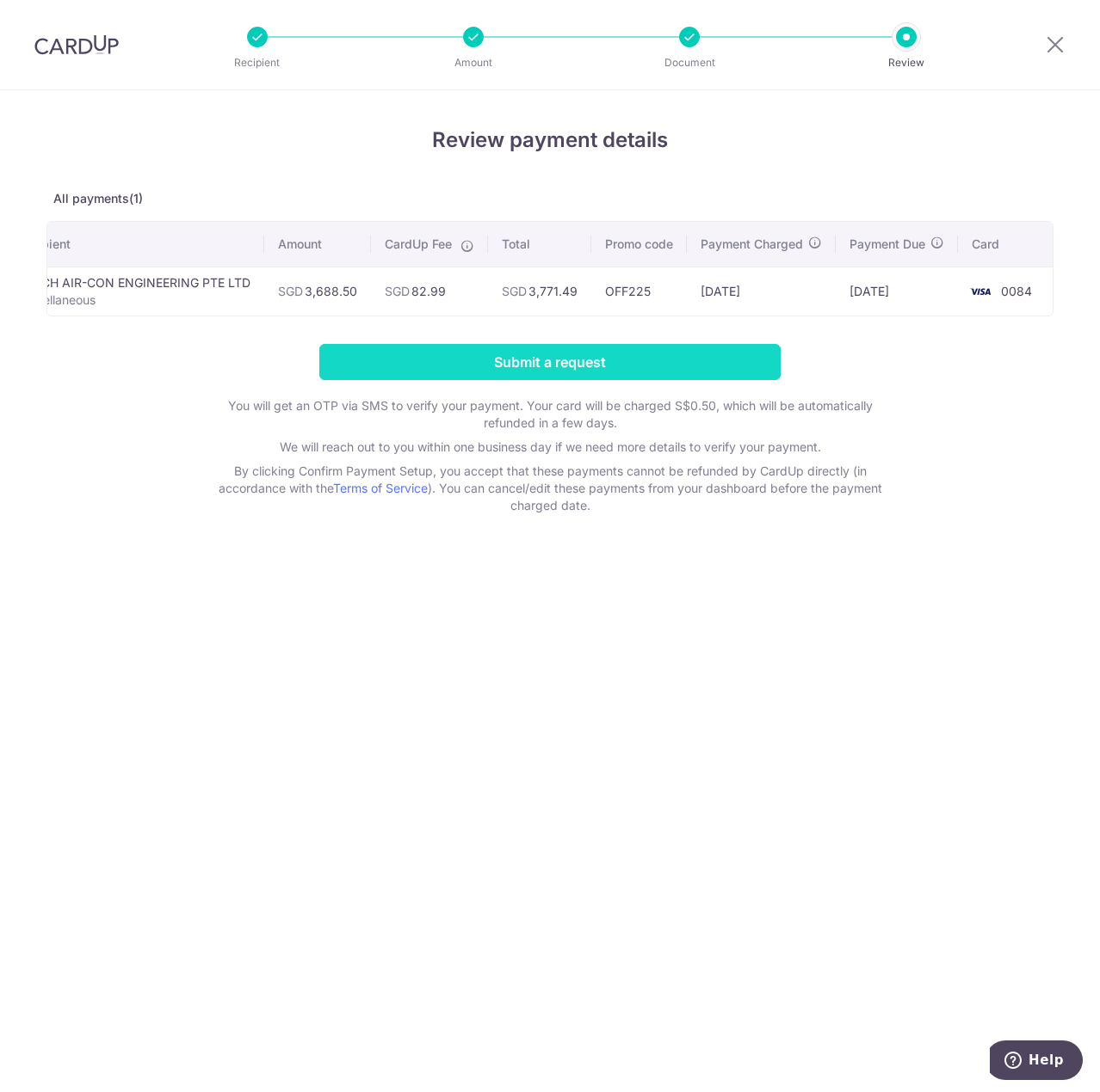
click at [639, 380] on input "Submit a request" at bounding box center [550, 362] width 462 height 36
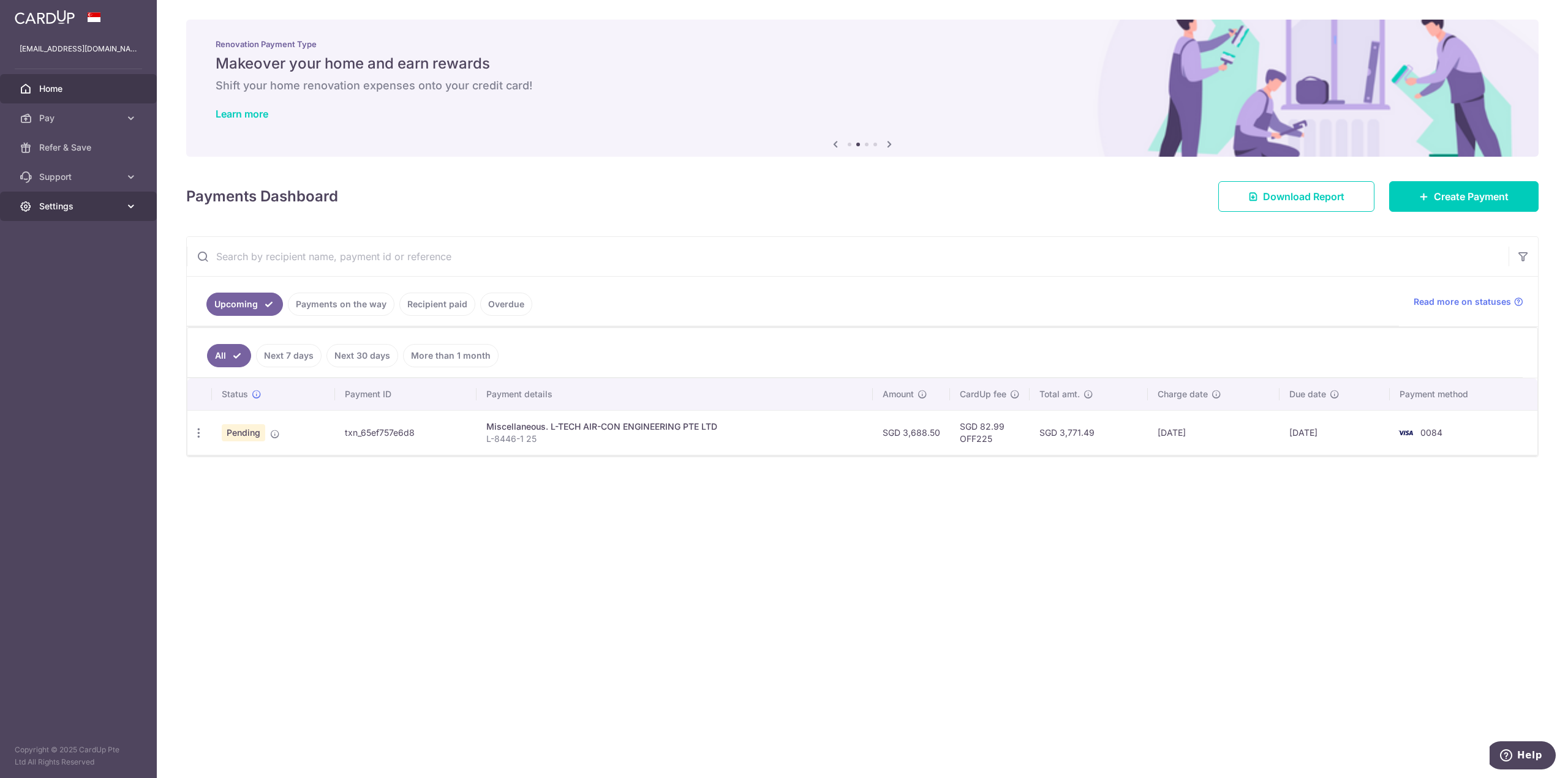
click at [112, 207] on span "Settings" at bounding box center [80, 206] width 81 height 12
click at [71, 259] on span "Logout" at bounding box center [80, 265] width 81 height 12
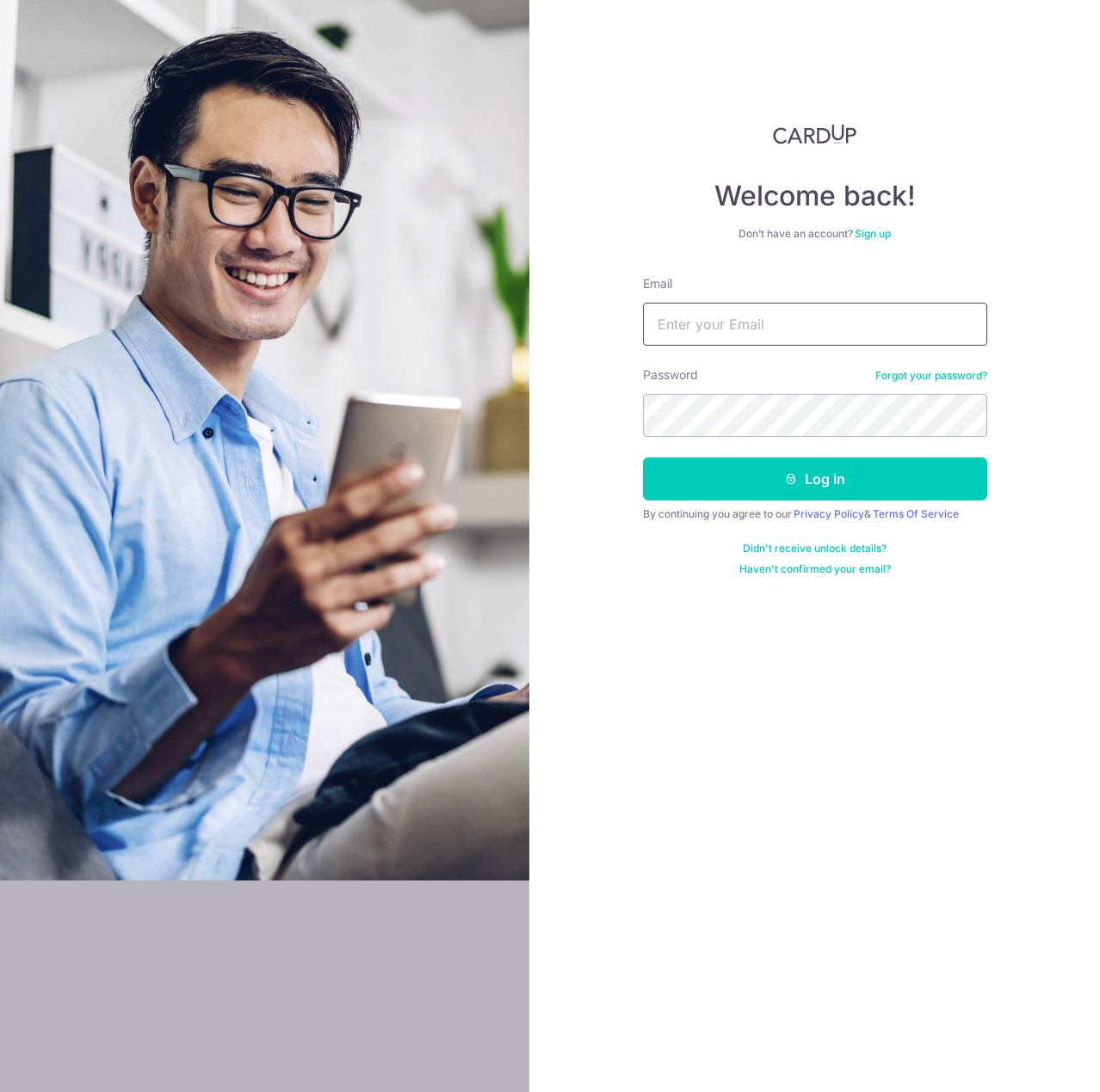
click at [743, 316] on input "Email" at bounding box center [815, 324] width 344 height 43
type input "[EMAIL_ADDRESS][DOMAIN_NAME]"
click at [643, 458] on button "Log in" at bounding box center [815, 479] width 344 height 43
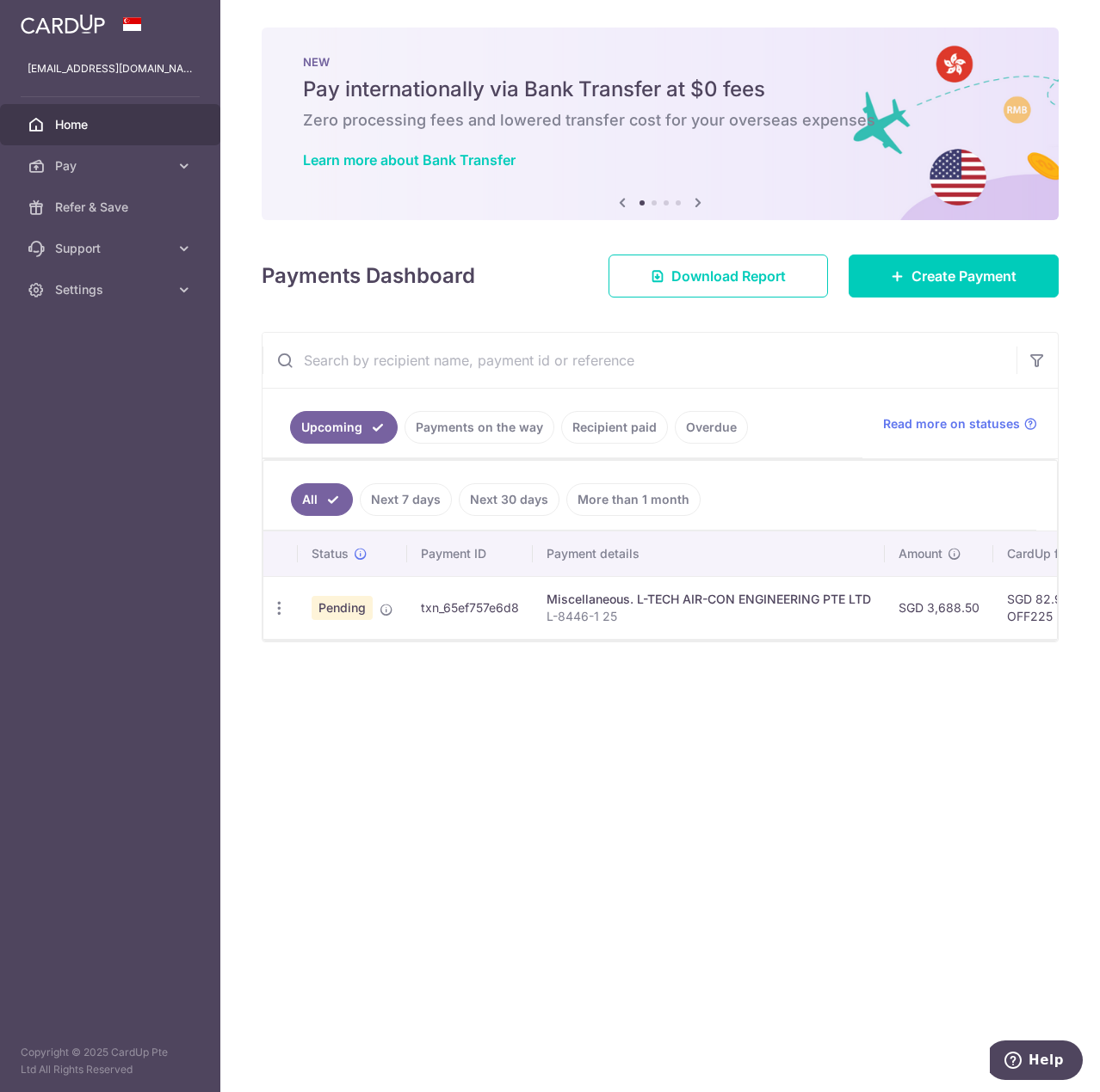
click at [703, 607] on div "Miscellaneous. L-TECH AIR-CON ENGINEERING PTE LTD" at bounding box center [708, 599] width 324 height 17
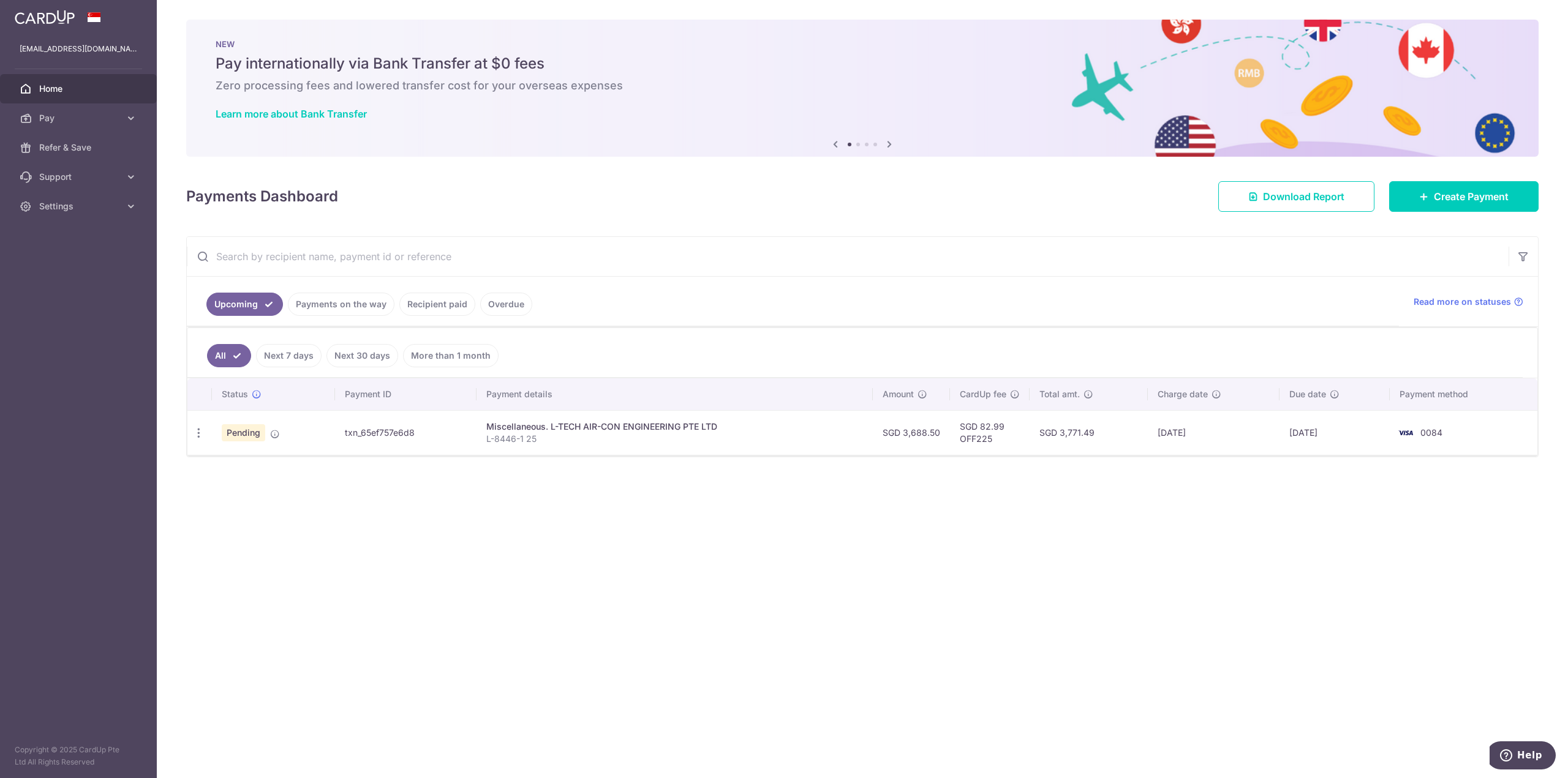
drag, startPoint x: 992, startPoint y: 426, endPoint x: 1022, endPoint y: 431, distance: 30.4
click at [782, 431] on td "SGD 82.99 OFF225" at bounding box center [989, 433] width 80 height 45
click at [782, 428] on td "SGD 82.99 OFF225" at bounding box center [989, 433] width 80 height 45
drag, startPoint x: 986, startPoint y: 426, endPoint x: 1016, endPoint y: 430, distance: 30.3
click at [782, 430] on td "SGD 82.99 OFF225" at bounding box center [989, 433] width 80 height 45
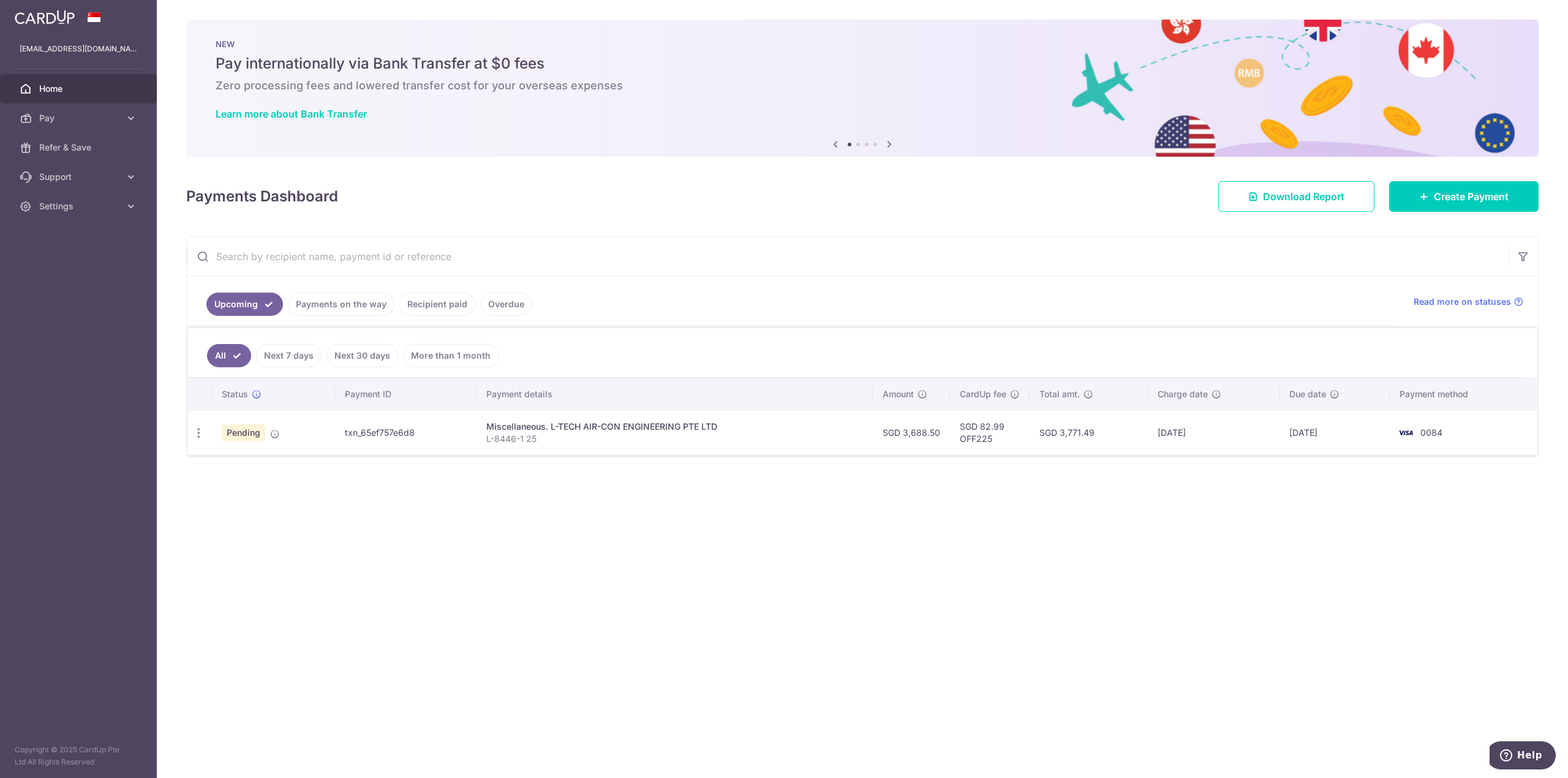
click at [782, 431] on td "SGD 82.99 OFF225" at bounding box center [989, 433] width 80 height 45
drag, startPoint x: 1063, startPoint y: 434, endPoint x: 1101, endPoint y: 433, distance: 38.0
click at [782, 433] on td "SGD 3,771.49" at bounding box center [1088, 433] width 118 height 45
drag, startPoint x: 1096, startPoint y: 428, endPoint x: 1064, endPoint y: 430, distance: 32.1
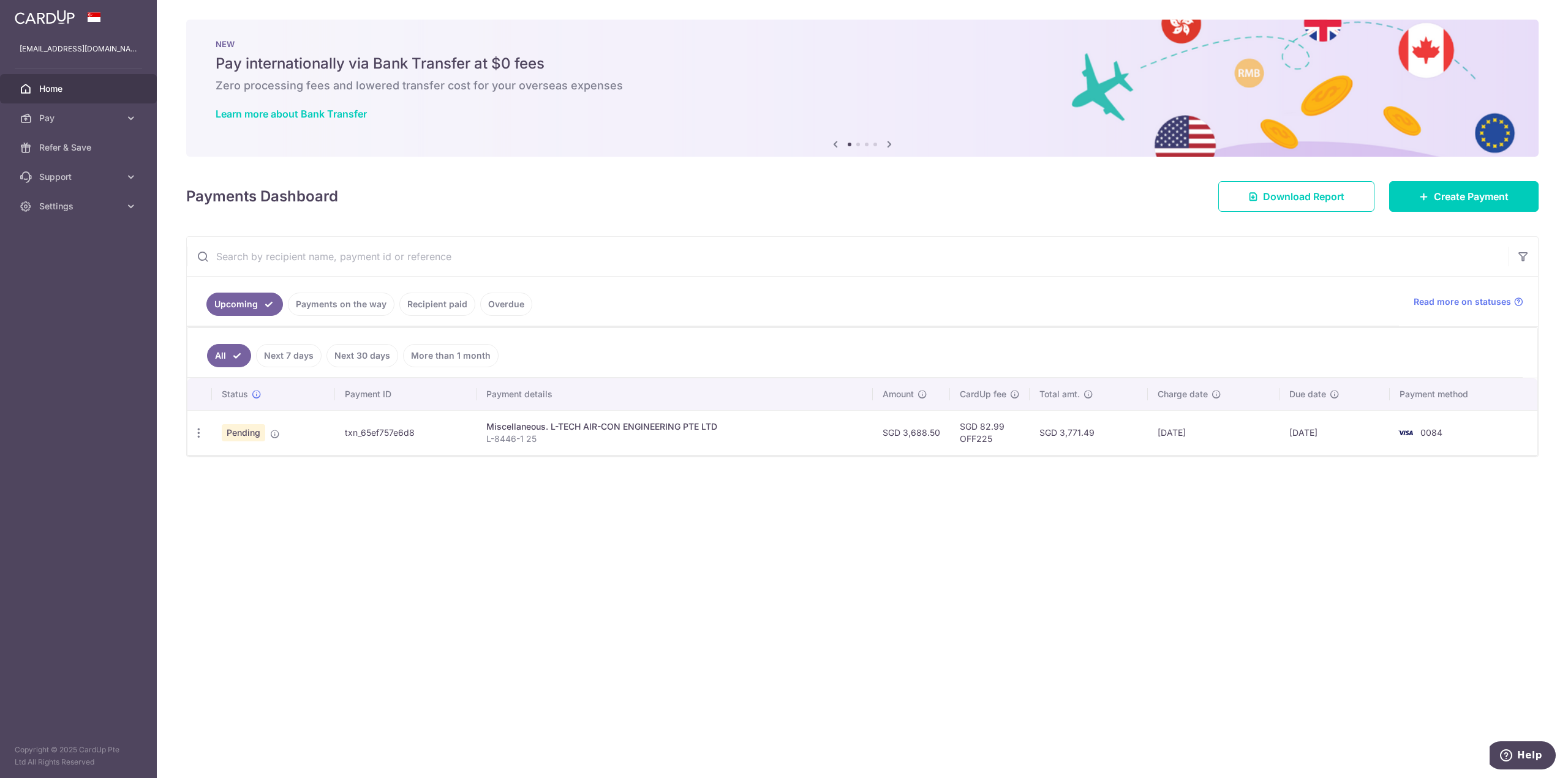
click at [782, 430] on td "SGD 3,771.49" at bounding box center [1088, 433] width 118 height 45
copy td "3,771.49"
